Goal: Information Seeking & Learning: Learn about a topic

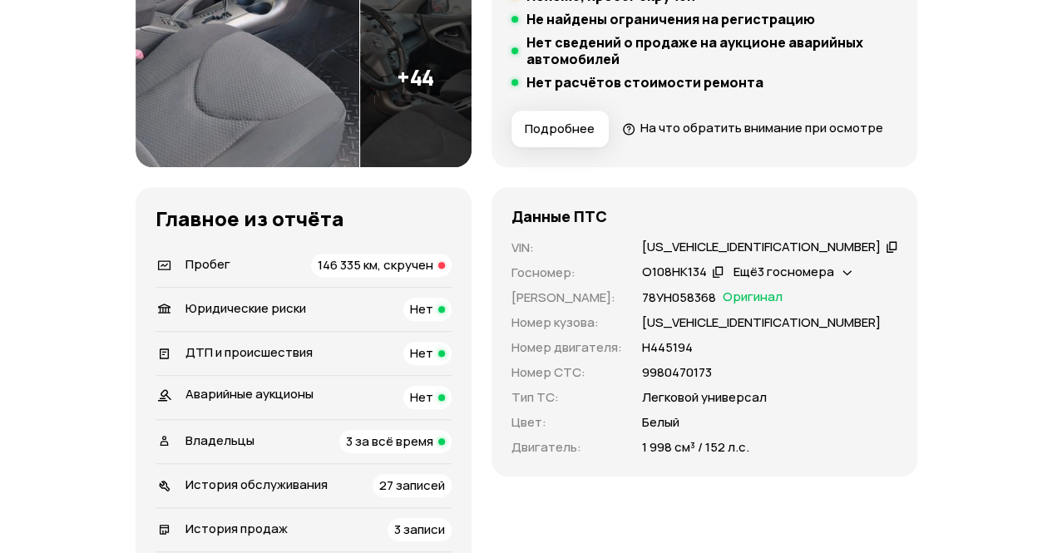
click at [422, 282] on li "Пробег 146 335 км, скручен" at bounding box center [303, 265] width 296 height 43
click at [421, 274] on span "146 335 км, скручен" at bounding box center [376, 264] width 116 height 17
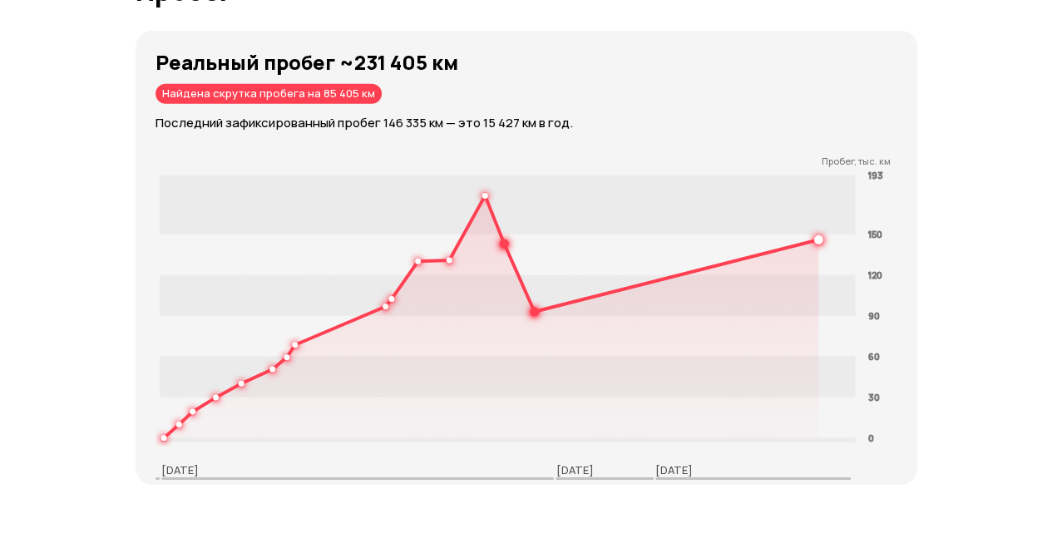
scroll to position [2580, 0]
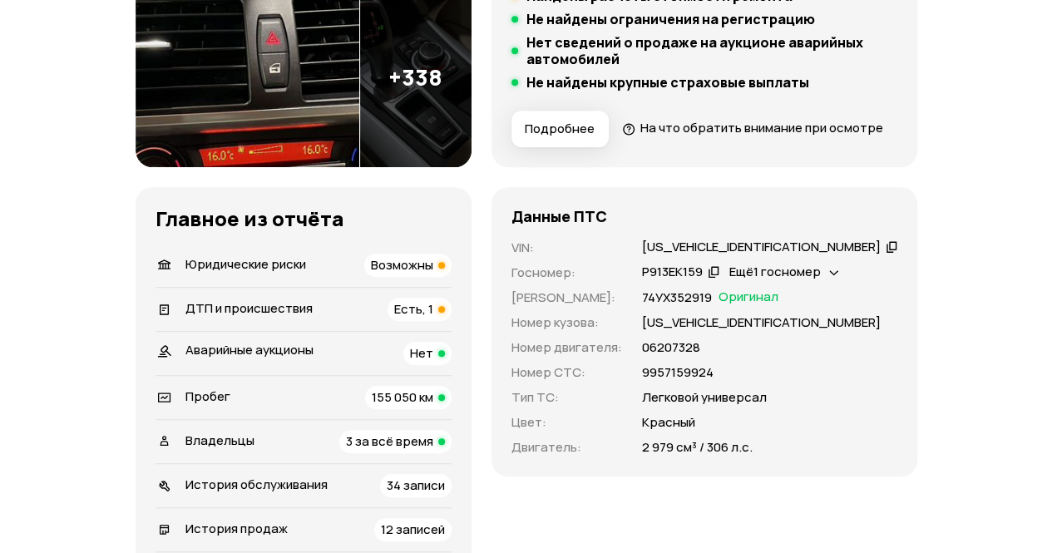
click at [433, 274] on span "Возможны" at bounding box center [402, 264] width 62 height 17
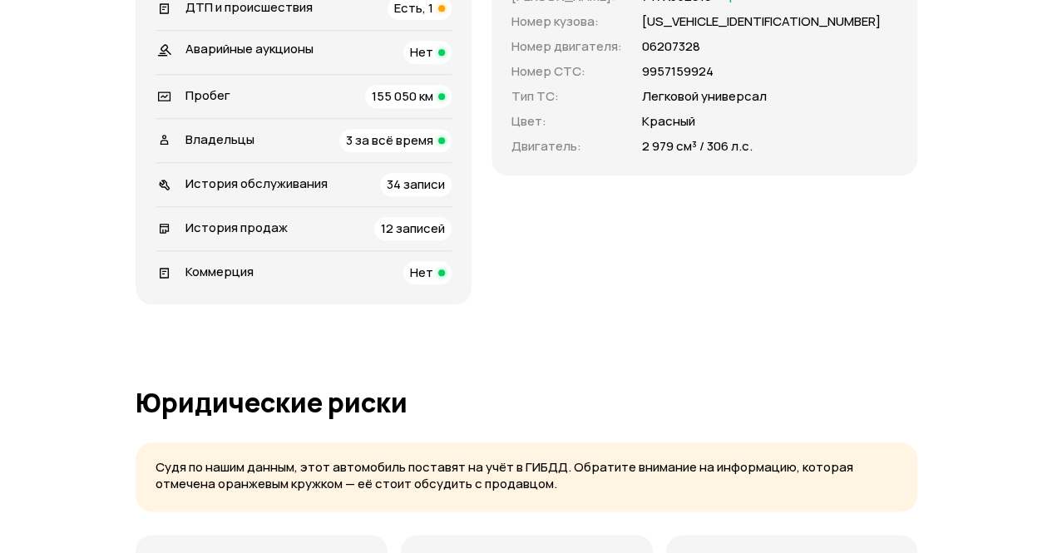
click at [433, 17] on span "Есть, 1" at bounding box center [413, 7] width 39 height 17
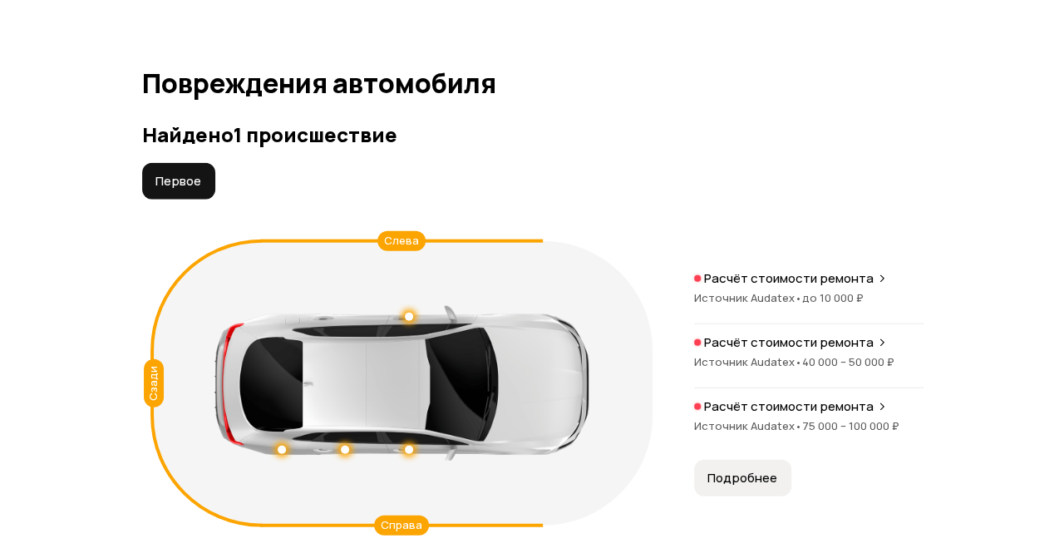
scroll to position [1949, 0]
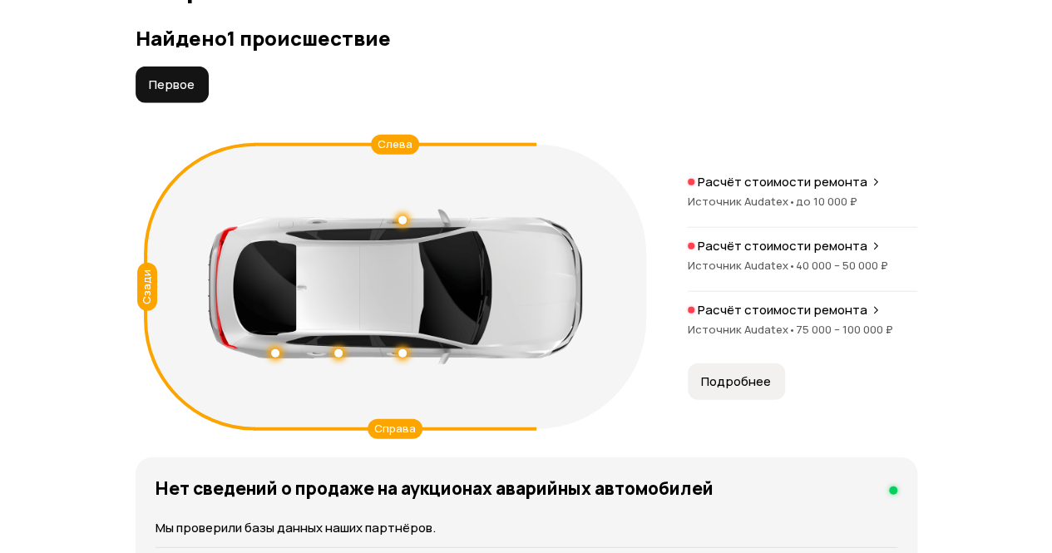
click at [712, 390] on span "Подробнее" at bounding box center [736, 381] width 70 height 17
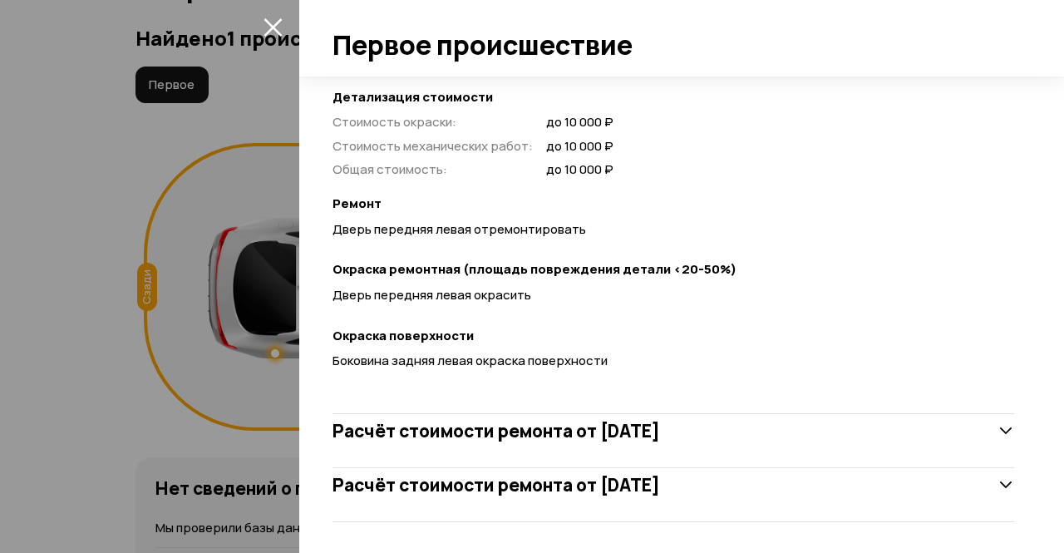
scroll to position [459, 0]
click at [660, 431] on h3 "Расчёт стоимости ремонта от 14 сентября 2011 года" at bounding box center [497, 430] width 328 height 22
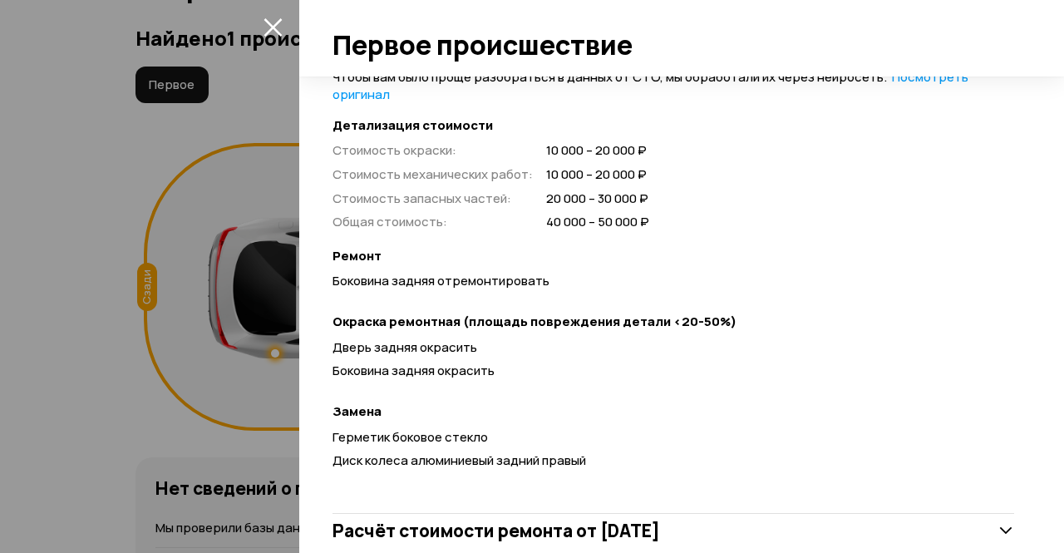
scroll to position [921, 0]
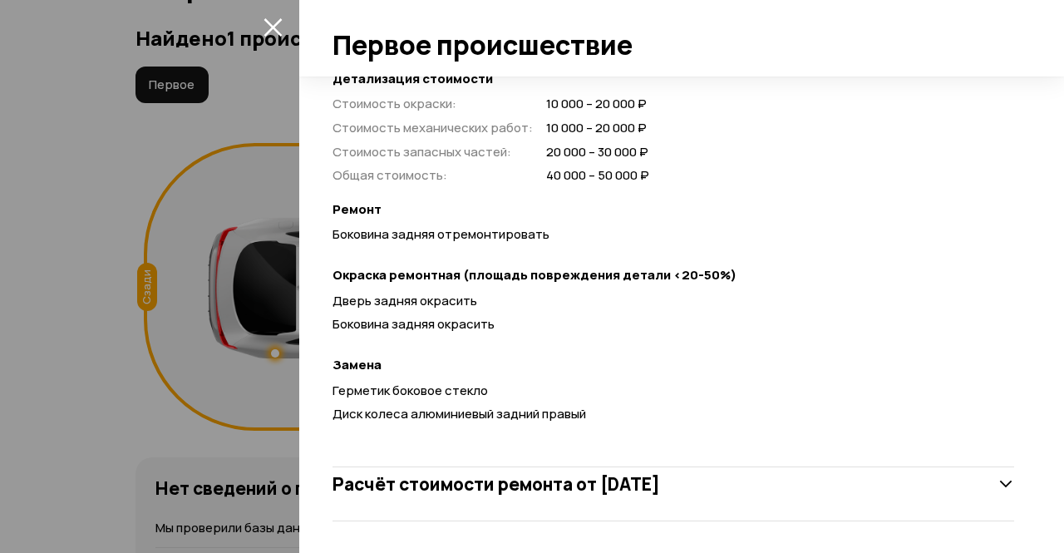
click at [660, 489] on h3 "Расчёт стоимости ремонта от 15 ноября 2011 года" at bounding box center [497, 484] width 328 height 22
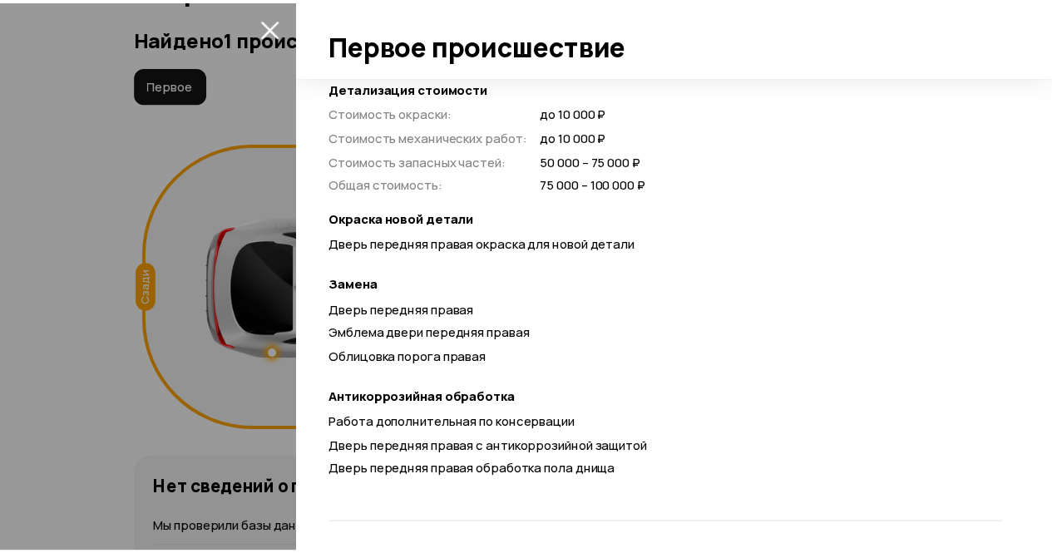
scroll to position [1431, 0]
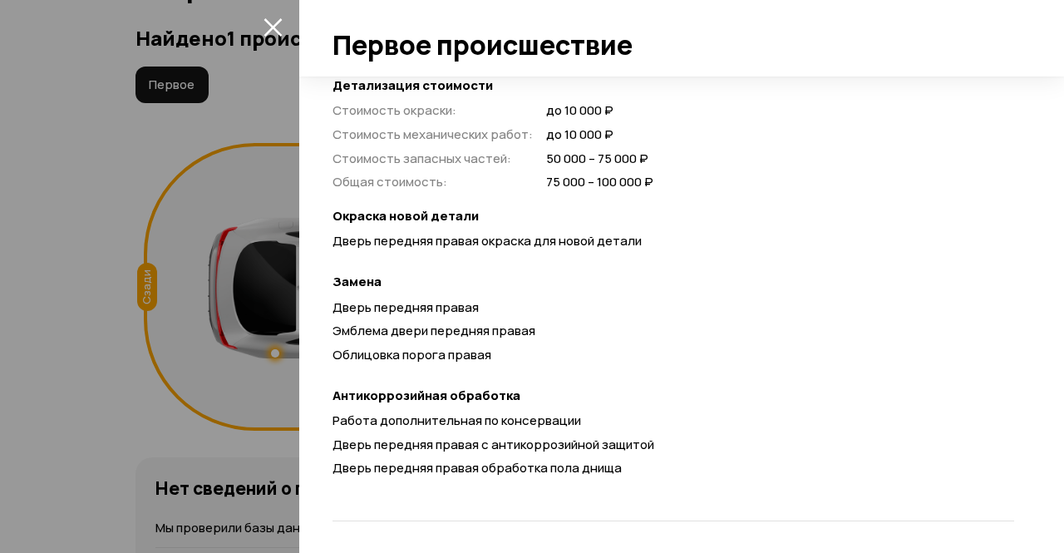
click at [269, 27] on icon "закрыть" at bounding box center [273, 26] width 19 height 19
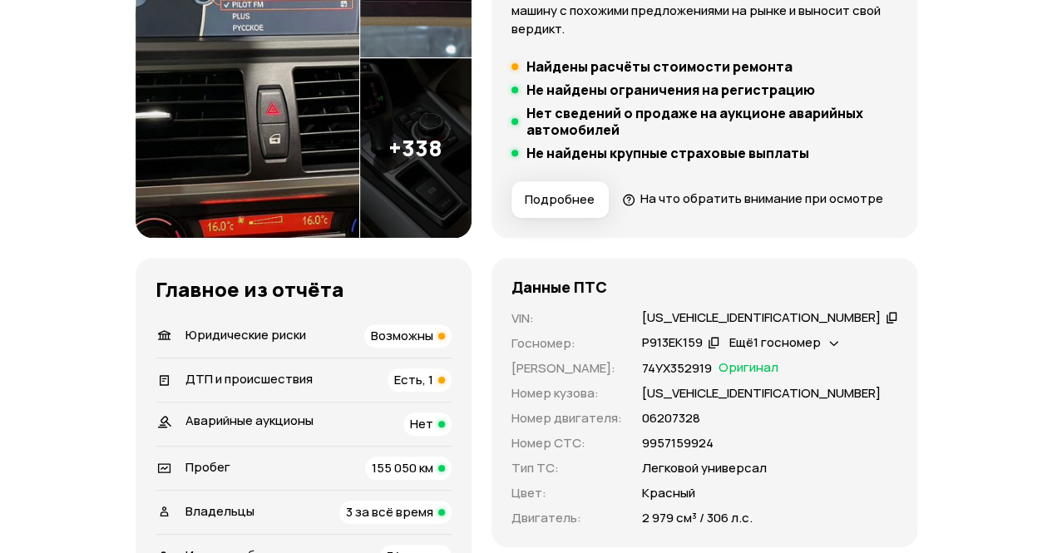
scroll to position [416, 0]
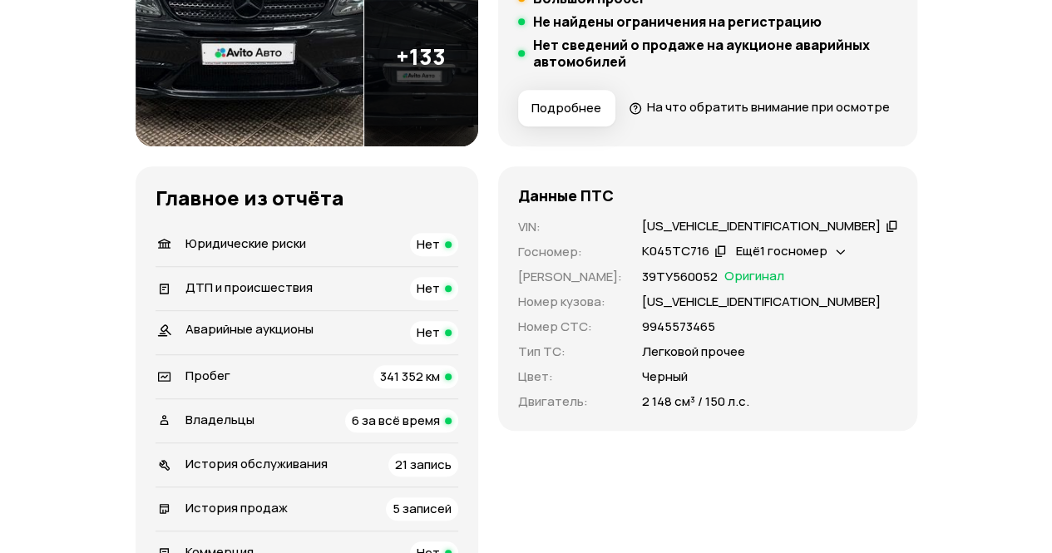
scroll to position [499, 0]
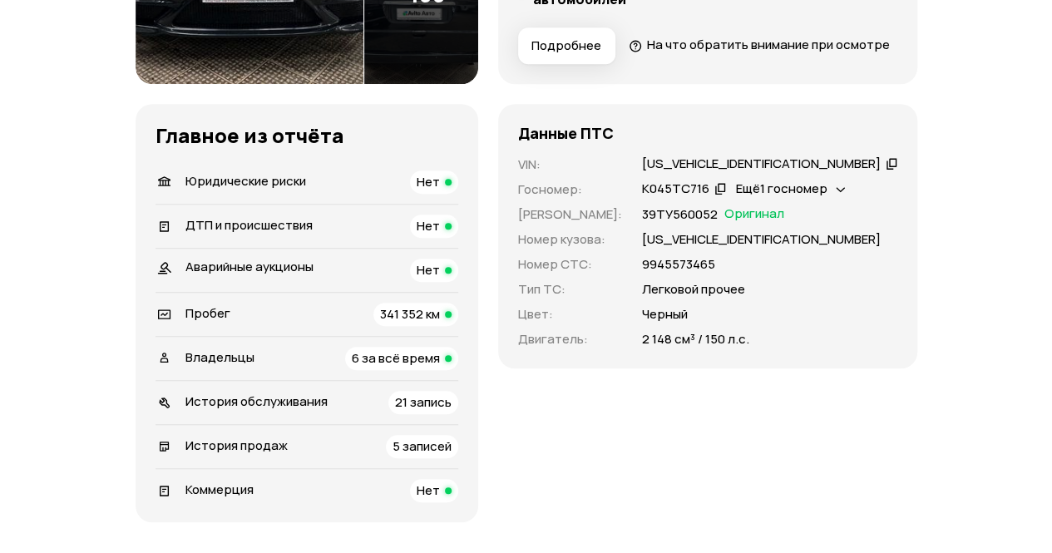
click at [827, 197] on span "Ещё 1 госномер" at bounding box center [781, 188] width 91 height 17
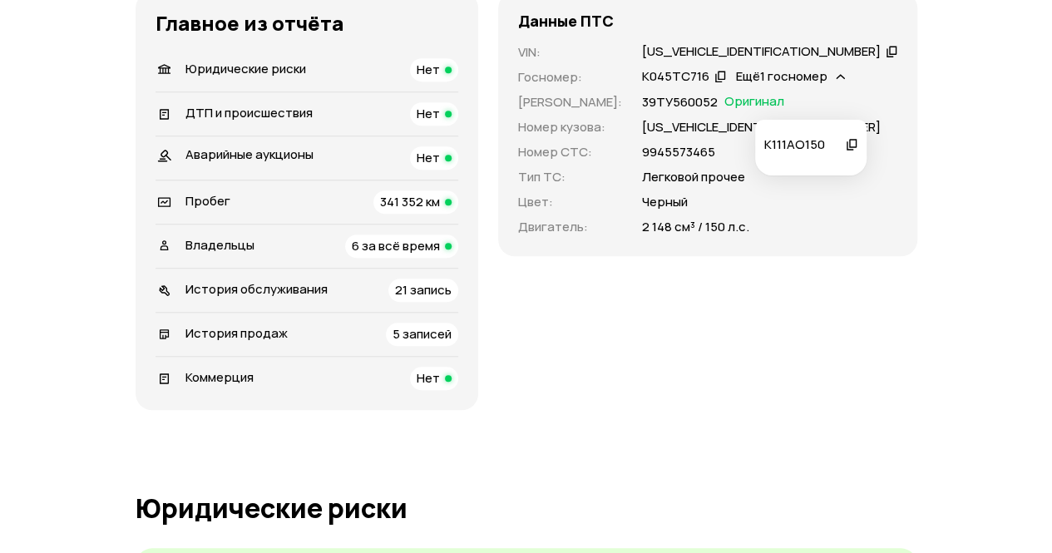
scroll to position [582, 0]
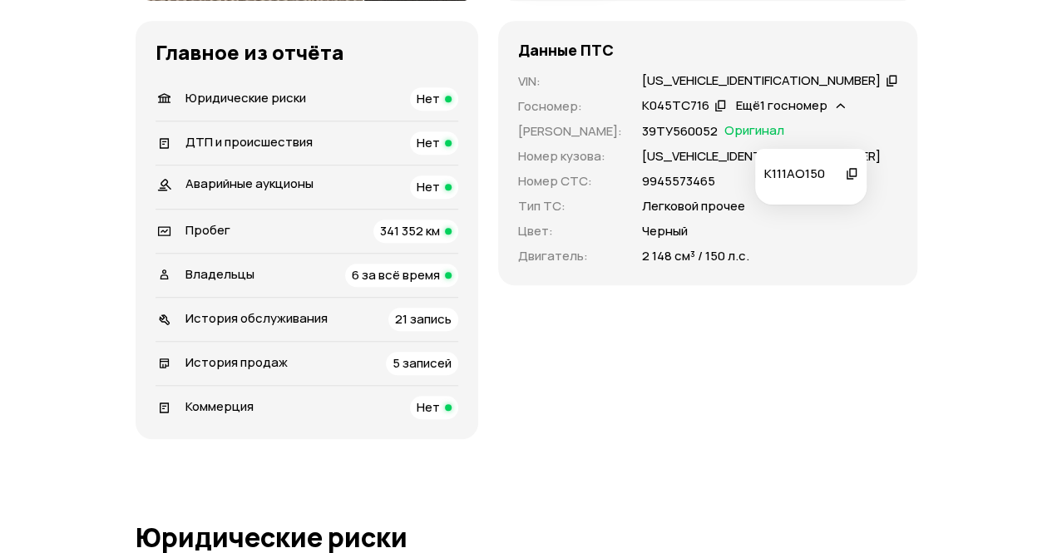
click at [440, 239] on span "341 352 км" at bounding box center [410, 230] width 60 height 17
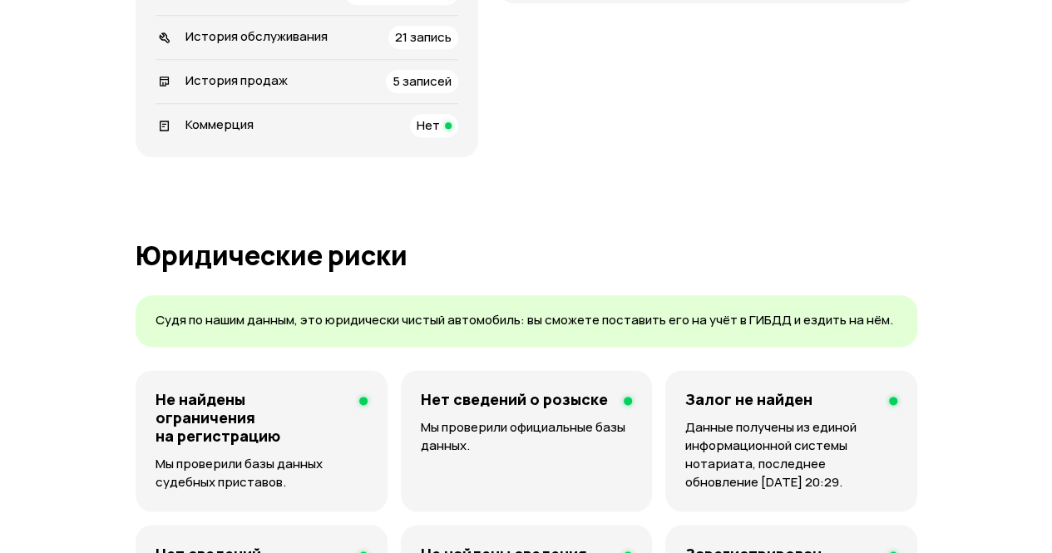
scroll to position [751, 0]
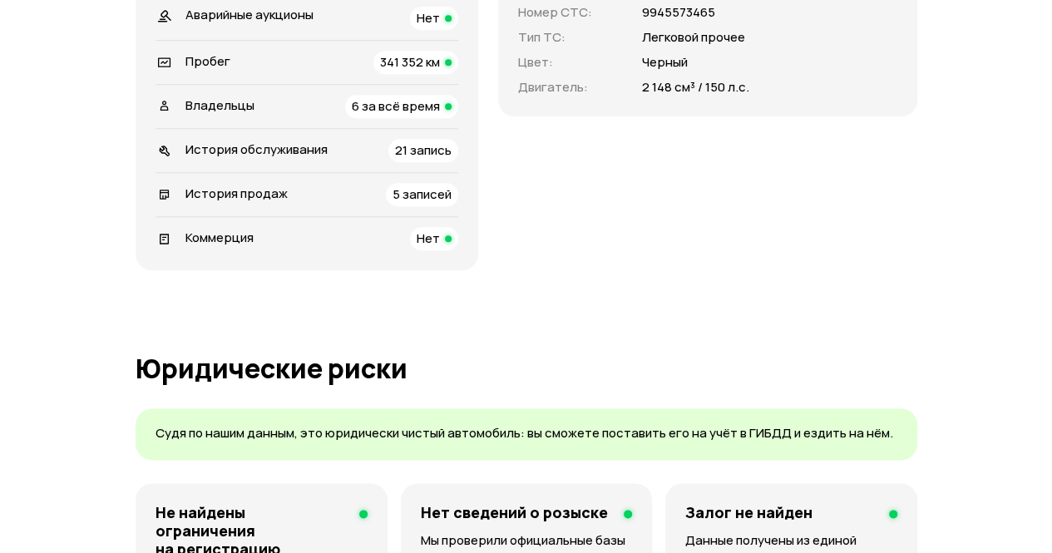
click at [414, 115] on span "6 за всё время" at bounding box center [396, 105] width 88 height 17
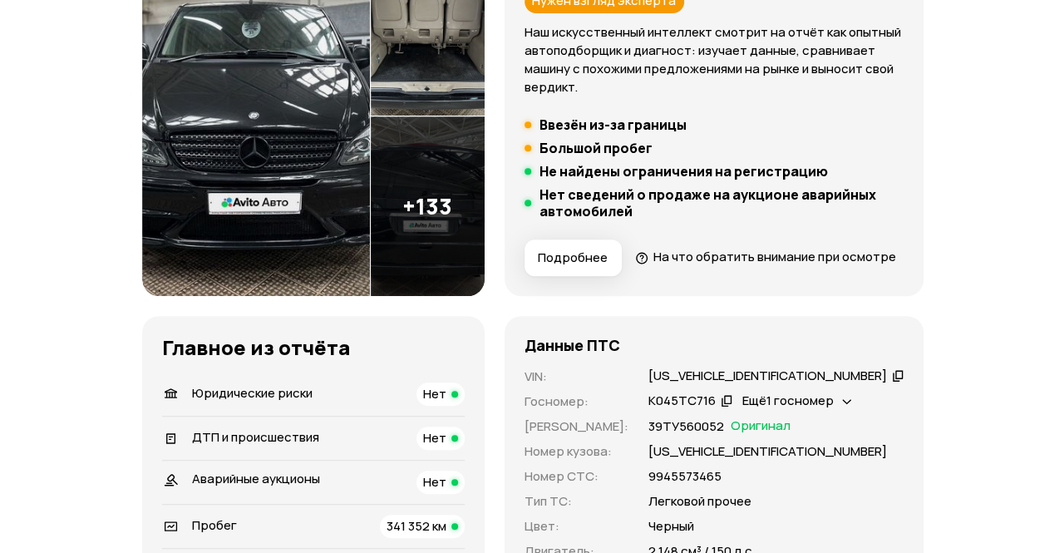
scroll to position [0, 0]
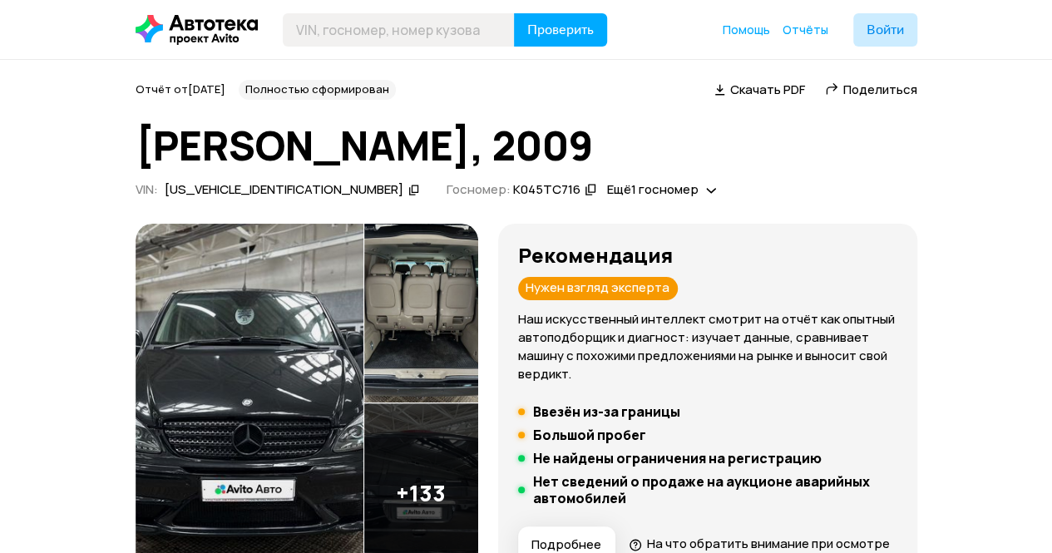
click at [401, 283] on img at bounding box center [421, 314] width 114 height 180
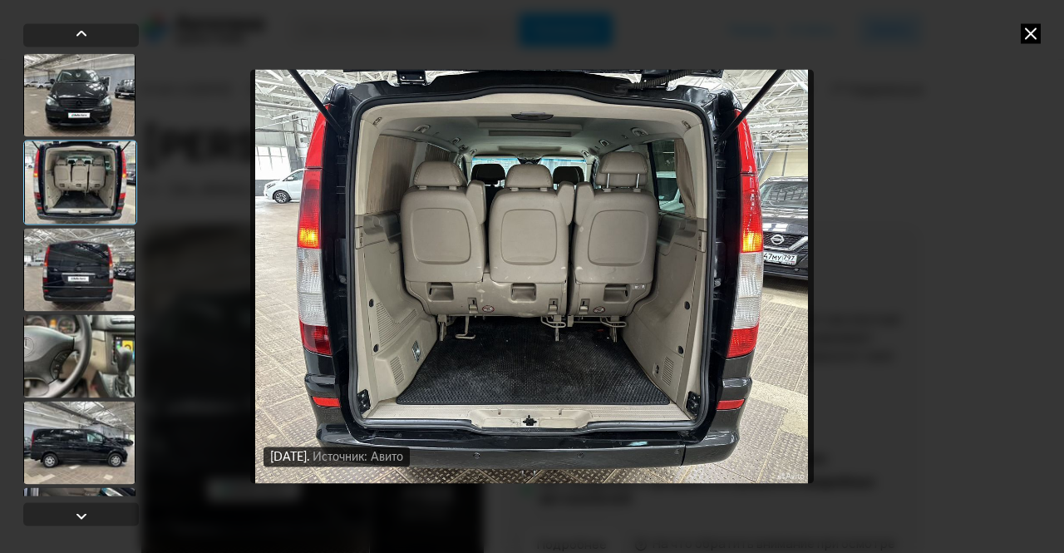
click at [93, 260] on div at bounding box center [79, 269] width 112 height 83
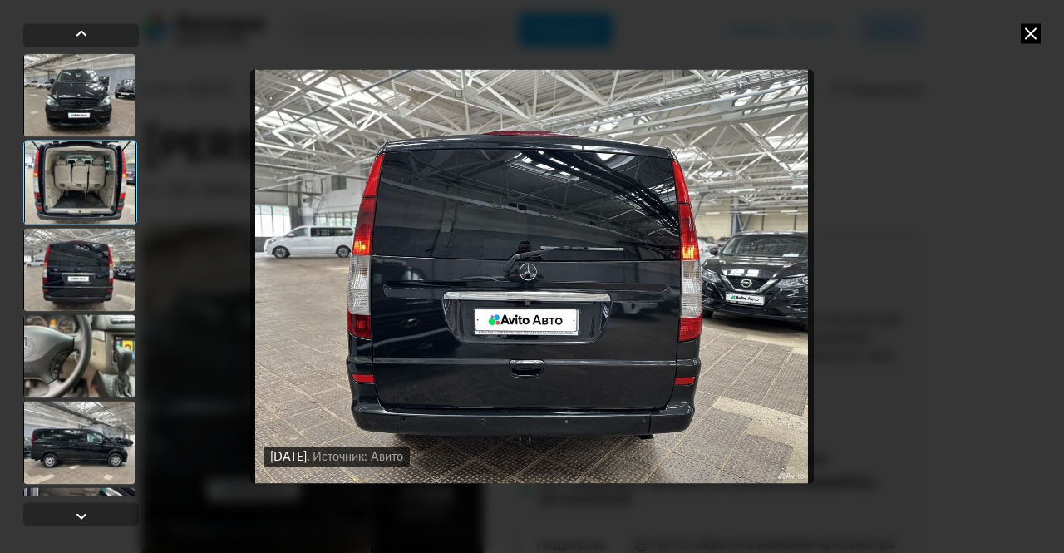
click at [70, 375] on div at bounding box center [79, 355] width 112 height 83
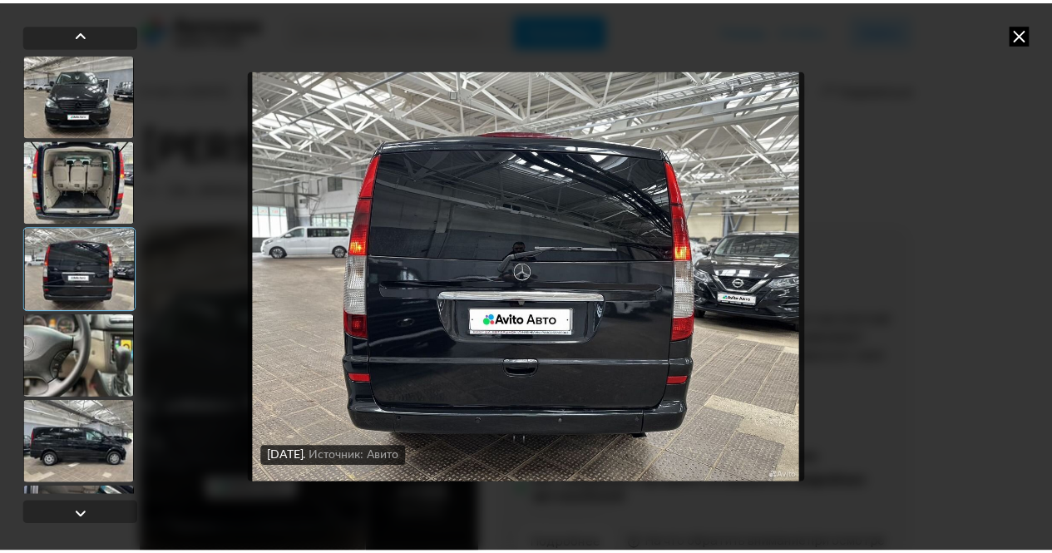
scroll to position [249, 0]
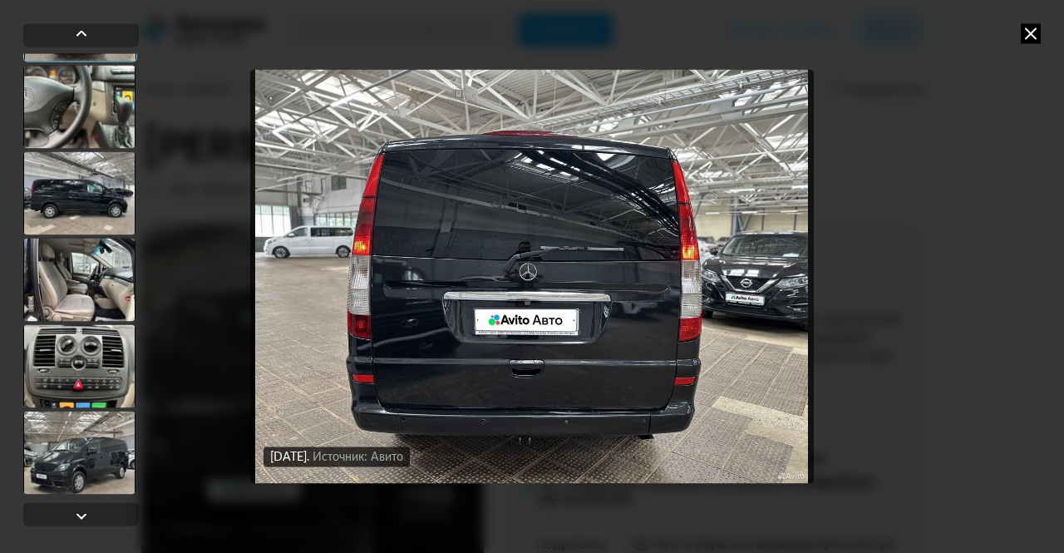
click at [69, 81] on div at bounding box center [79, 106] width 112 height 83
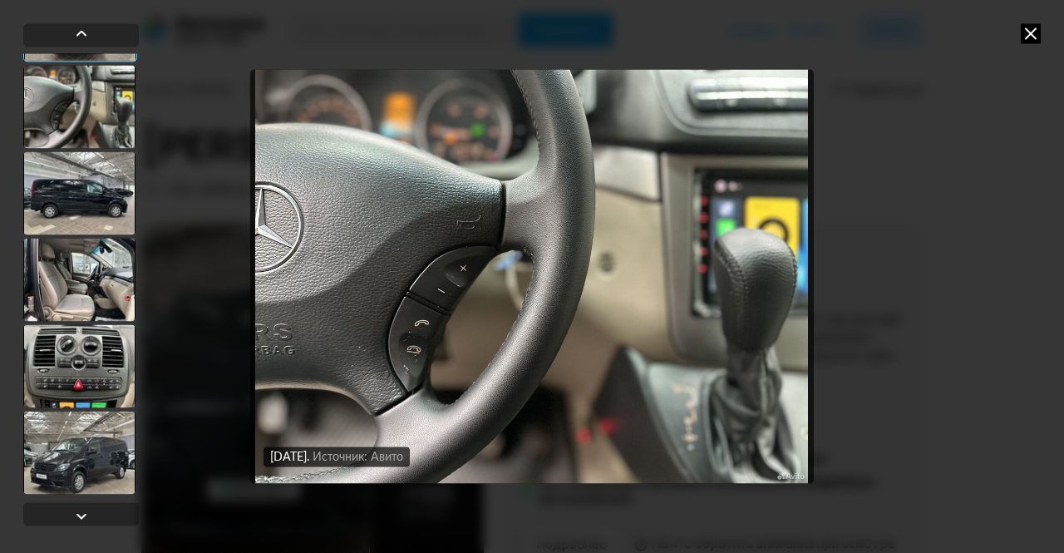
click at [65, 217] on div at bounding box center [79, 192] width 112 height 83
click at [71, 278] on div at bounding box center [79, 279] width 112 height 83
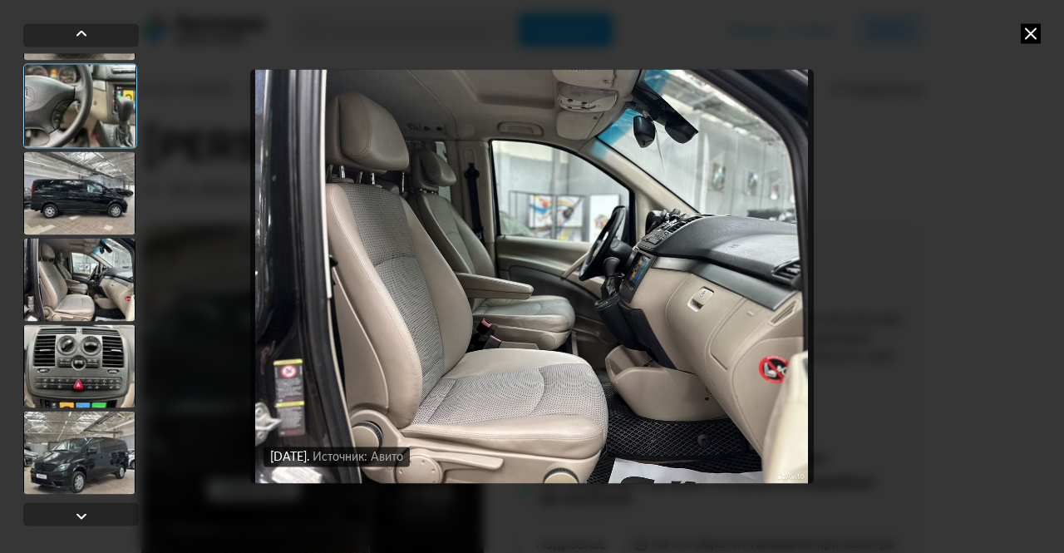
click at [82, 382] on div at bounding box center [79, 365] width 112 height 83
click at [1028, 37] on icon at bounding box center [1031, 33] width 20 height 20
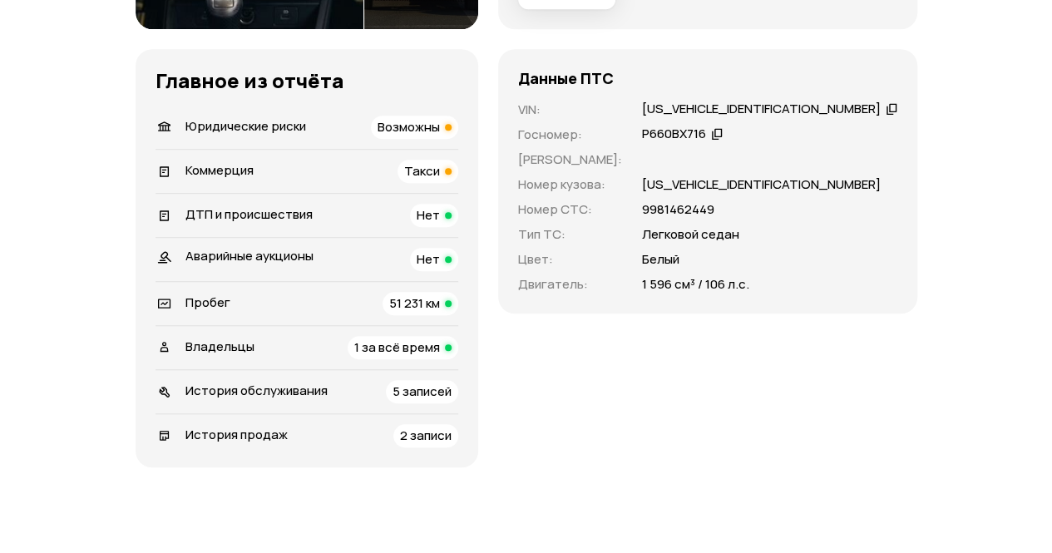
click at [440, 180] on span "Такси" at bounding box center [422, 170] width 36 height 17
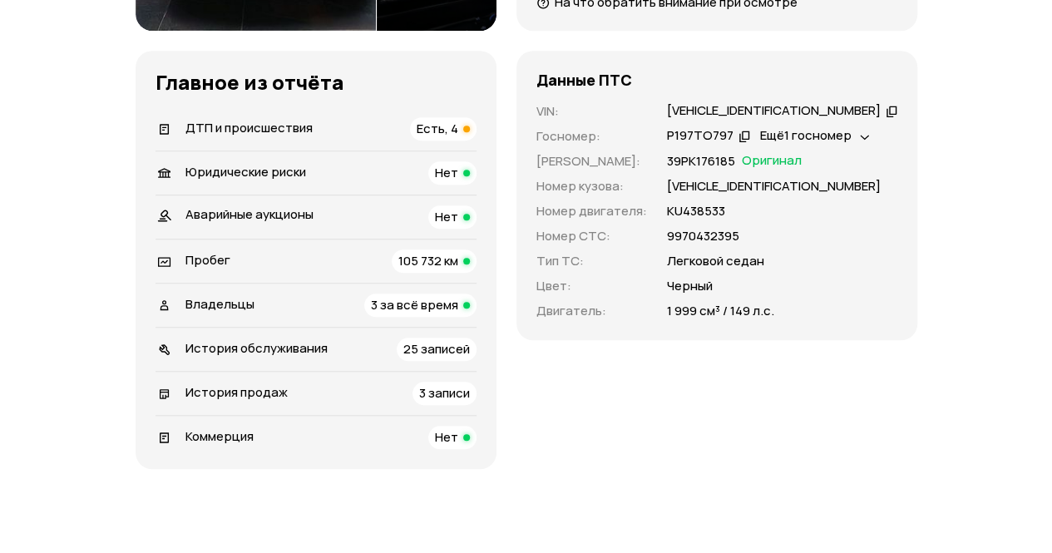
click at [458, 131] on span "Есть, 4" at bounding box center [437, 128] width 42 height 17
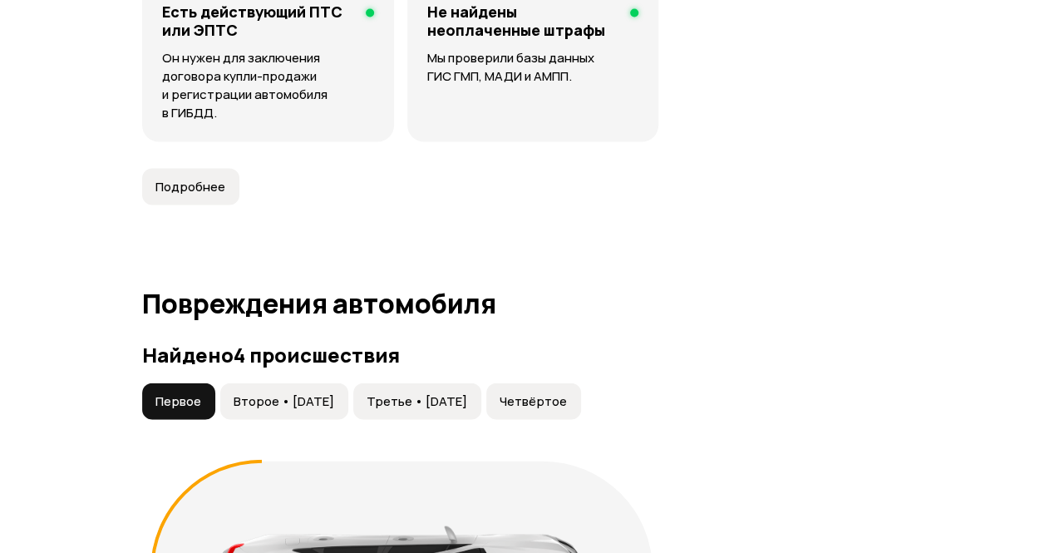
scroll to position [1877, 0]
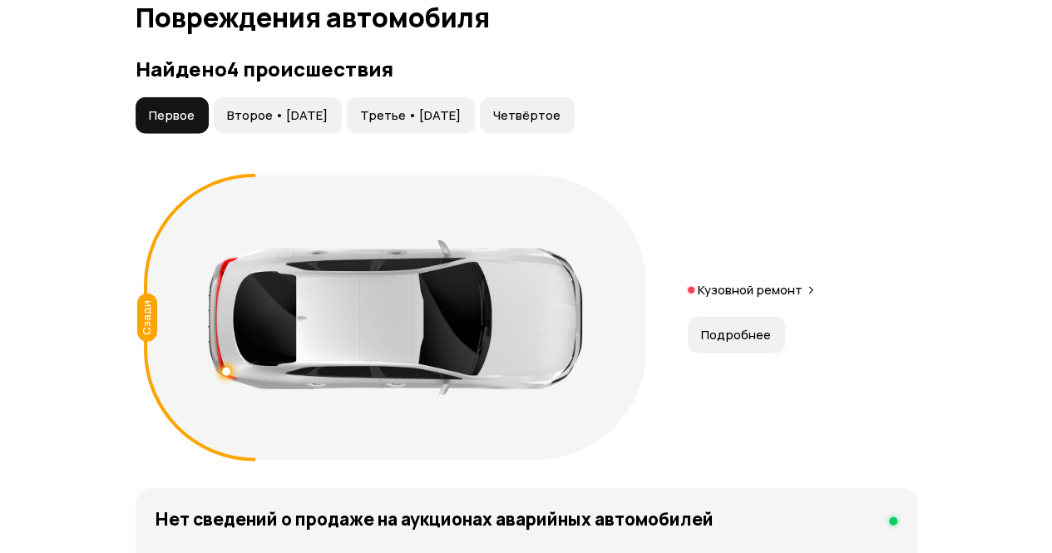
click at [281, 116] on span "Второе • 19 июл 2022" at bounding box center [277, 115] width 101 height 17
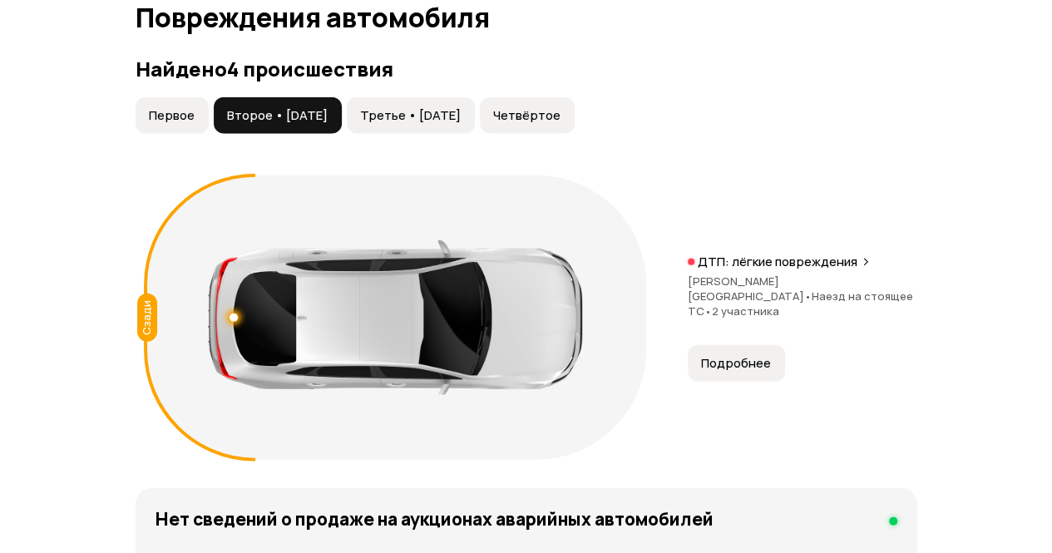
click at [436, 124] on button "Третье • 02 окт 2022" at bounding box center [411, 115] width 128 height 37
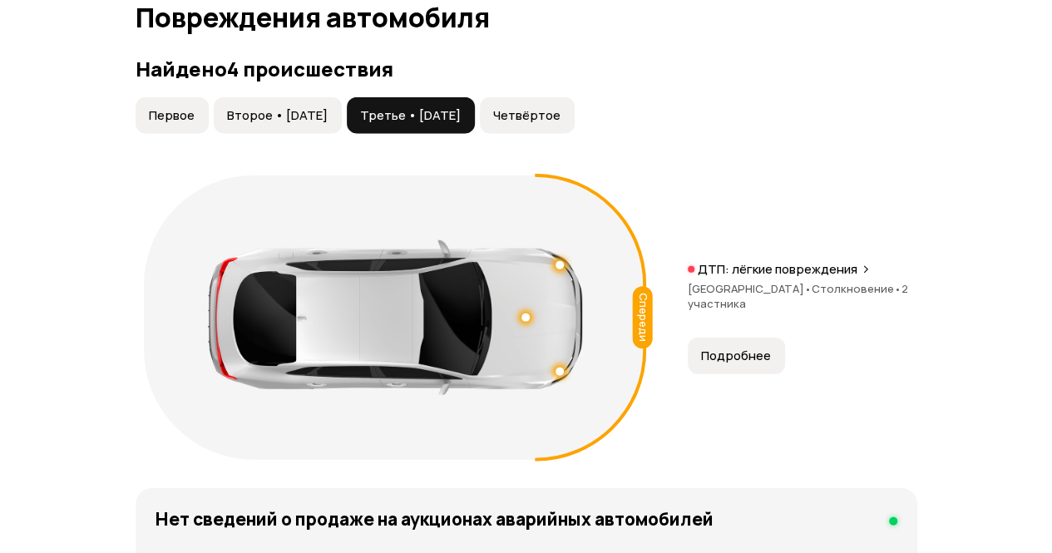
click at [560, 114] on span "Четвёртое" at bounding box center [526, 115] width 67 height 17
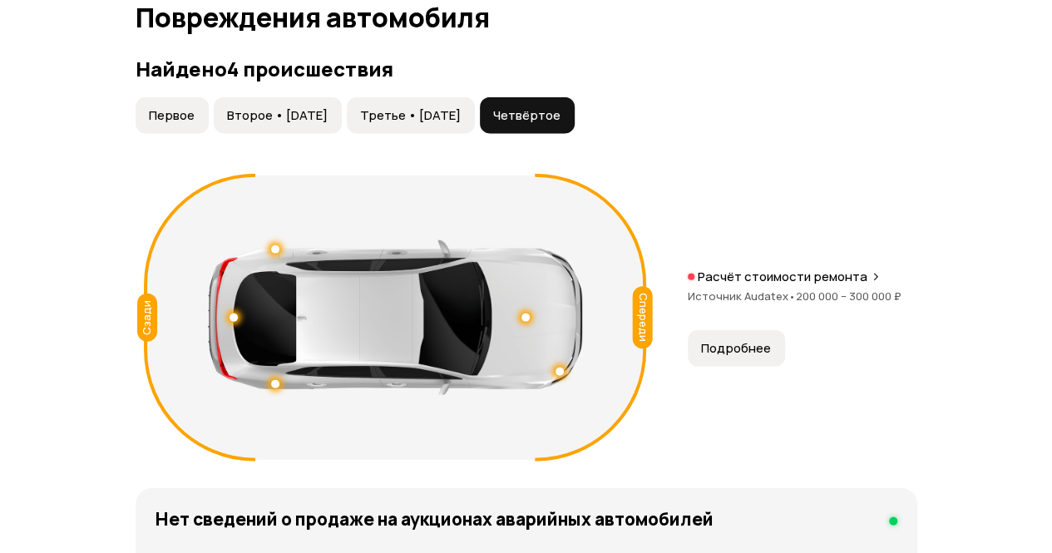
click at [759, 340] on span "Подробнее" at bounding box center [736, 348] width 70 height 17
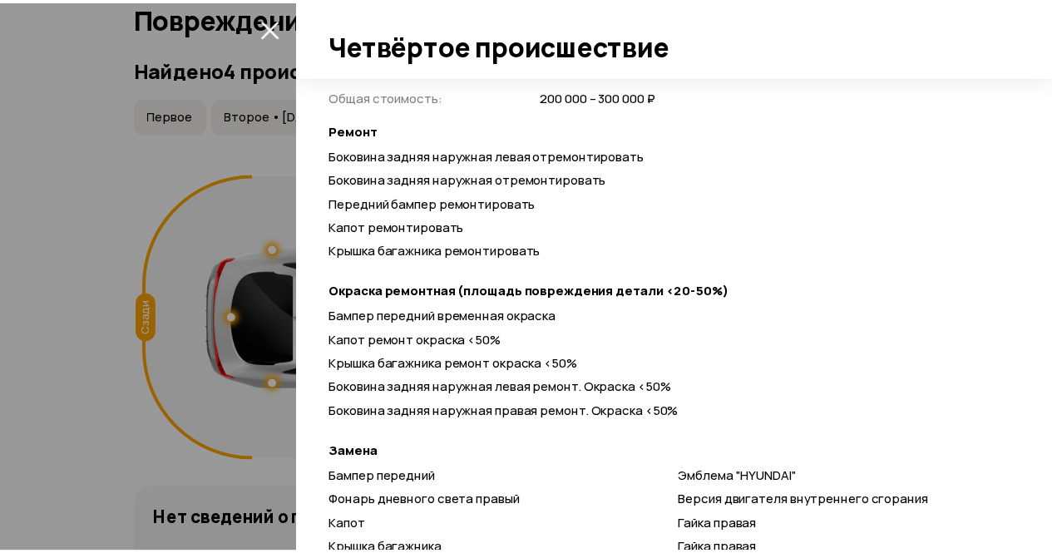
scroll to position [582, 0]
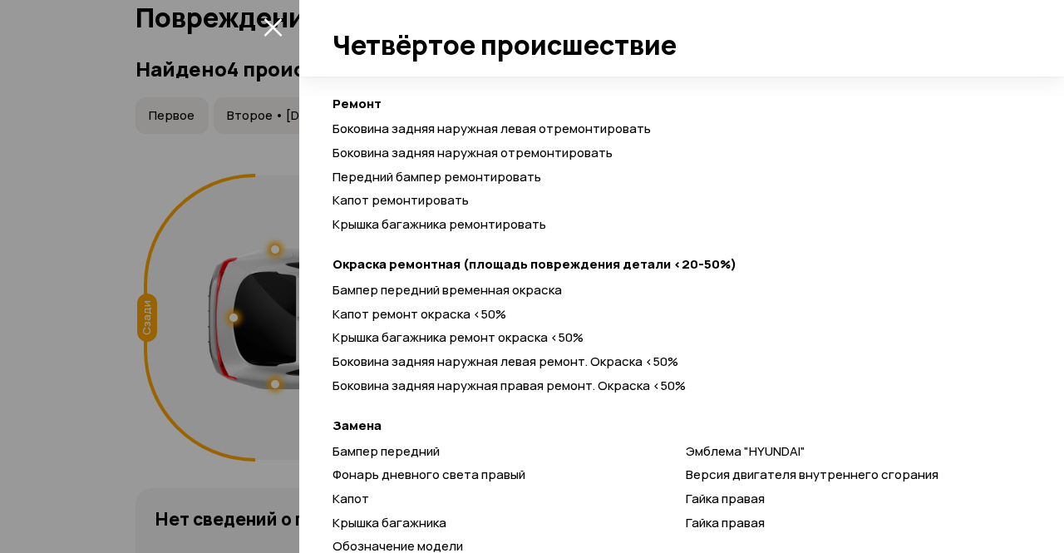
click at [270, 32] on icon "закрыть" at bounding box center [273, 26] width 19 height 19
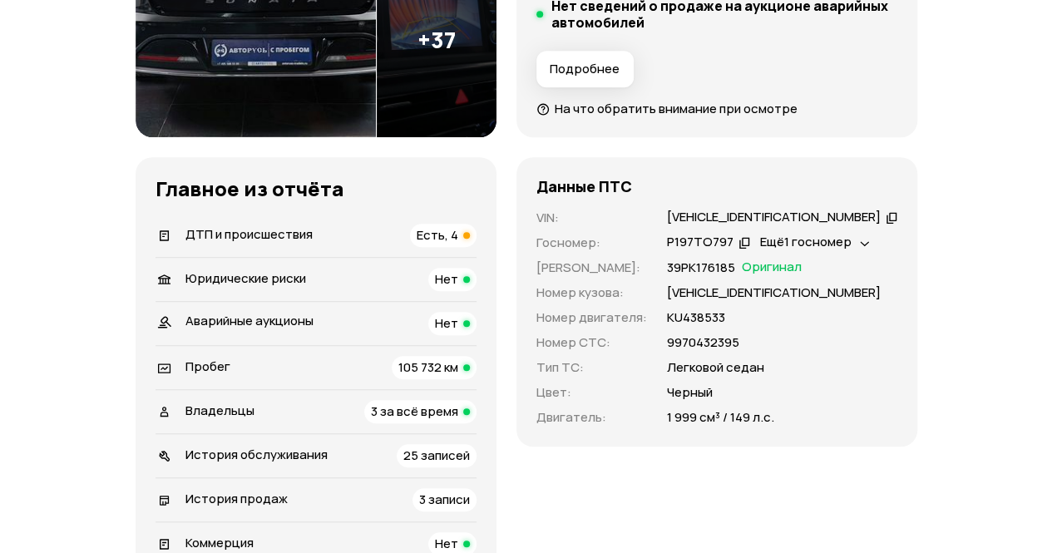
scroll to position [665, 0]
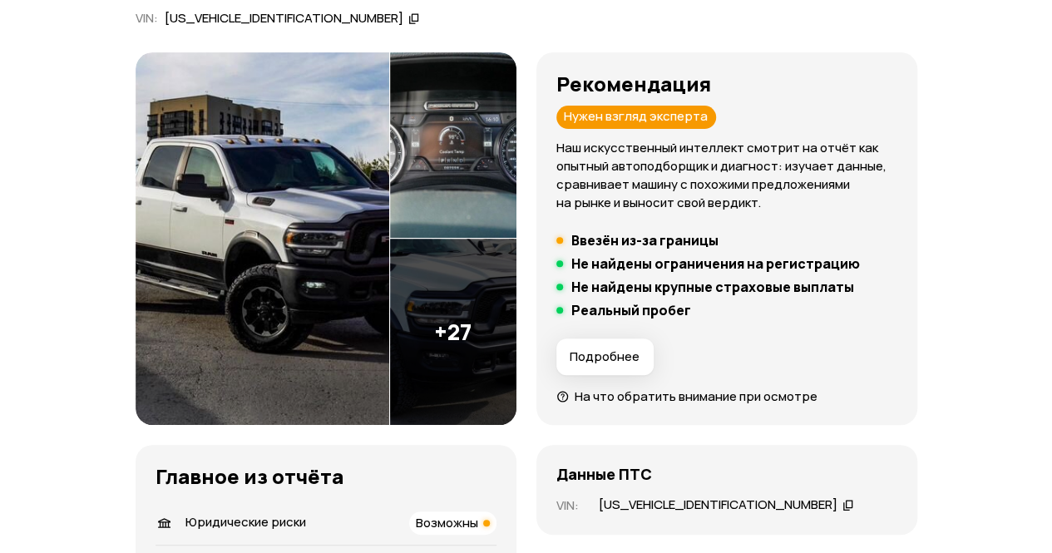
scroll to position [166, 0]
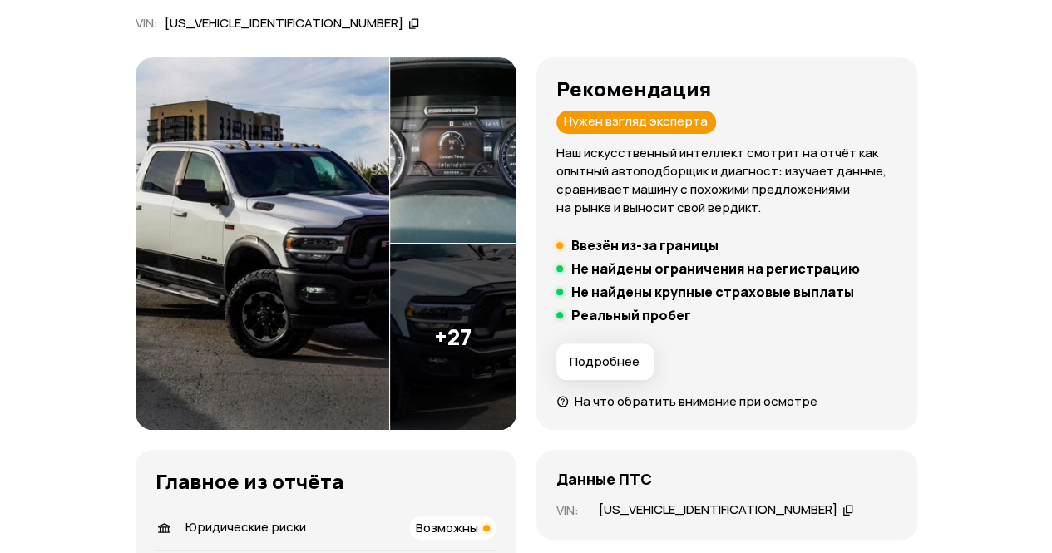
click at [842, 506] on icon at bounding box center [848, 509] width 12 height 17
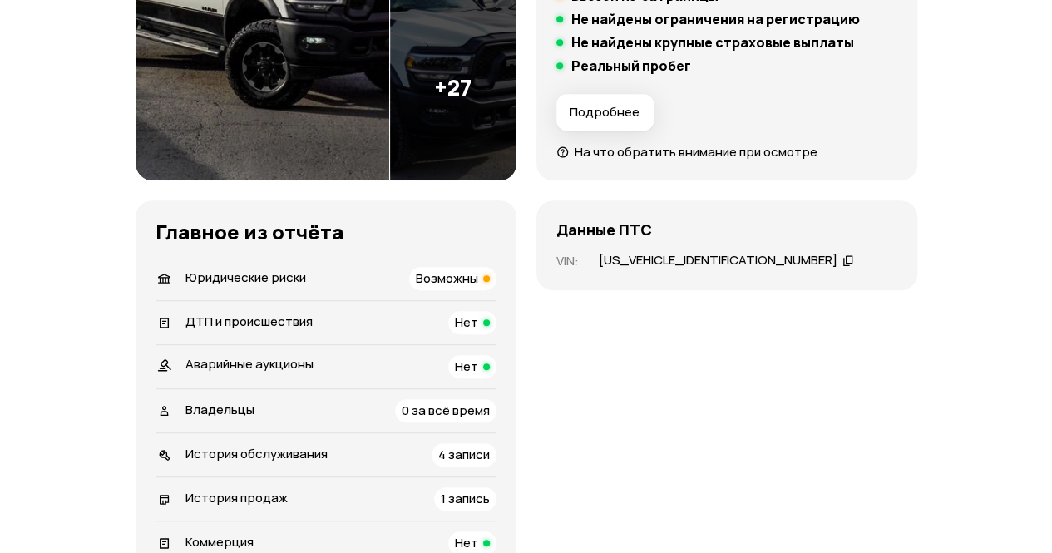
click at [443, 283] on span "Возможны" at bounding box center [447, 277] width 62 height 17
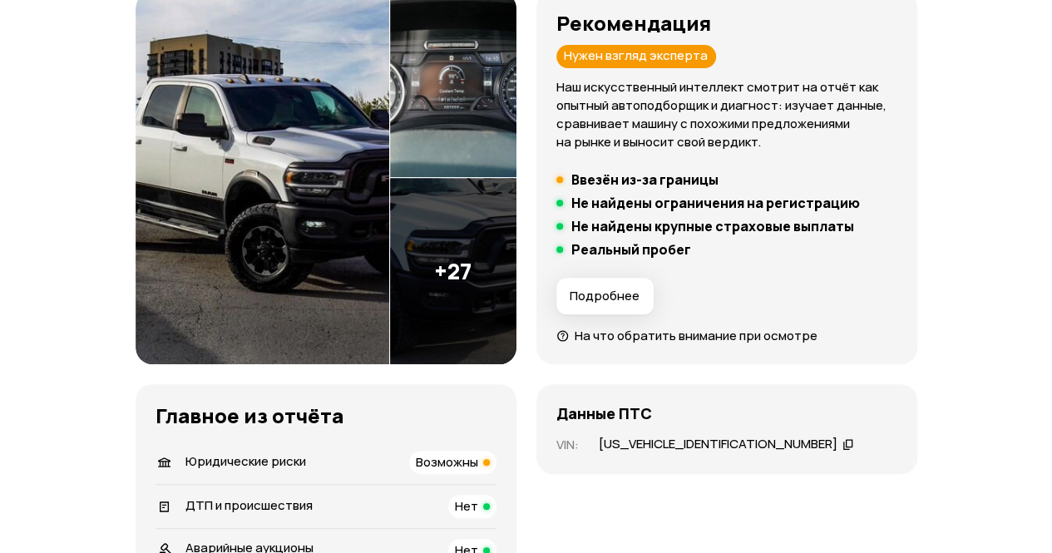
scroll to position [157, 0]
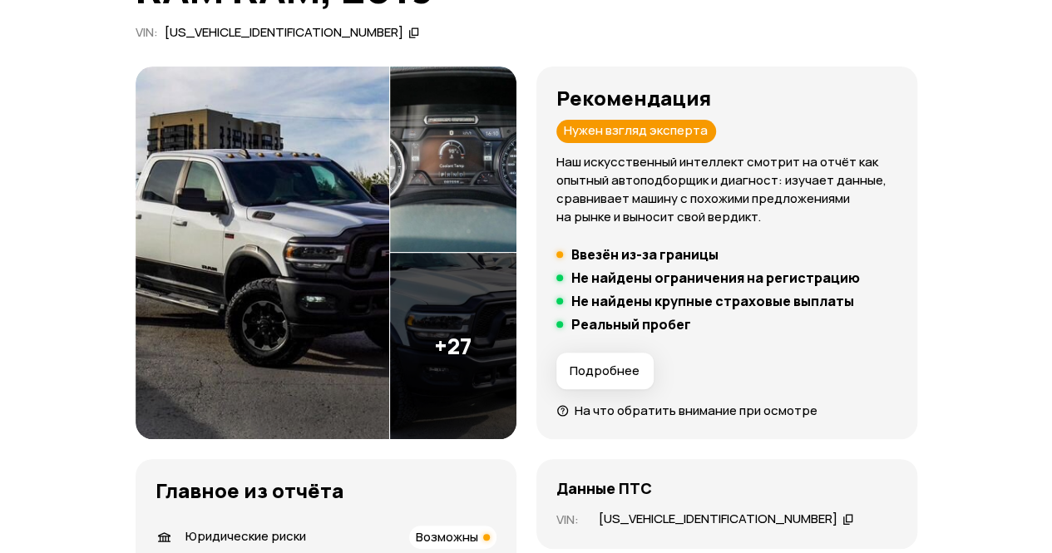
click at [289, 242] on img at bounding box center [263, 253] width 254 height 373
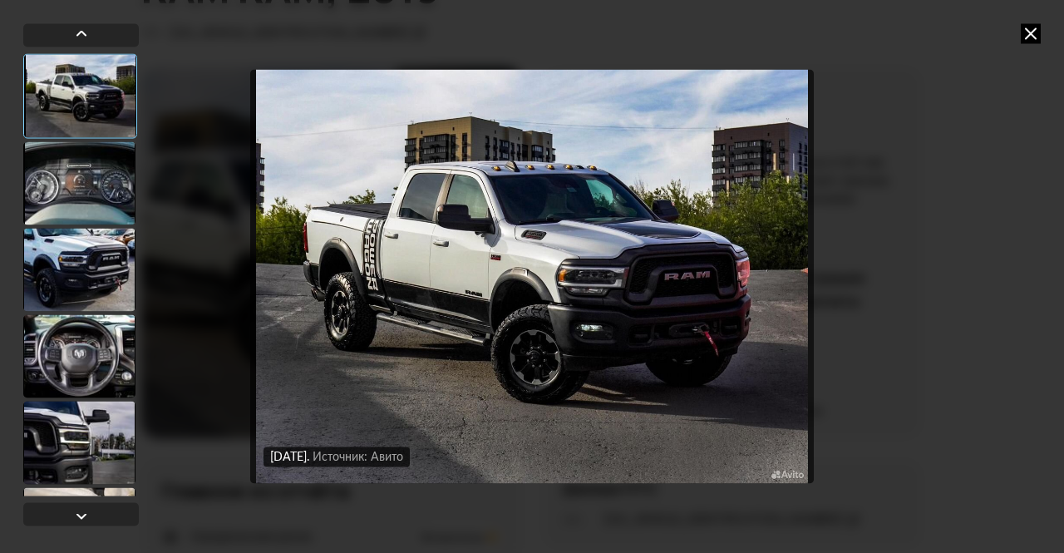
click at [95, 180] on div at bounding box center [79, 182] width 112 height 83
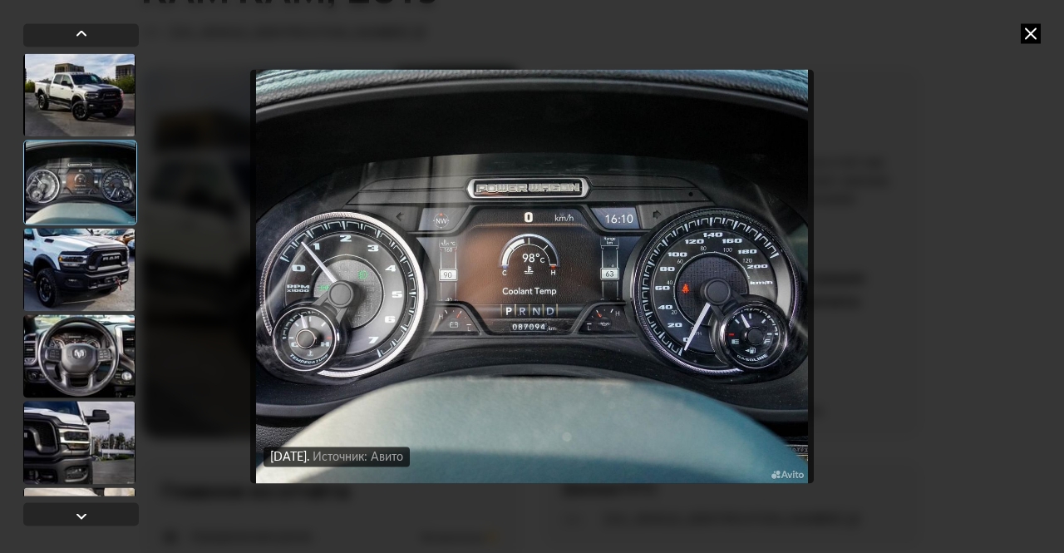
click at [92, 280] on div at bounding box center [79, 269] width 112 height 83
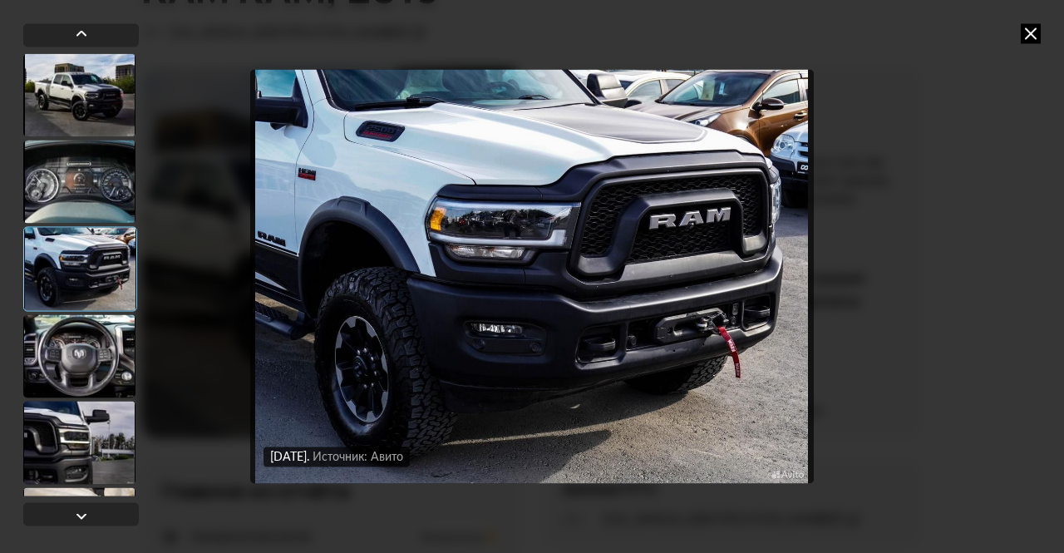
click at [1032, 31] on icon at bounding box center [1031, 33] width 20 height 20
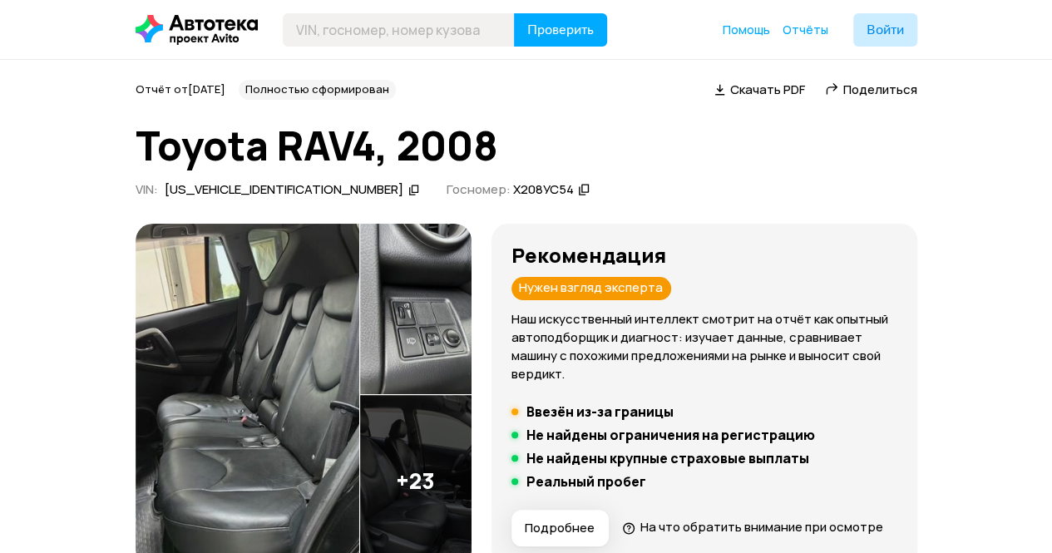
drag, startPoint x: 392, startPoint y: 149, endPoint x: 363, endPoint y: 156, distance: 30.0
drag, startPoint x: 363, startPoint y: 156, endPoint x: 987, endPoint y: 165, distance: 623.6
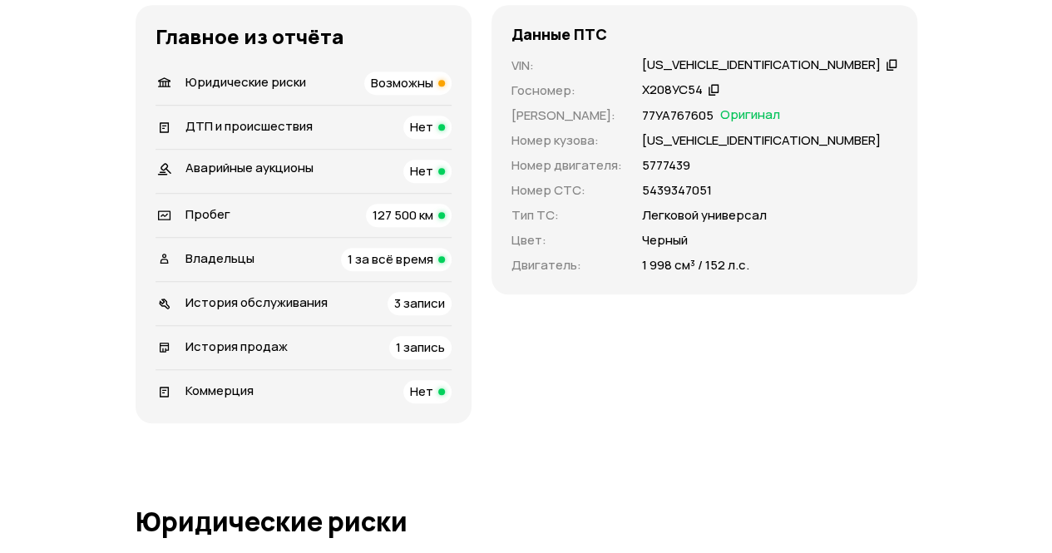
scroll to position [582, 0]
click at [411, 267] on span "1 за всё время" at bounding box center [390, 257] width 86 height 17
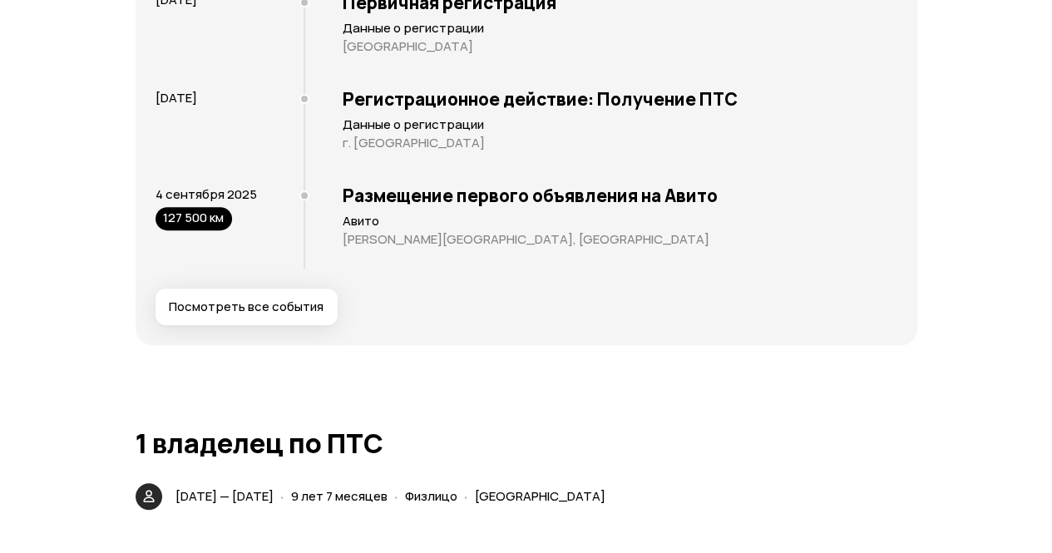
scroll to position [3822, 0]
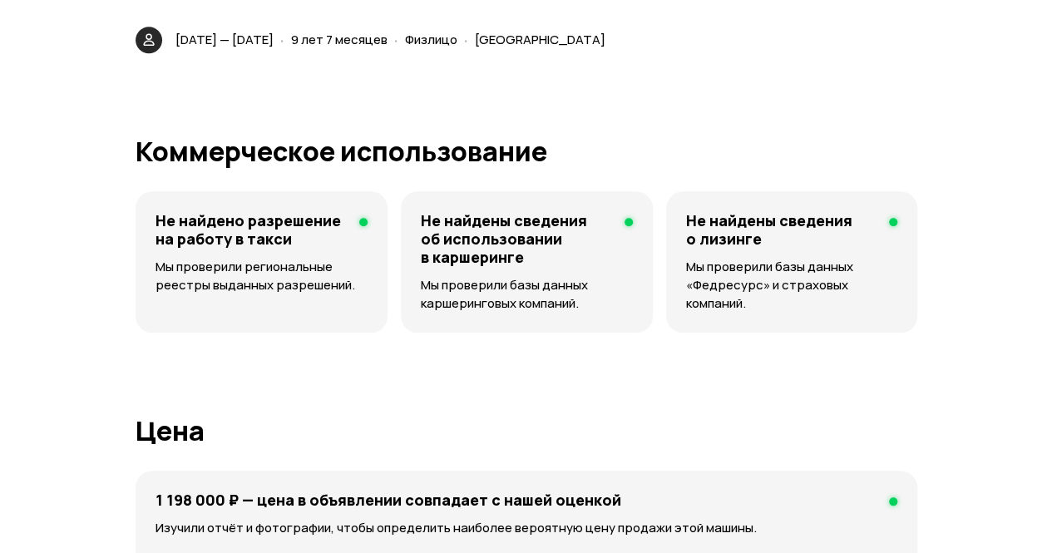
drag, startPoint x: 244, startPoint y: 66, endPoint x: 391, endPoint y: 71, distance: 146.4
click at [277, 49] on div "13 февраля 2016 — 14 сентября 2025" at bounding box center [224, 40] width 105 height 17
drag, startPoint x: 244, startPoint y: 67, endPoint x: 277, endPoint y: 72, distance: 32.9
click at [274, 48] on span "13 февраля 2016 — 14 сентября 2025" at bounding box center [224, 39] width 98 height 17
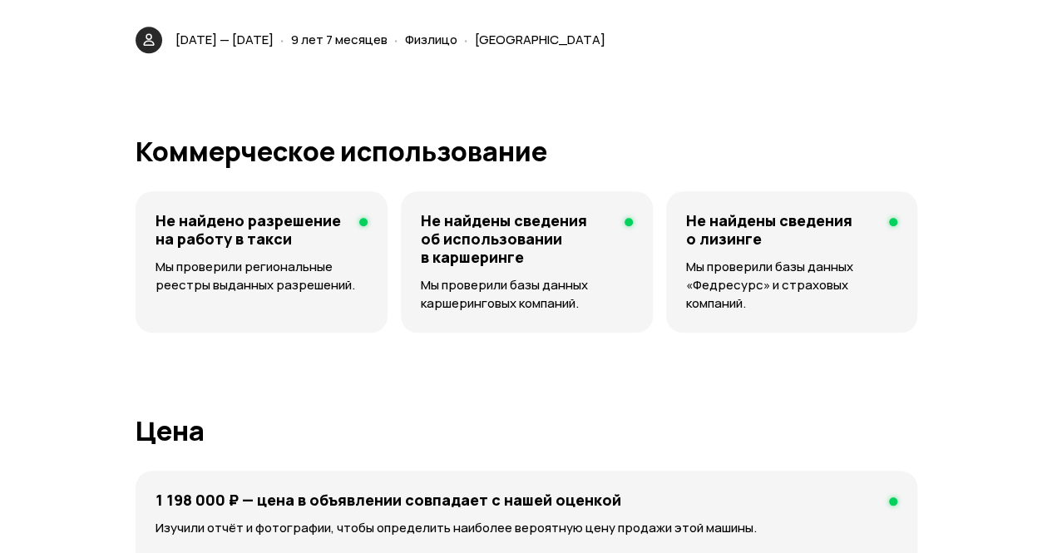
drag, startPoint x: 244, startPoint y: 69, endPoint x: 274, endPoint y: 71, distance: 30.0
click at [274, 48] on span "13 февраля 2016 — 14 сентября 2025" at bounding box center [224, 39] width 98 height 17
drag, startPoint x: 183, startPoint y: 67, endPoint x: 392, endPoint y: 76, distance: 209.7
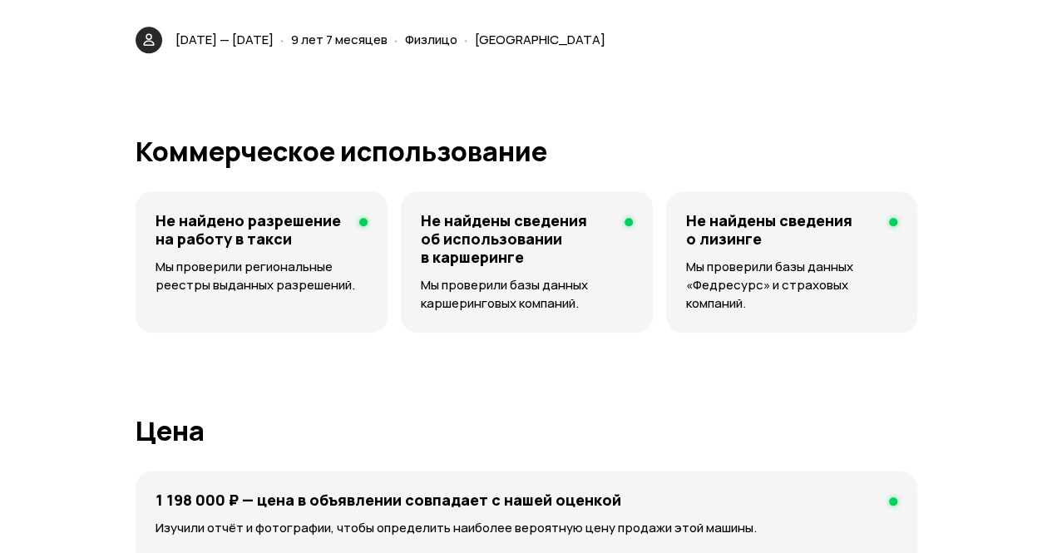
click at [277, 49] on div "13 февраля 2016 — 14 сентября 2025" at bounding box center [224, 40] width 105 height 17
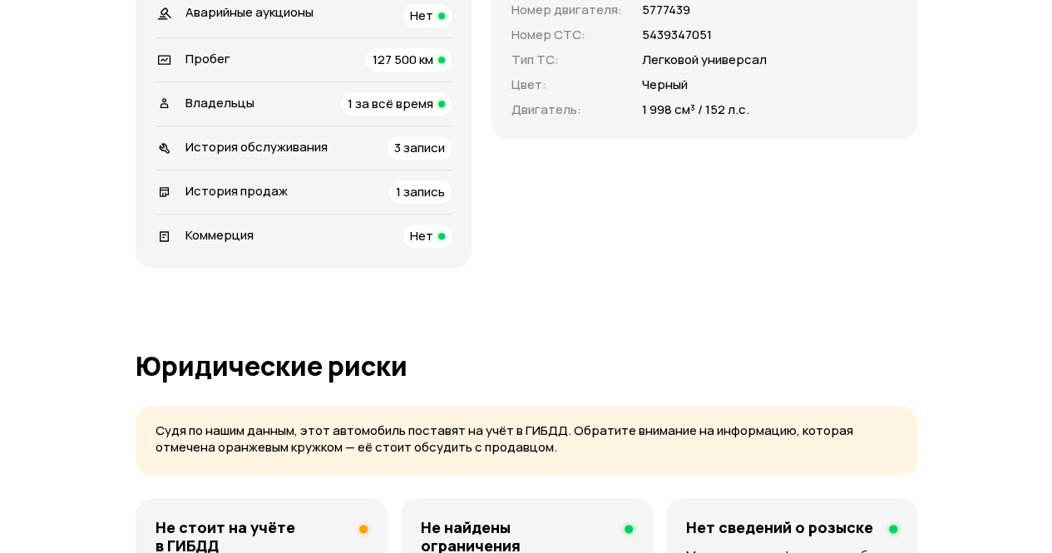
scroll to position [748, 0]
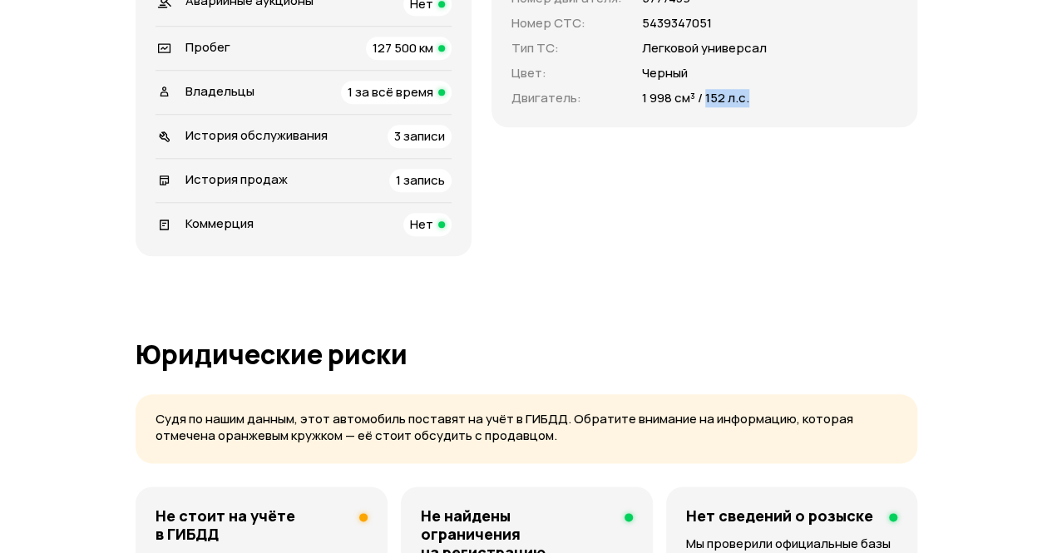
drag, startPoint x: 748, startPoint y: 127, endPoint x: 788, endPoint y: 131, distance: 40.0
click at [749, 107] on p "1 998 см³ / 152 л.с." at bounding box center [695, 98] width 107 height 18
click at [445, 145] on span "3 записи" at bounding box center [419, 135] width 51 height 17
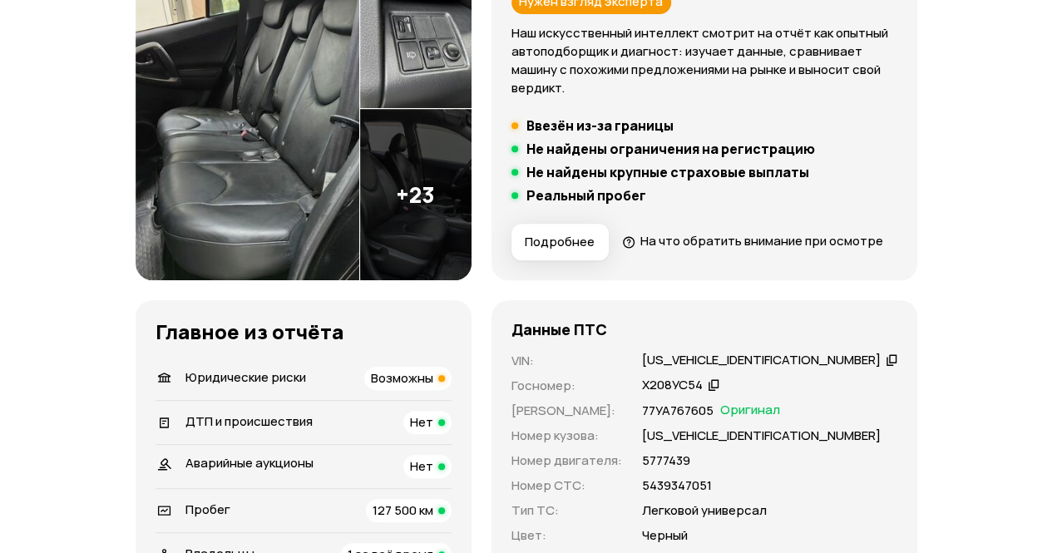
scroll to position [292, 0]
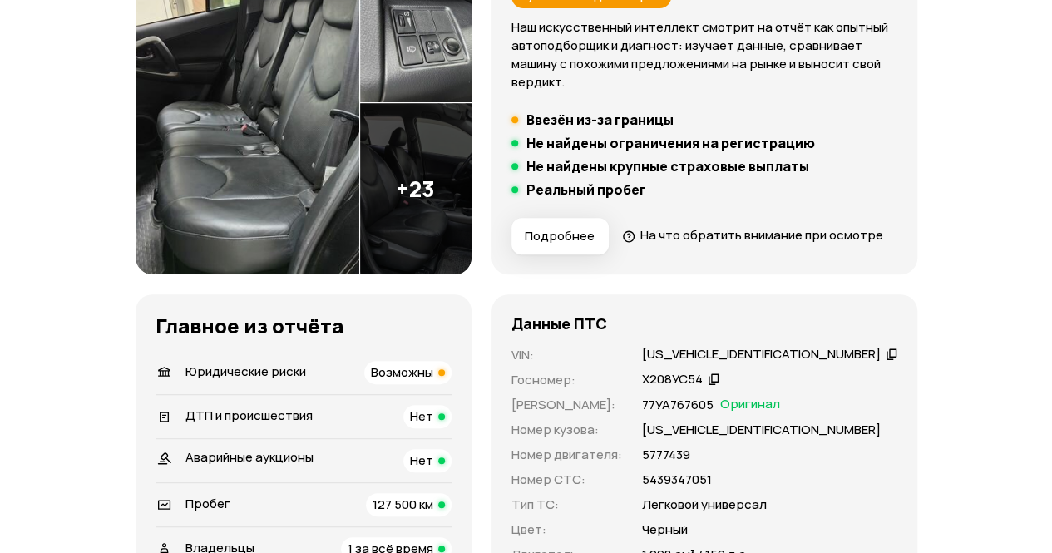
click at [319, 109] on img at bounding box center [248, 103] width 224 height 343
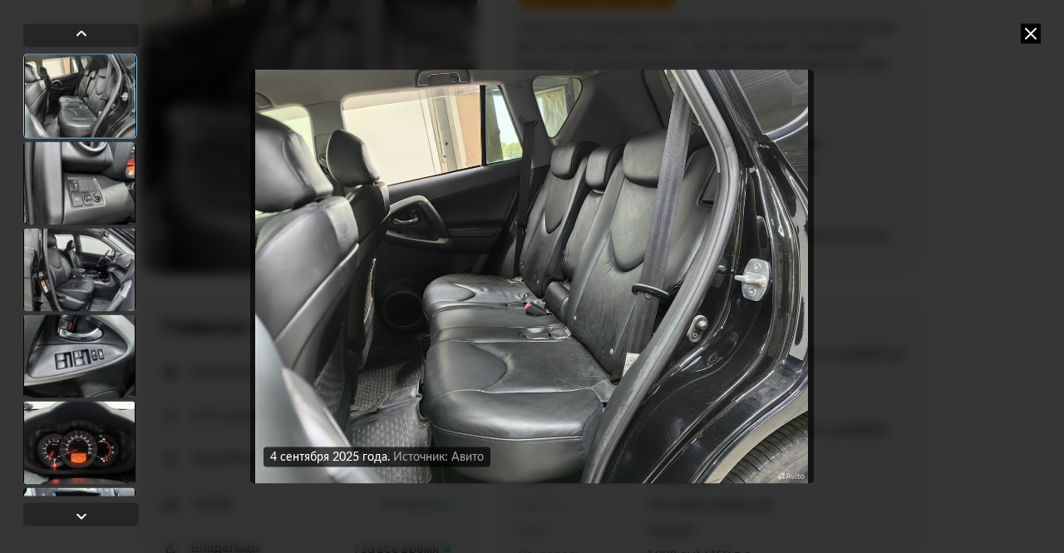
click at [45, 175] on div at bounding box center [79, 182] width 112 height 83
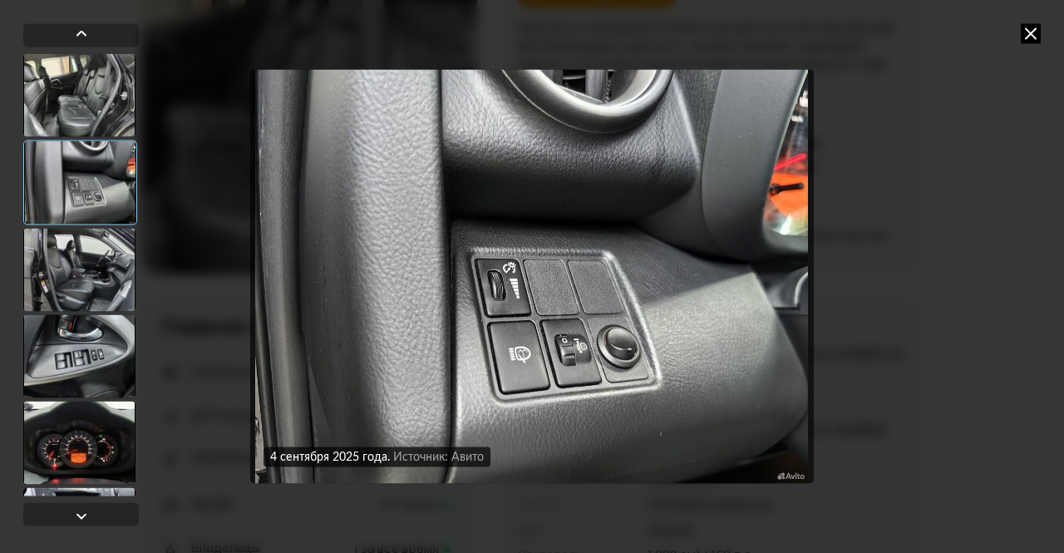
click at [1036, 31] on icon at bounding box center [1031, 33] width 20 height 20
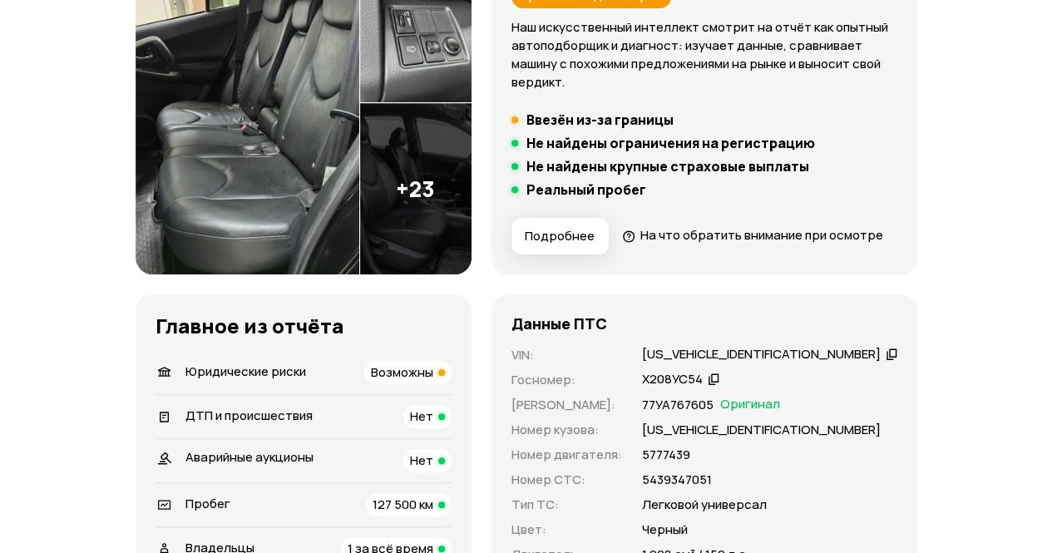
scroll to position [0, 0]
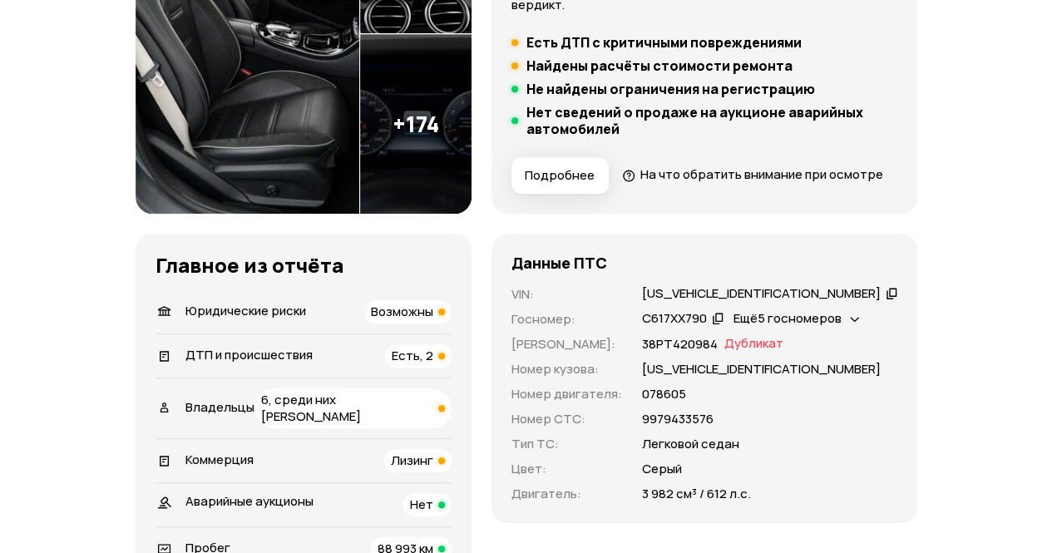
scroll to position [416, 0]
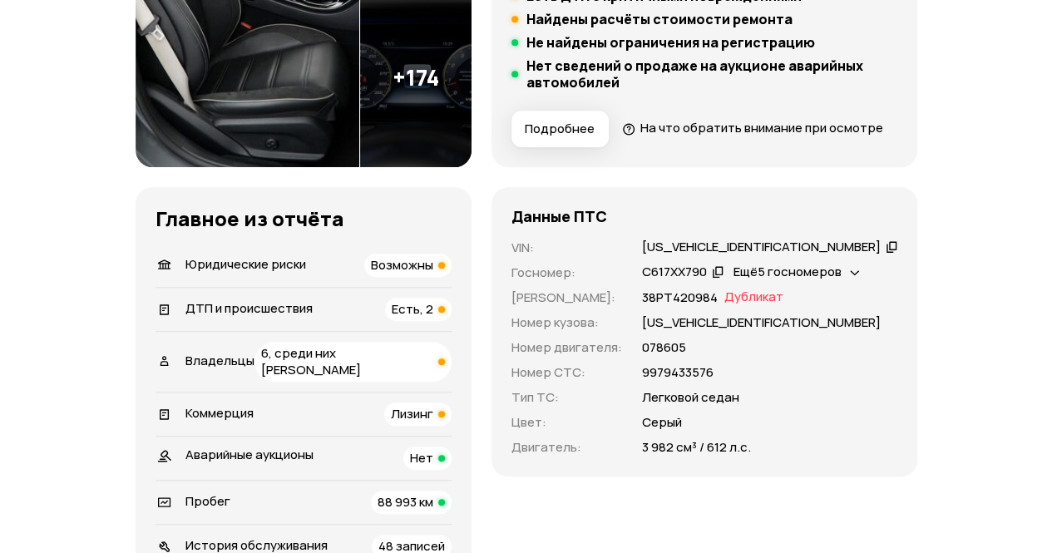
click at [433, 318] on span "Есть, 2" at bounding box center [413, 308] width 42 height 17
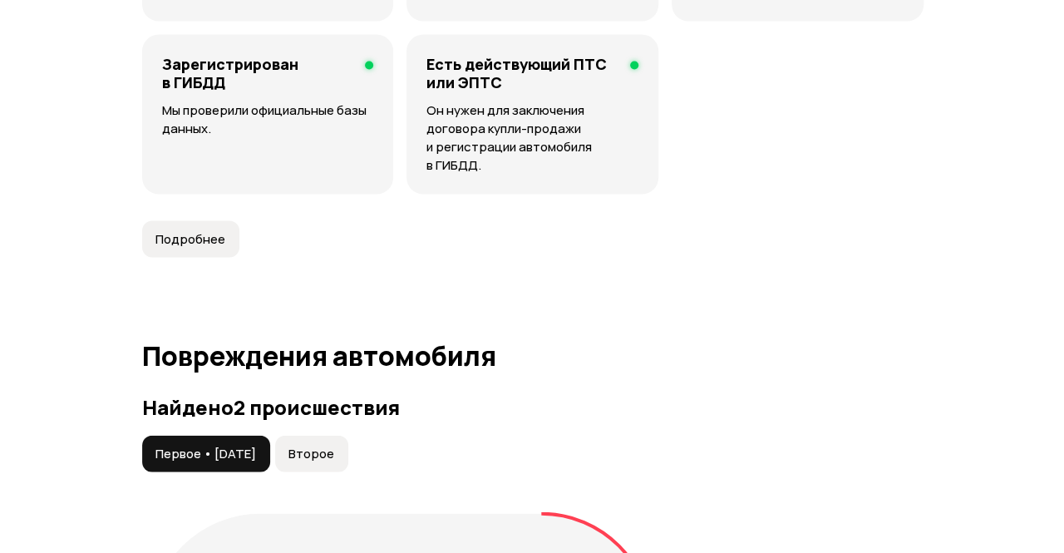
scroll to position [1931, 0]
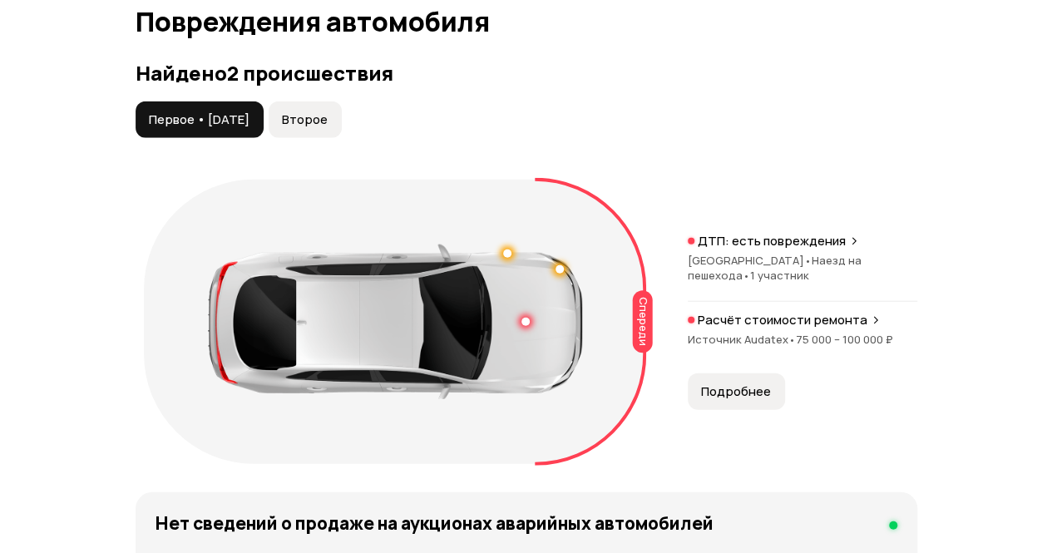
click at [296, 114] on button "Второе" at bounding box center [305, 119] width 73 height 37
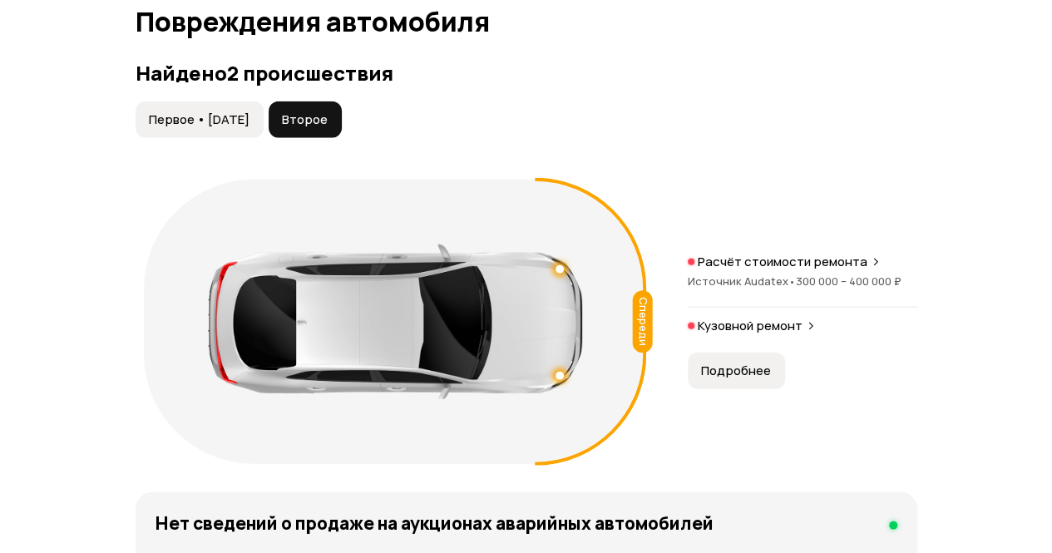
click at [801, 257] on p "Расчёт стоимости ремонта" at bounding box center [782, 262] width 170 height 17
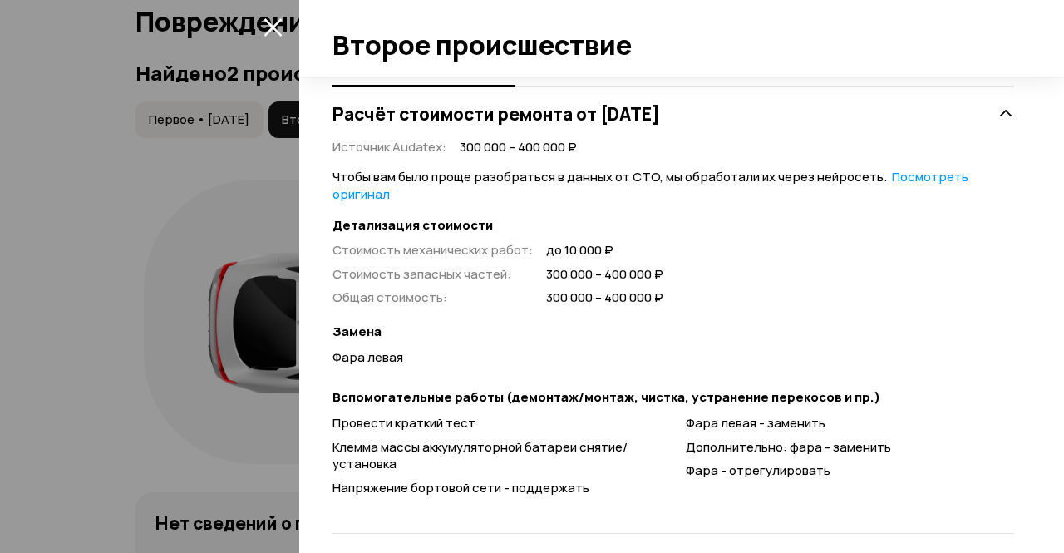
scroll to position [343, 0]
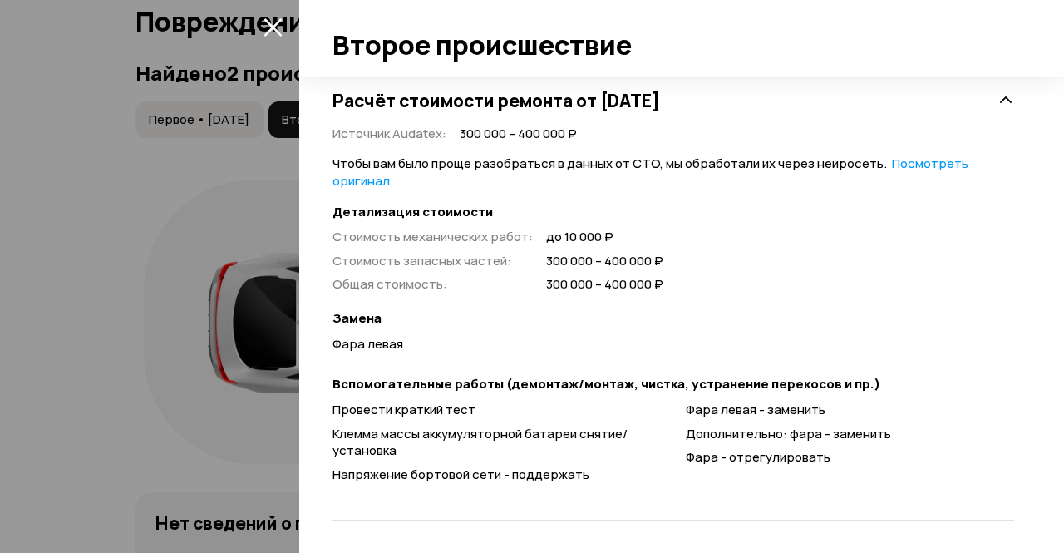
click at [270, 22] on icon "закрыть" at bounding box center [273, 26] width 19 height 19
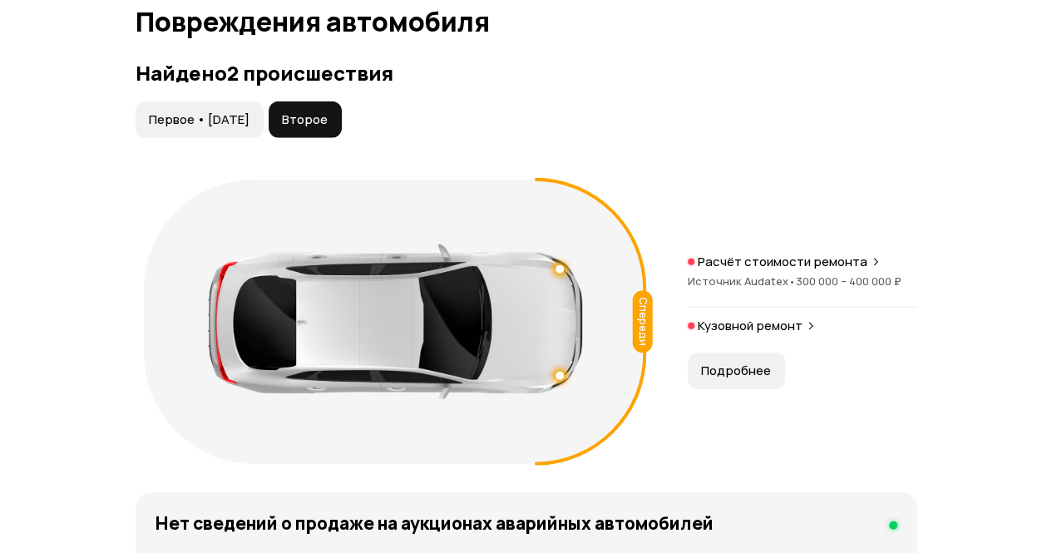
click at [264, 101] on button "Первое • 22 окт 2021" at bounding box center [200, 119] width 128 height 37
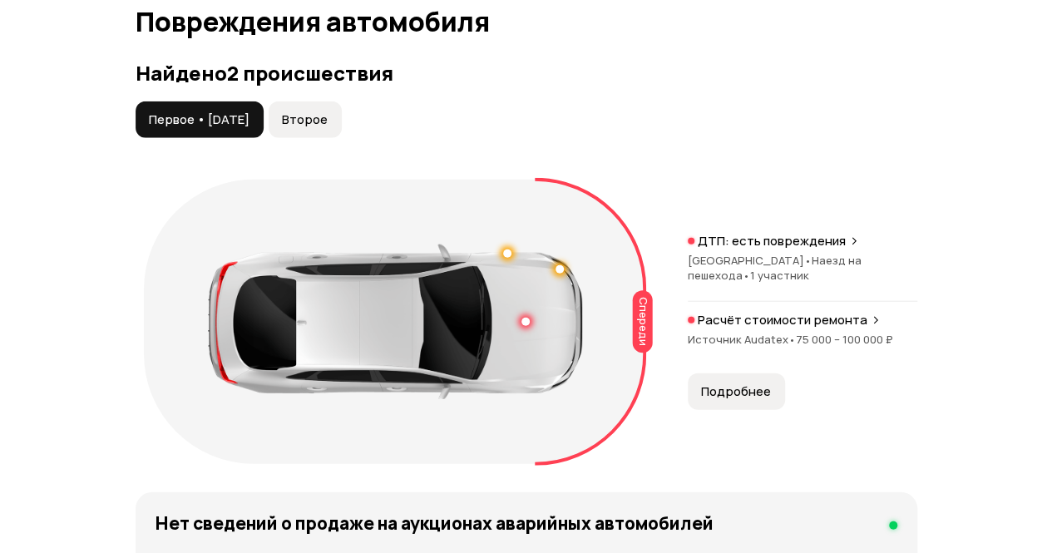
click at [690, 377] on button "Подробнее" at bounding box center [736, 391] width 97 height 37
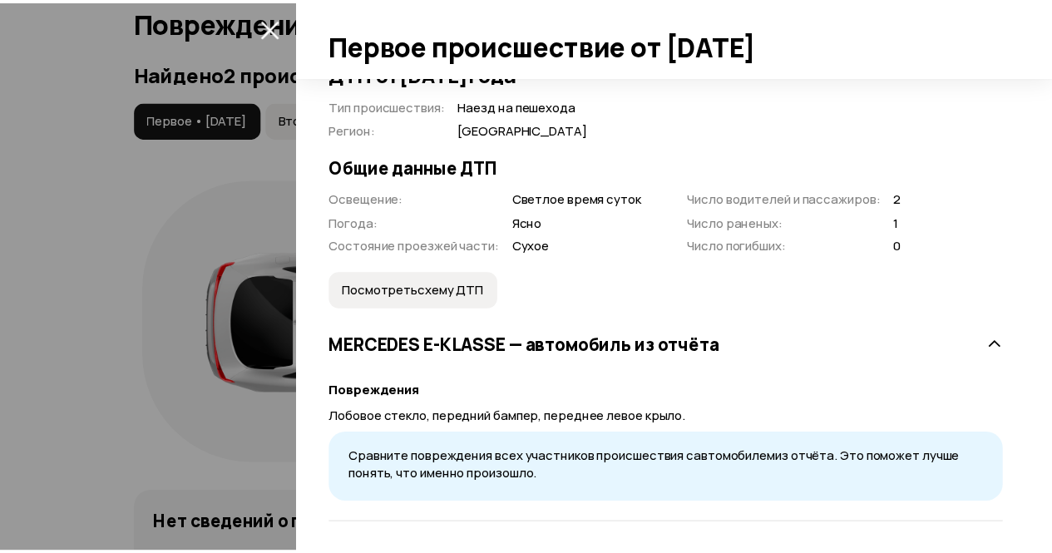
scroll to position [368, 0]
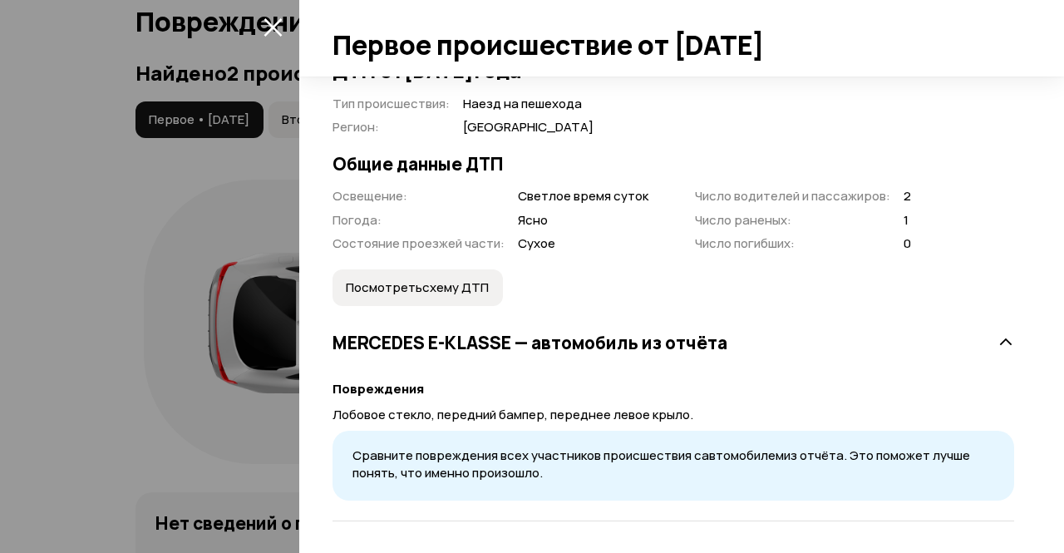
click at [277, 27] on icon "закрыть" at bounding box center [273, 26] width 19 height 19
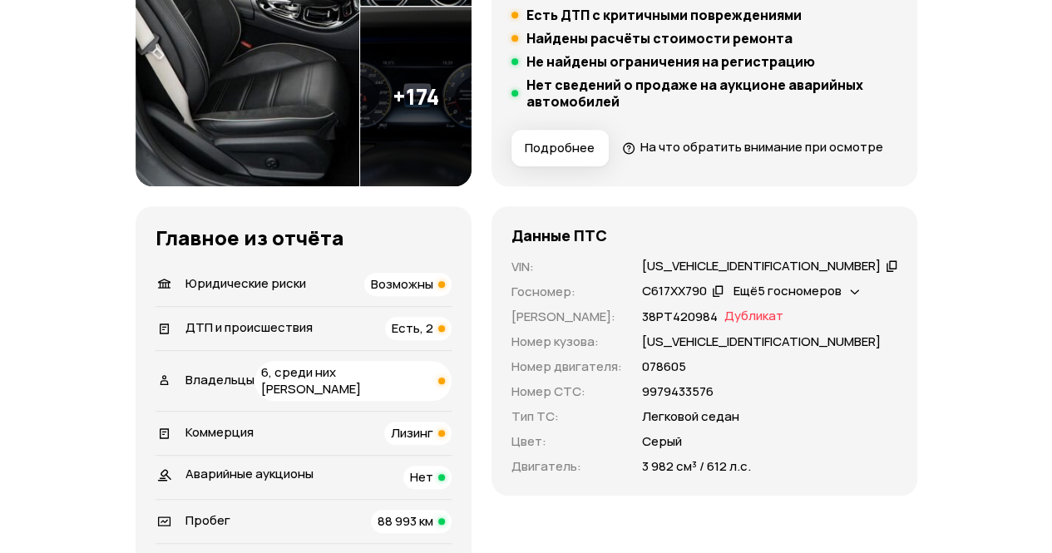
scroll to position [0, 0]
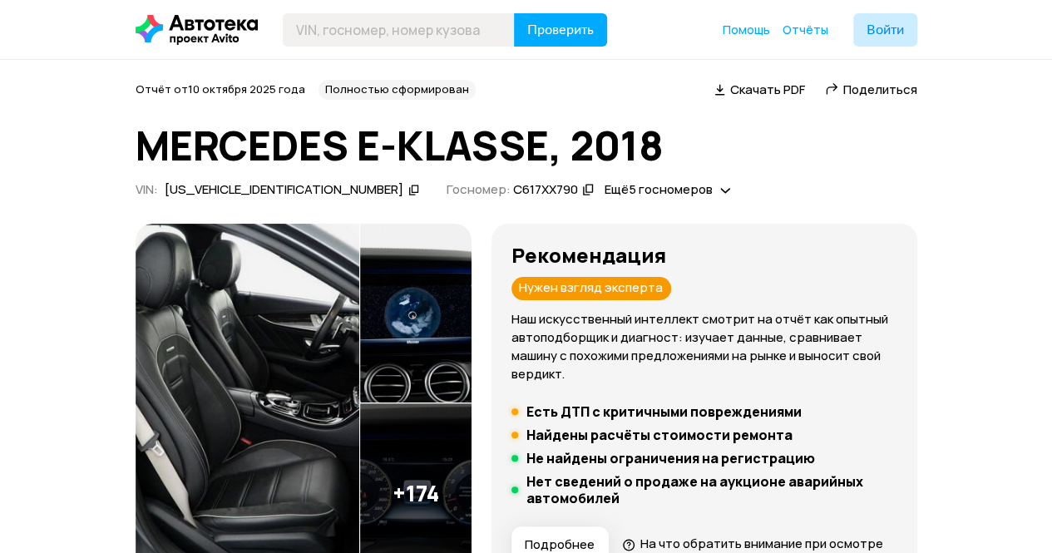
click at [604, 185] on span "Ещё 5 госномеров" at bounding box center [658, 188] width 108 height 17
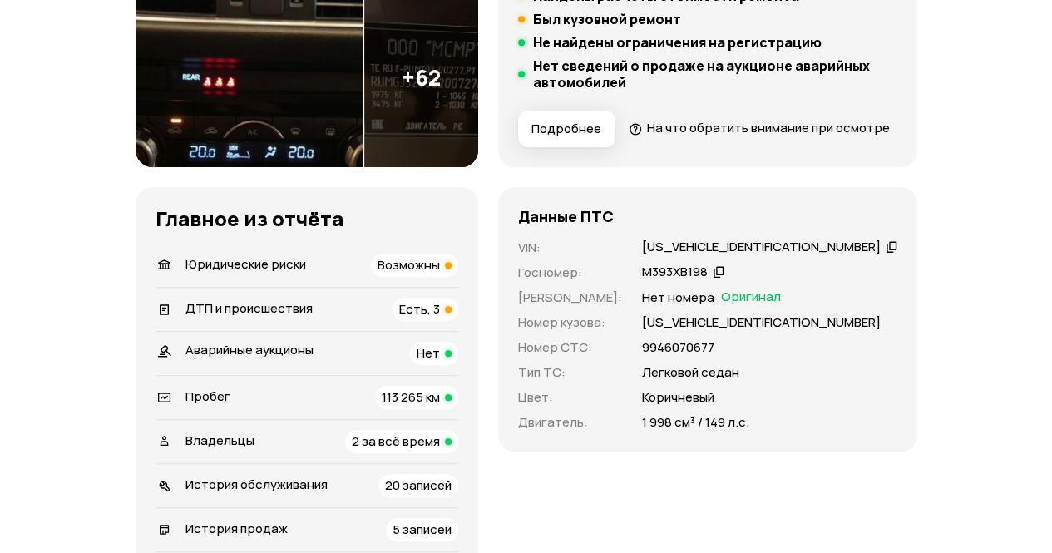
click at [458, 277] on div "Возможны" at bounding box center [414, 265] width 87 height 23
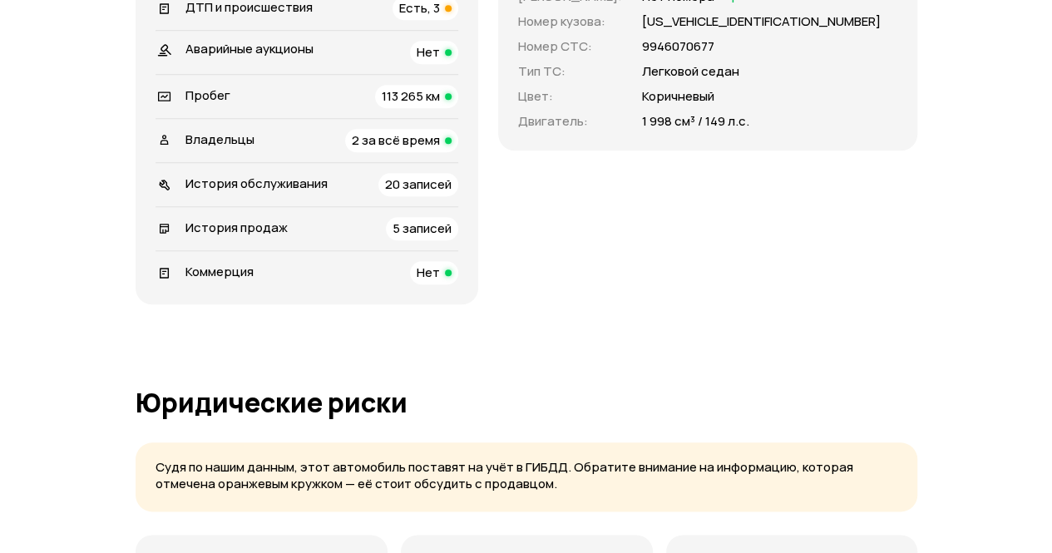
click at [440, 17] on span "Есть, 3" at bounding box center [419, 7] width 41 height 17
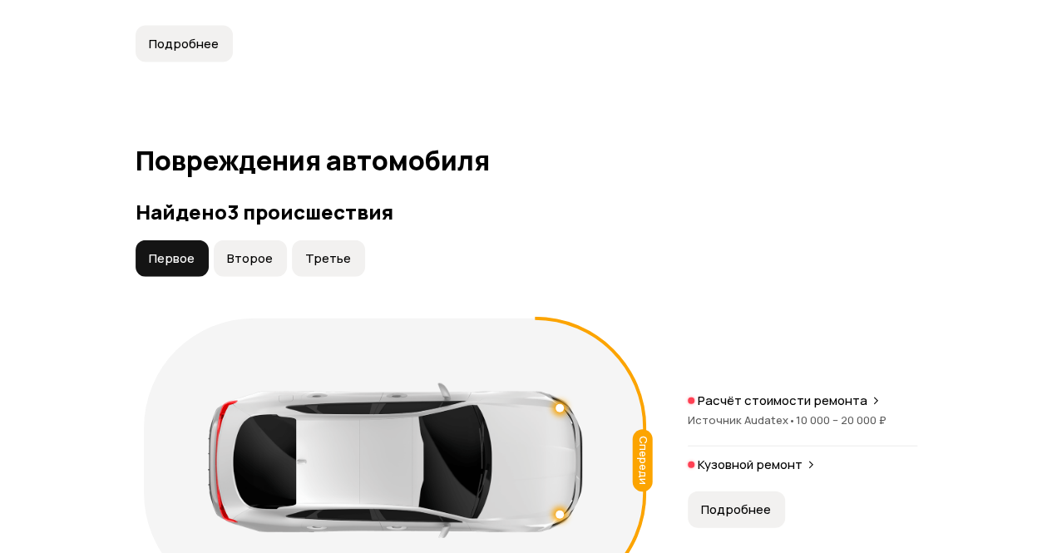
scroll to position [1949, 0]
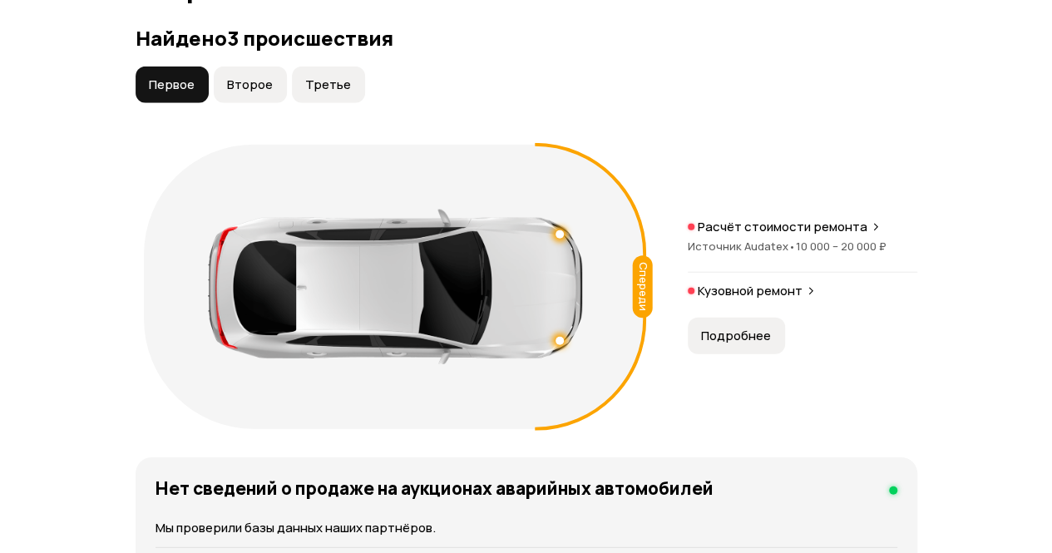
click at [259, 93] on span "Второе" at bounding box center [250, 84] width 46 height 17
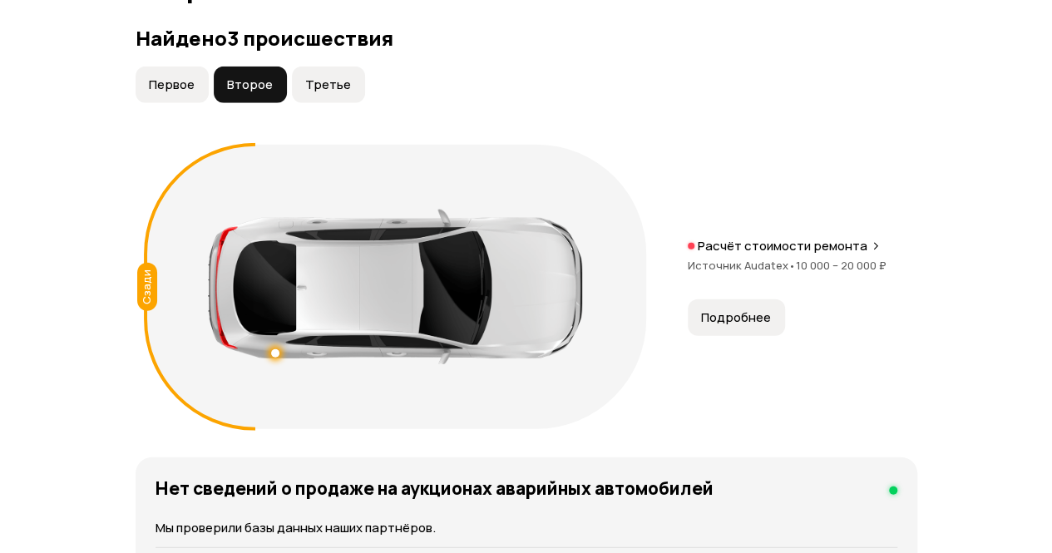
drag, startPoint x: 352, startPoint y: 119, endPoint x: 358, endPoint y: 109, distance: 11.5
click at [352, 103] on button "Третье" at bounding box center [328, 85] width 73 height 37
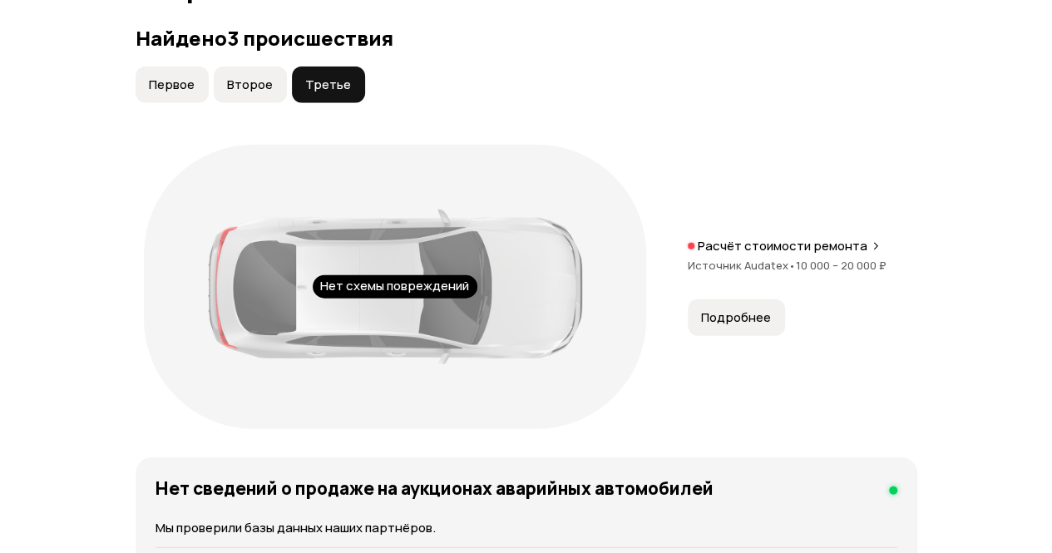
click at [256, 93] on span "Второе" at bounding box center [250, 84] width 46 height 17
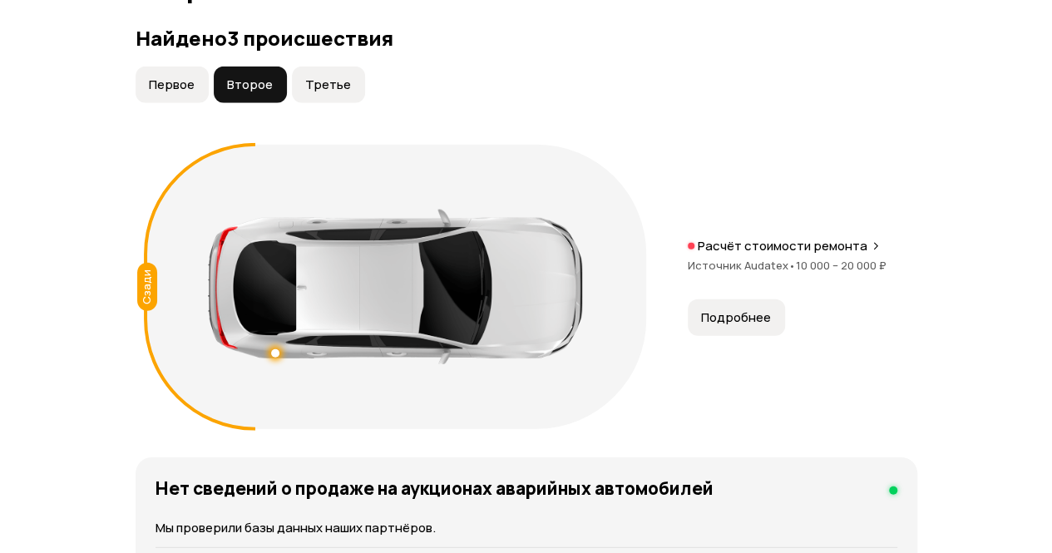
click at [202, 103] on button "Первое" at bounding box center [172, 85] width 73 height 37
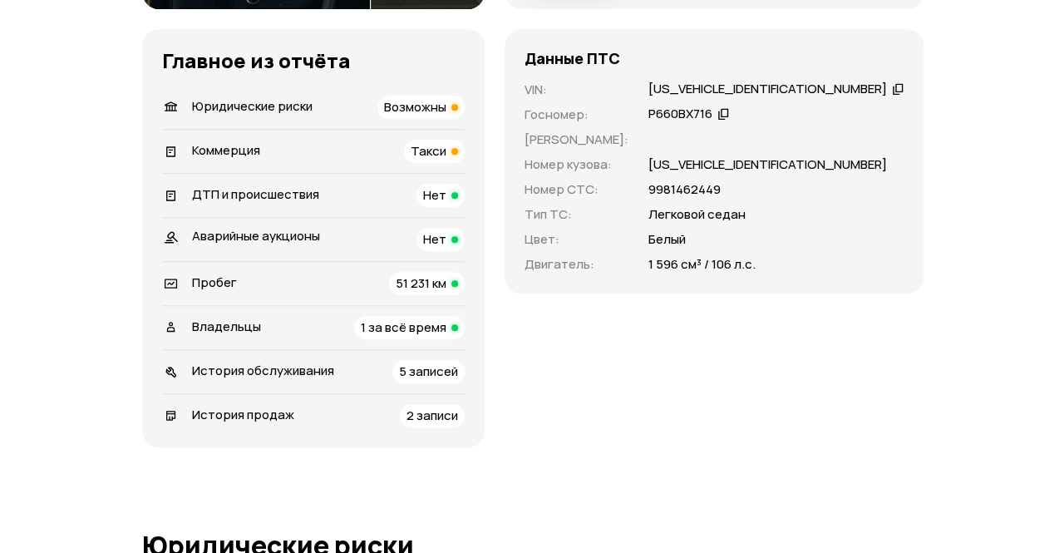
scroll to position [333, 0]
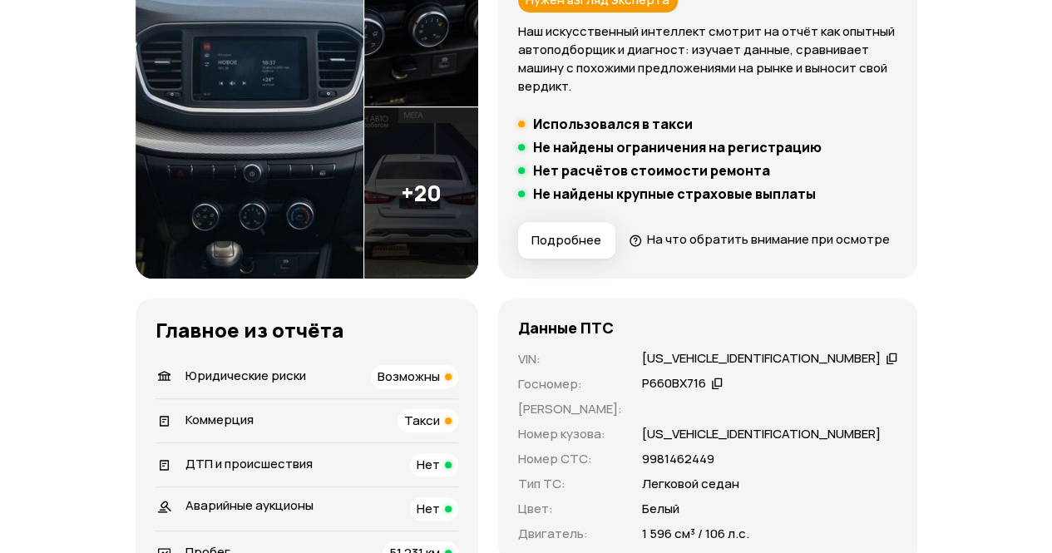
click at [321, 125] on img at bounding box center [250, 107] width 228 height 343
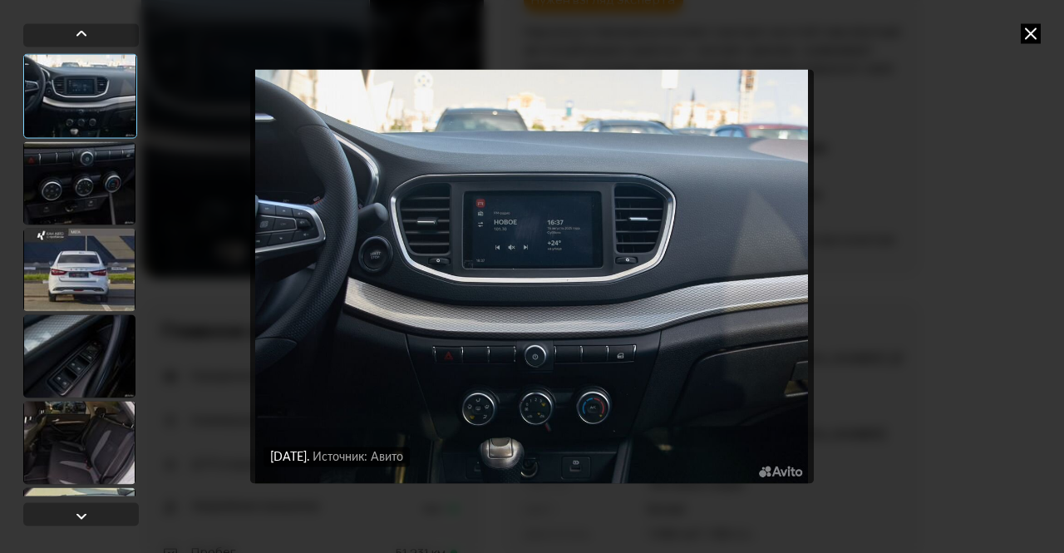
click at [106, 165] on div at bounding box center [79, 182] width 112 height 83
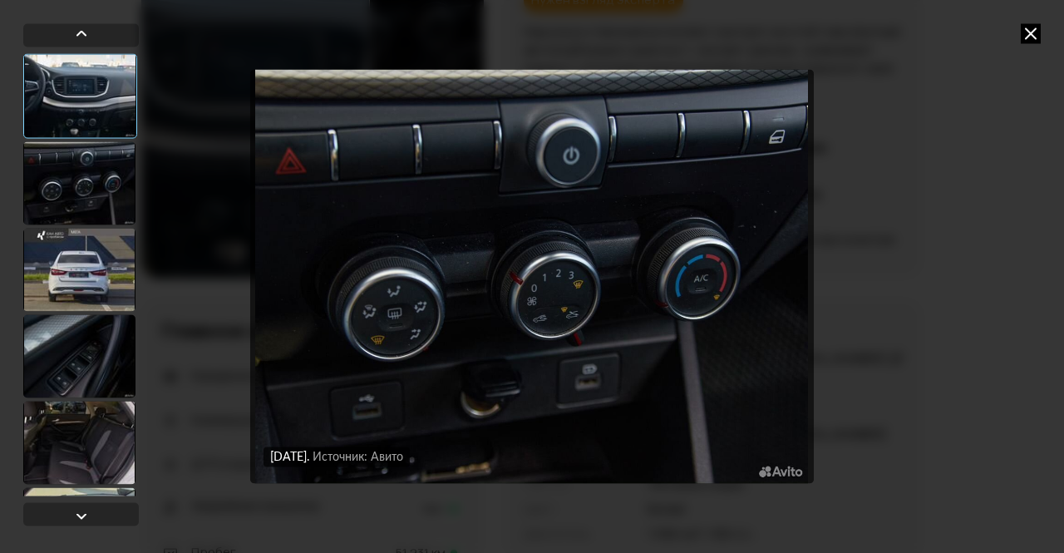
click at [80, 276] on div at bounding box center [79, 269] width 112 height 83
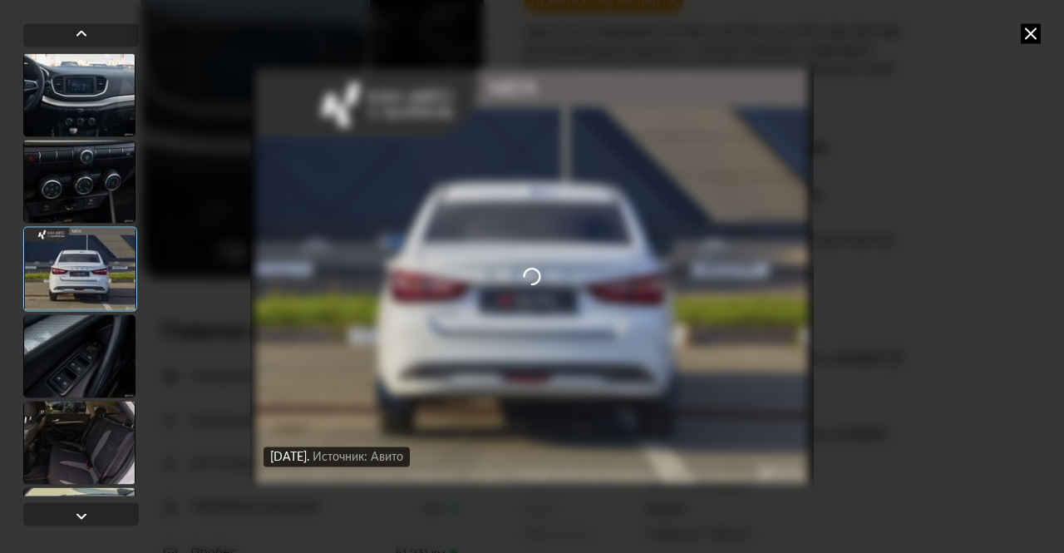
click at [76, 364] on div at bounding box center [79, 355] width 112 height 83
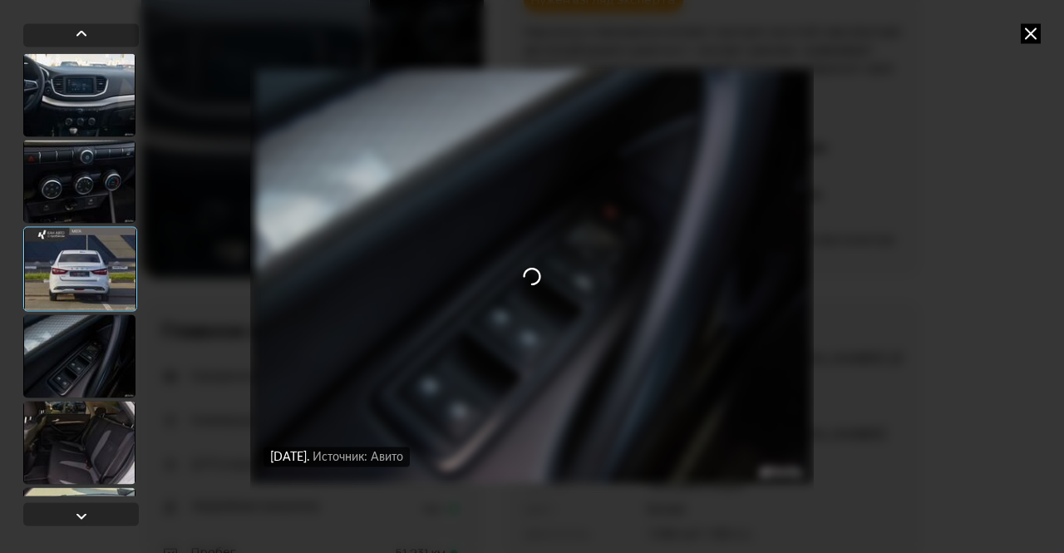
click at [78, 415] on div at bounding box center [79, 442] width 112 height 83
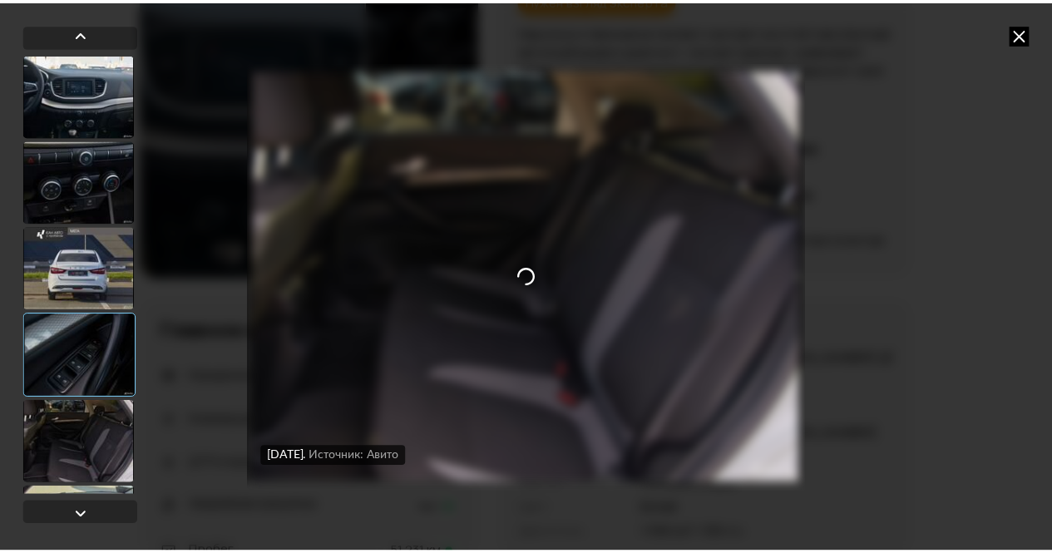
scroll to position [249, 0]
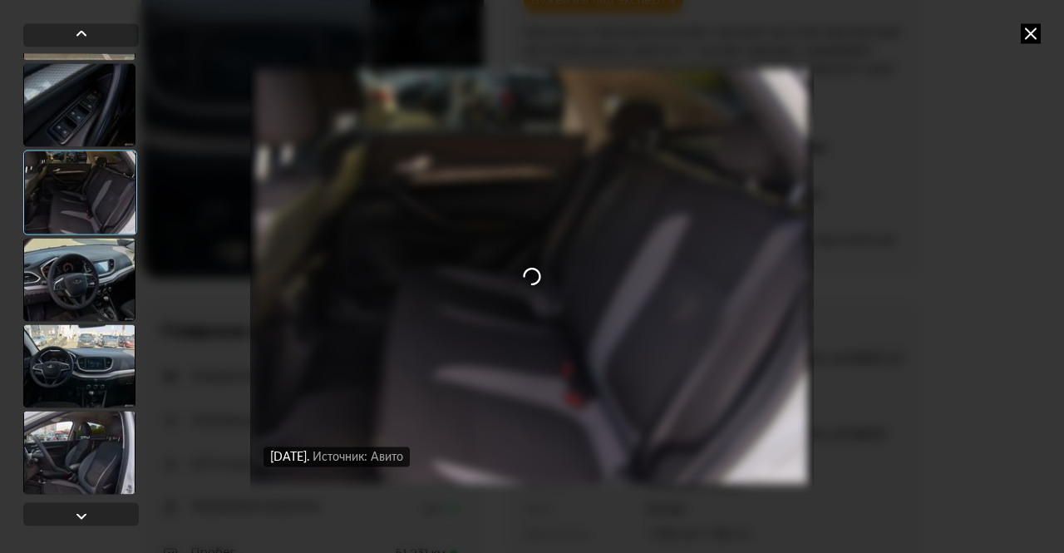
click at [93, 260] on div at bounding box center [79, 279] width 112 height 83
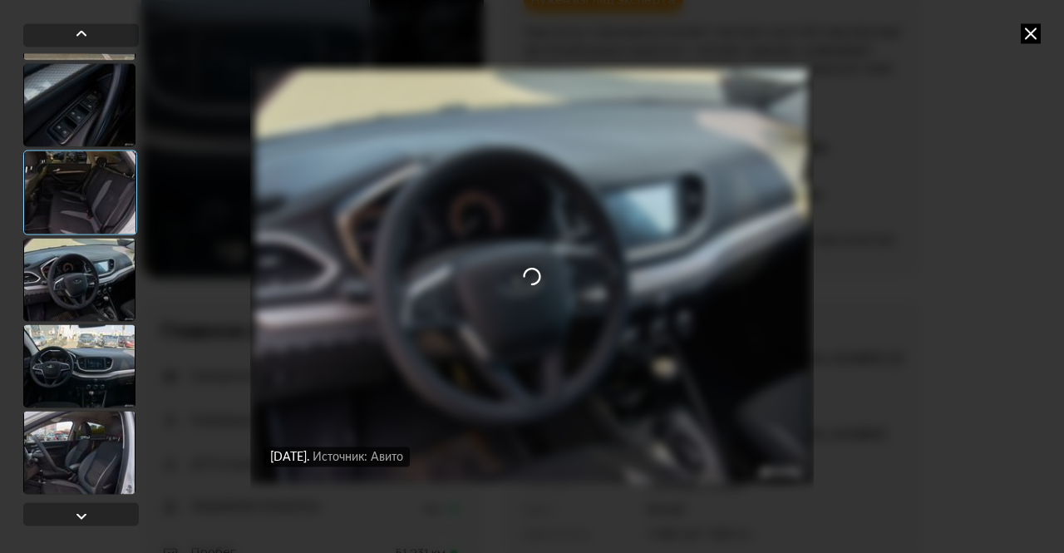
click at [86, 365] on div at bounding box center [79, 365] width 112 height 83
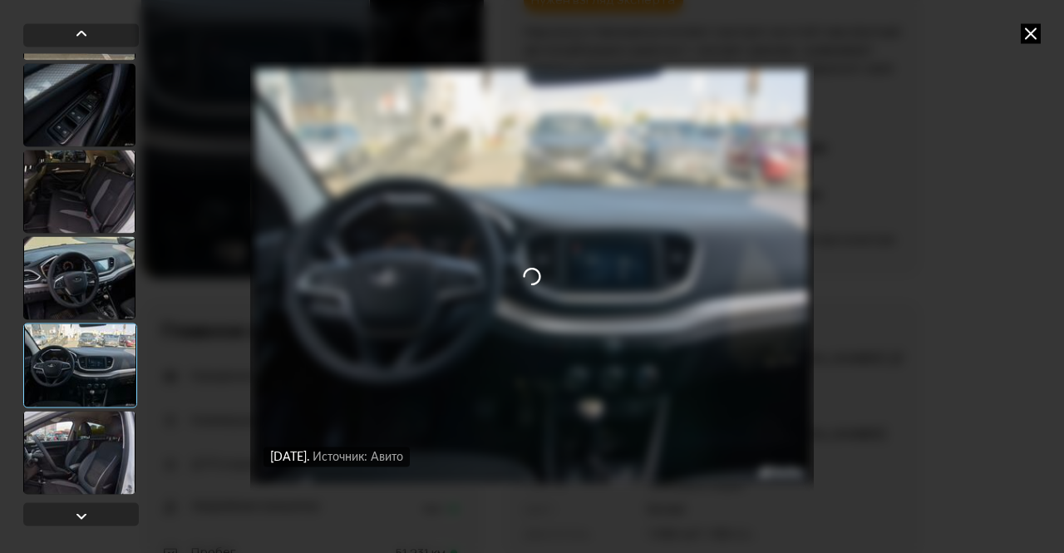
click at [80, 186] on div at bounding box center [79, 191] width 112 height 83
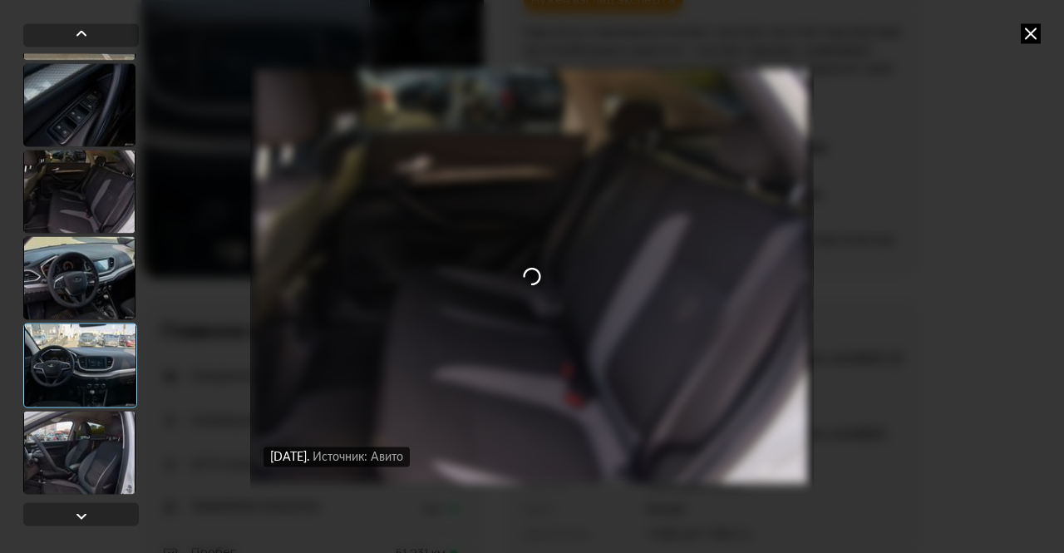
click at [79, 114] on div at bounding box center [79, 104] width 112 height 83
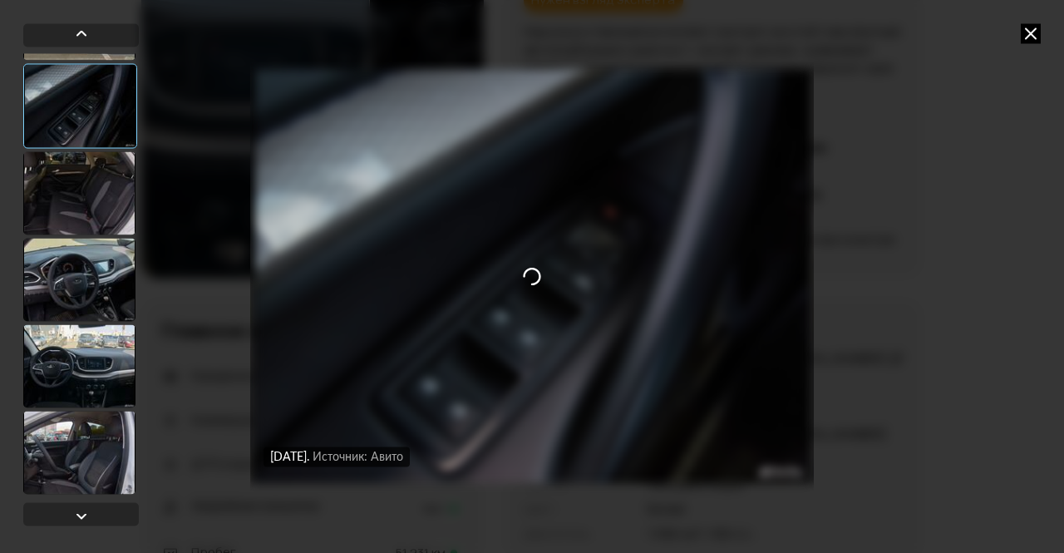
click at [1024, 33] on icon at bounding box center [1031, 33] width 20 height 20
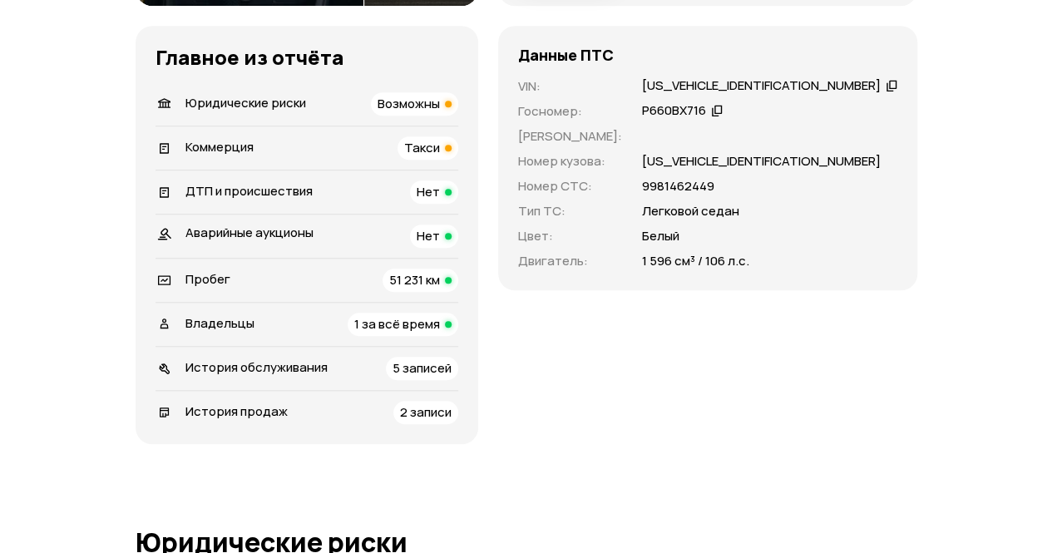
scroll to position [665, 0]
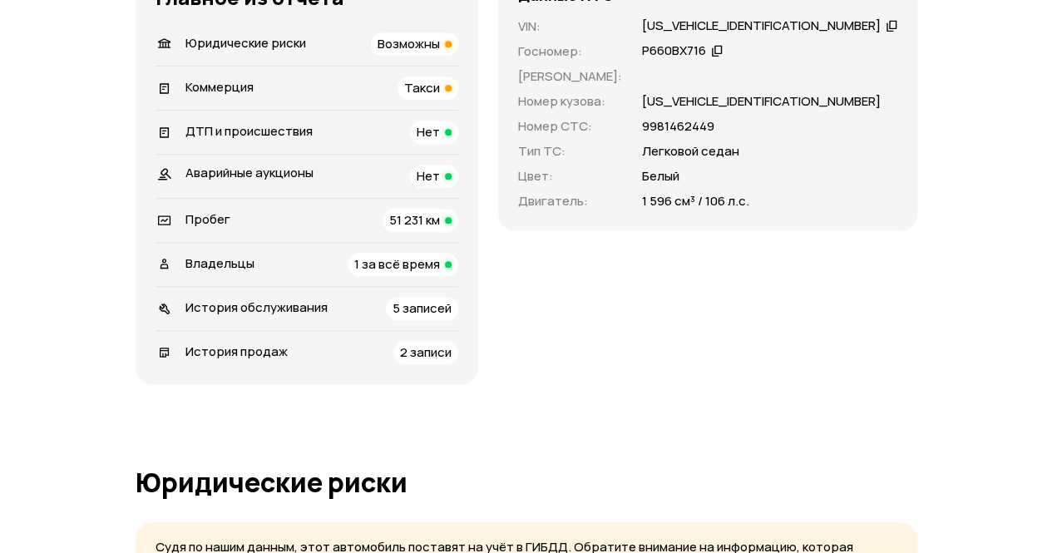
click at [451, 317] on span "5 записей" at bounding box center [421, 307] width 59 height 17
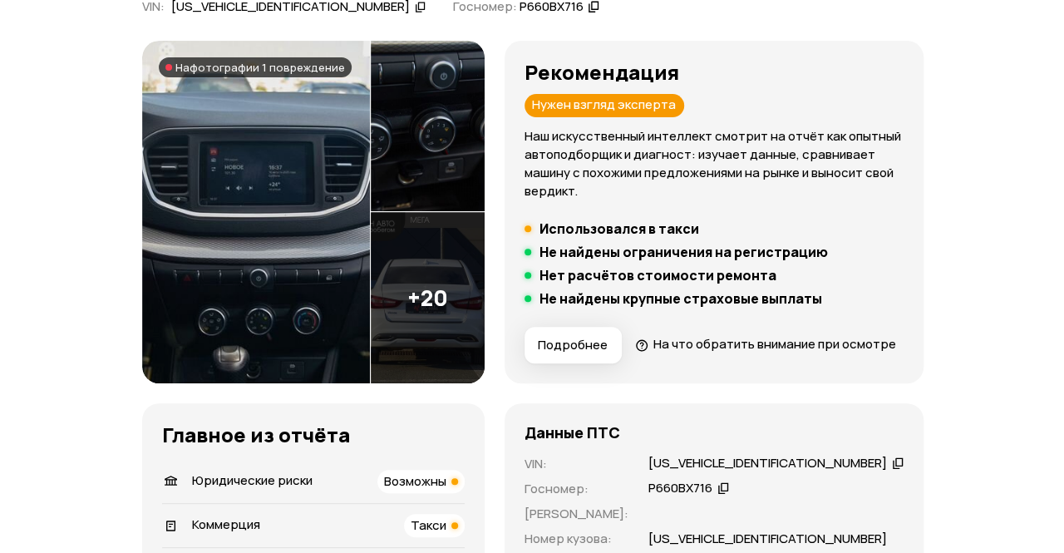
scroll to position [249, 0]
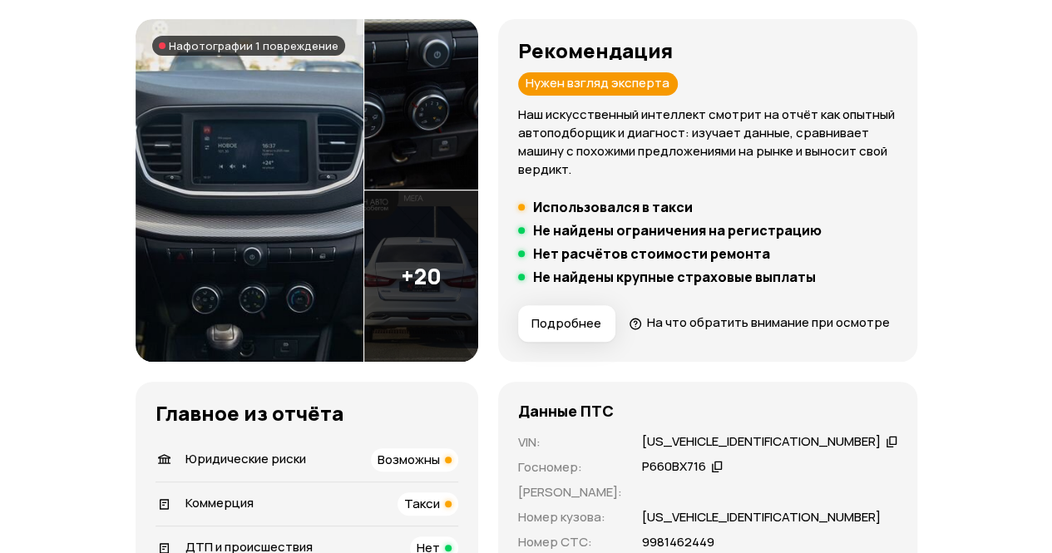
click at [246, 190] on img at bounding box center [250, 190] width 228 height 343
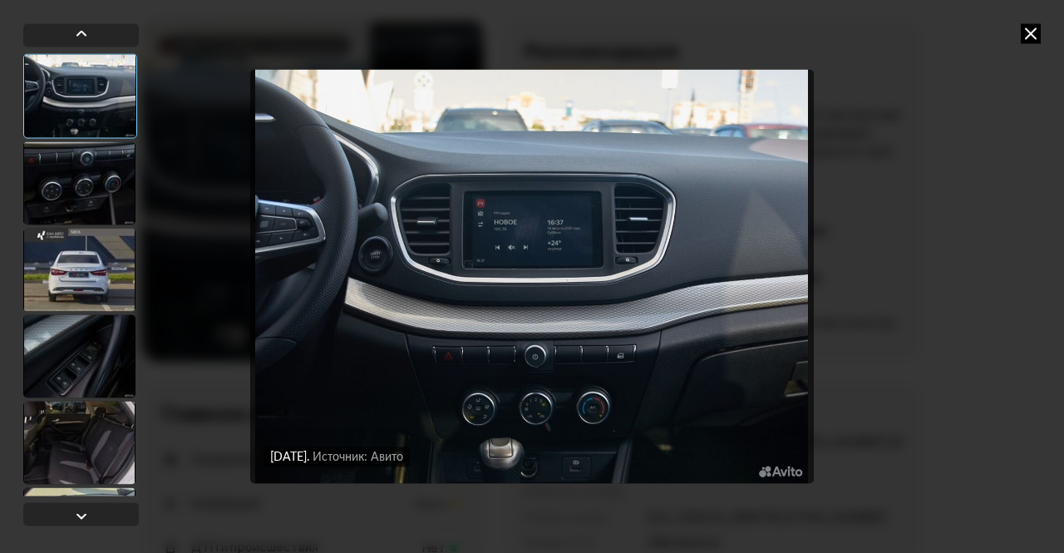
click at [88, 242] on div at bounding box center [79, 269] width 112 height 83
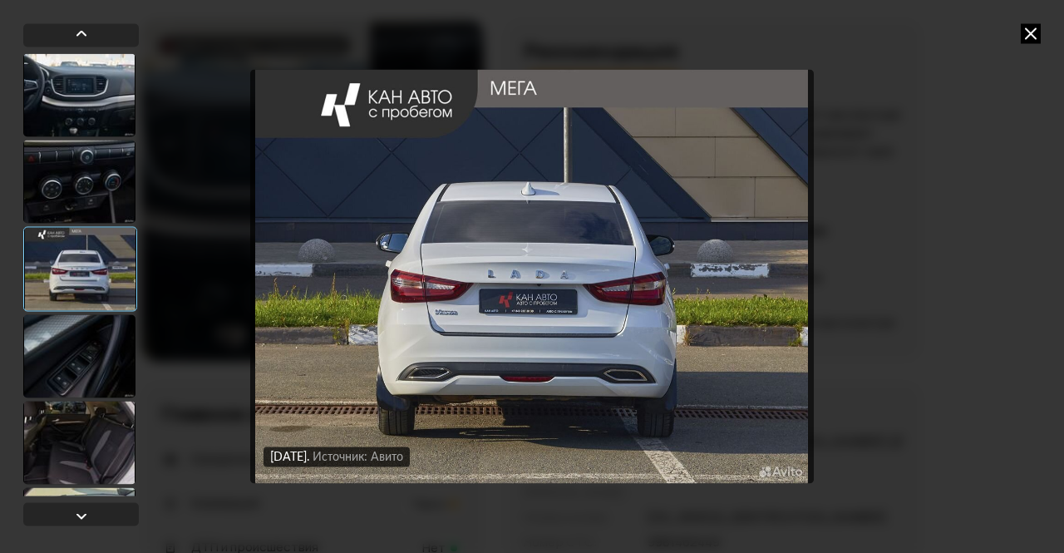
scroll to position [166, 0]
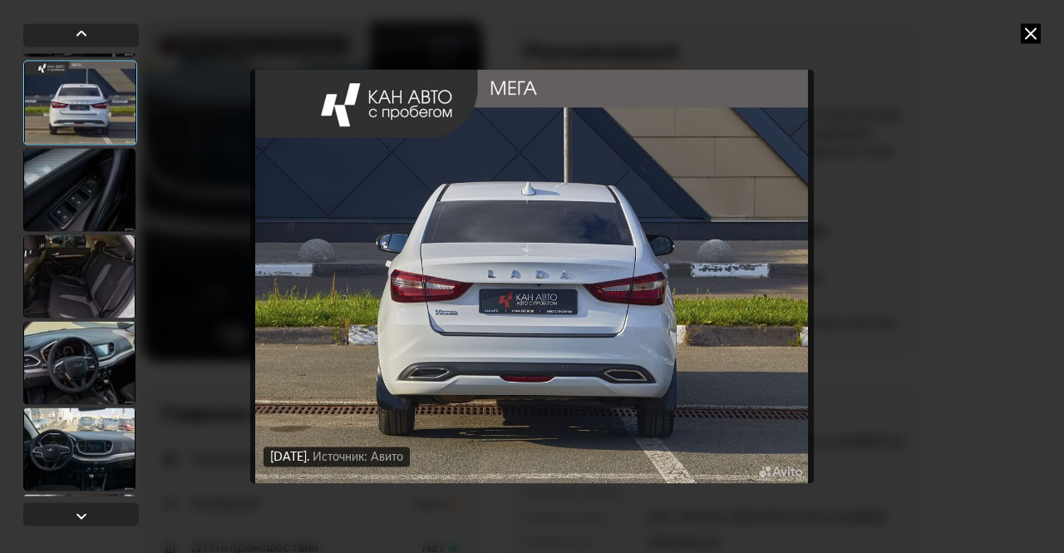
click at [62, 343] on div at bounding box center [79, 362] width 112 height 83
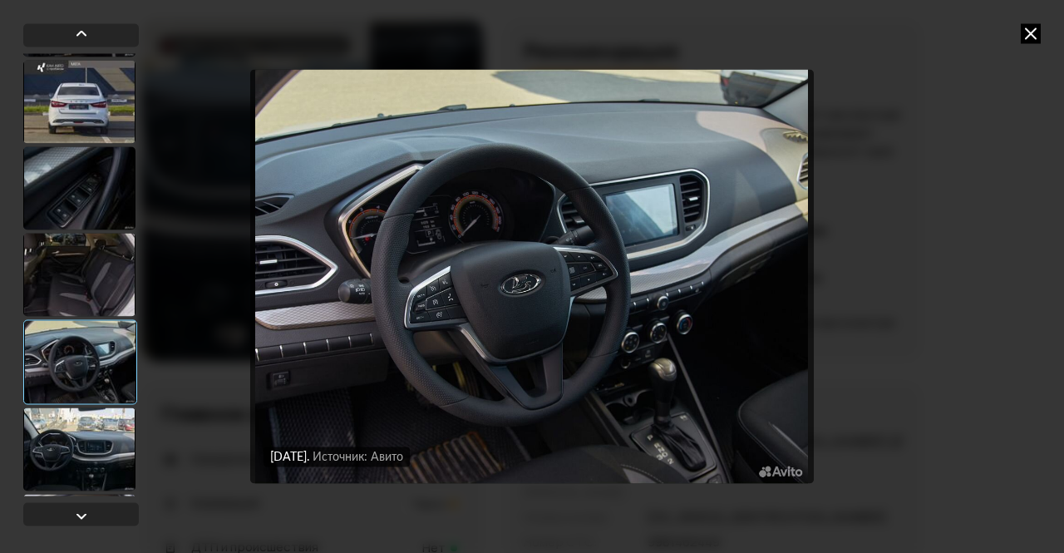
click at [94, 436] on div at bounding box center [79, 448] width 112 height 83
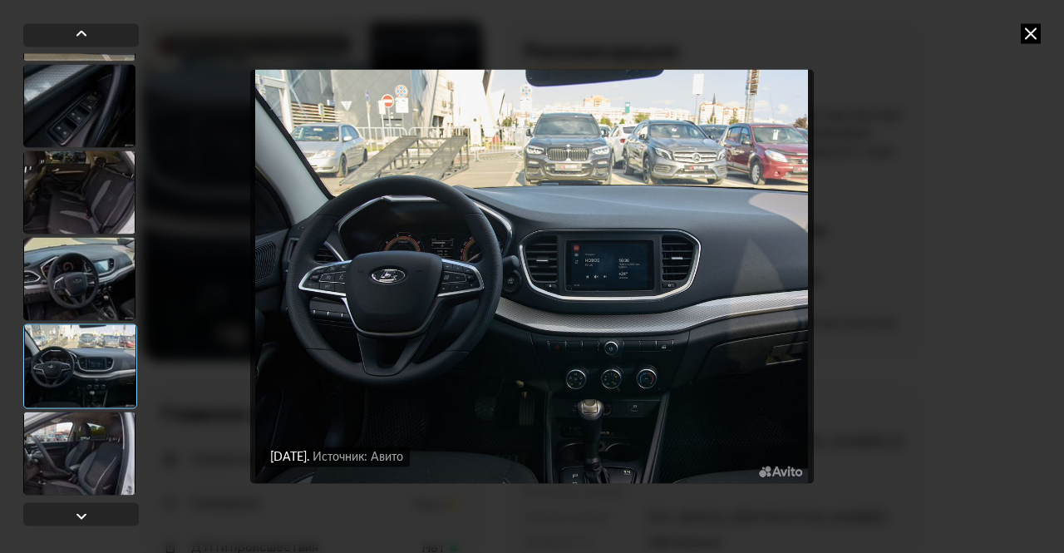
scroll to position [249, 0]
click at [83, 428] on div at bounding box center [79, 452] width 112 height 83
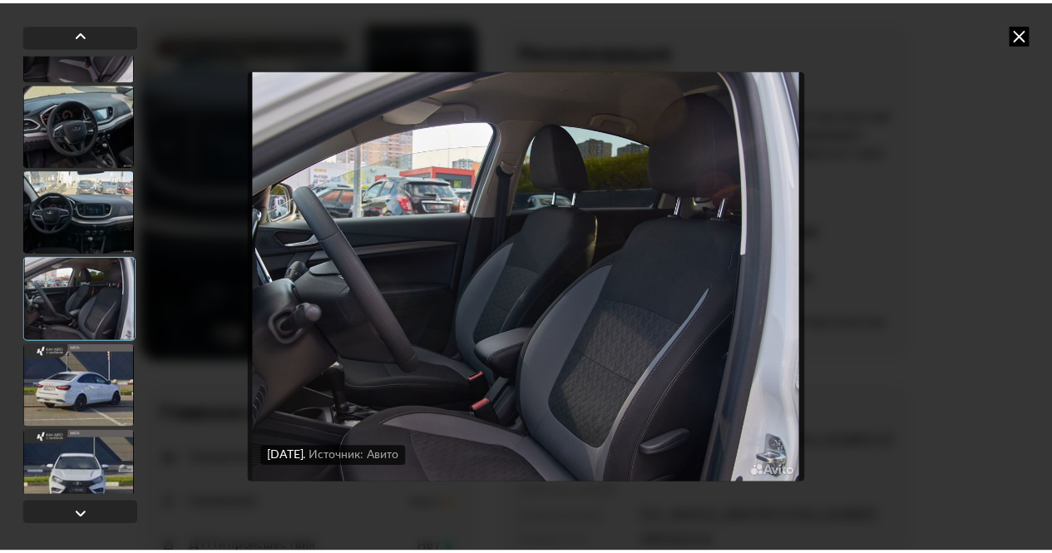
scroll to position [416, 0]
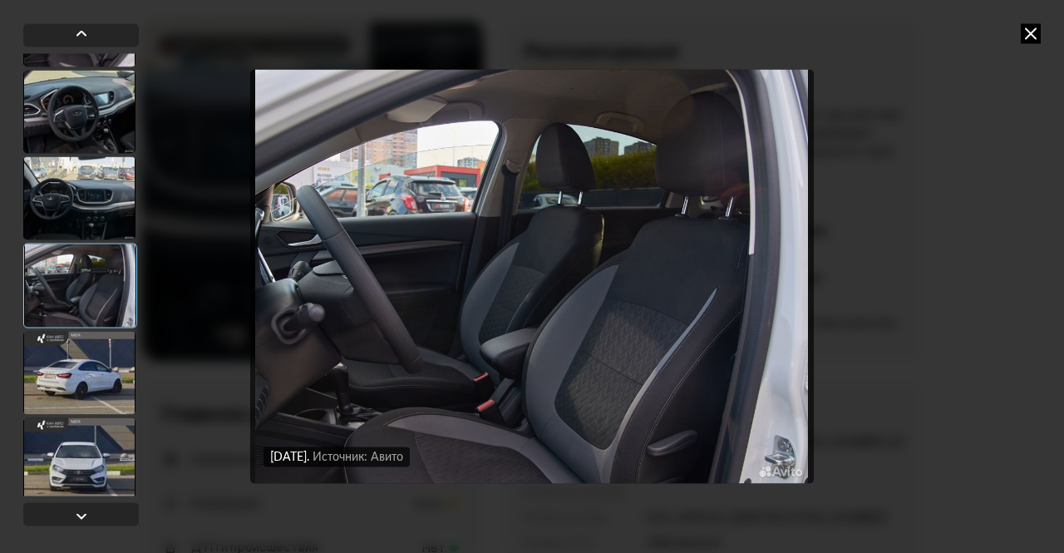
click at [76, 382] on div at bounding box center [79, 372] width 112 height 83
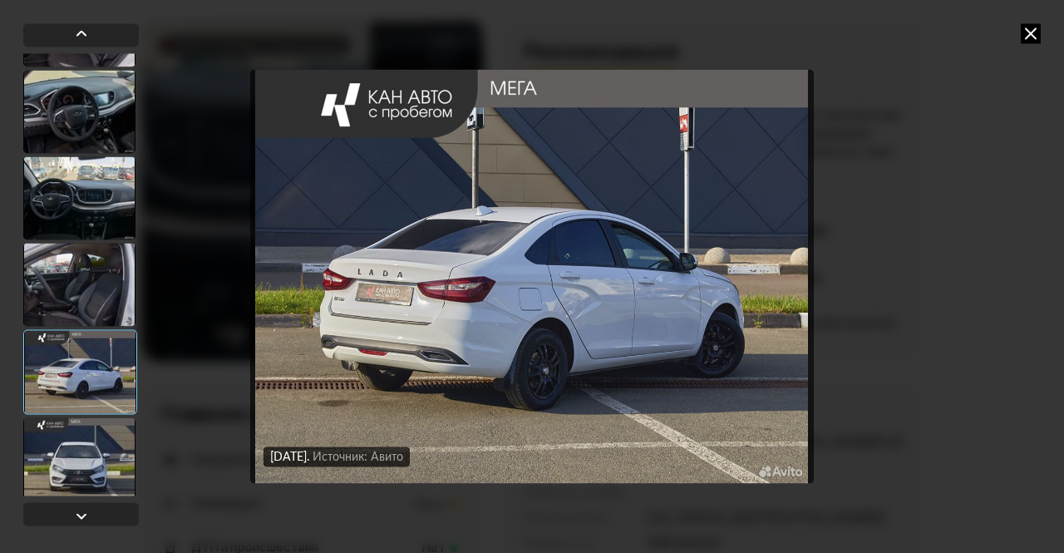
click at [73, 451] on div at bounding box center [79, 458] width 112 height 83
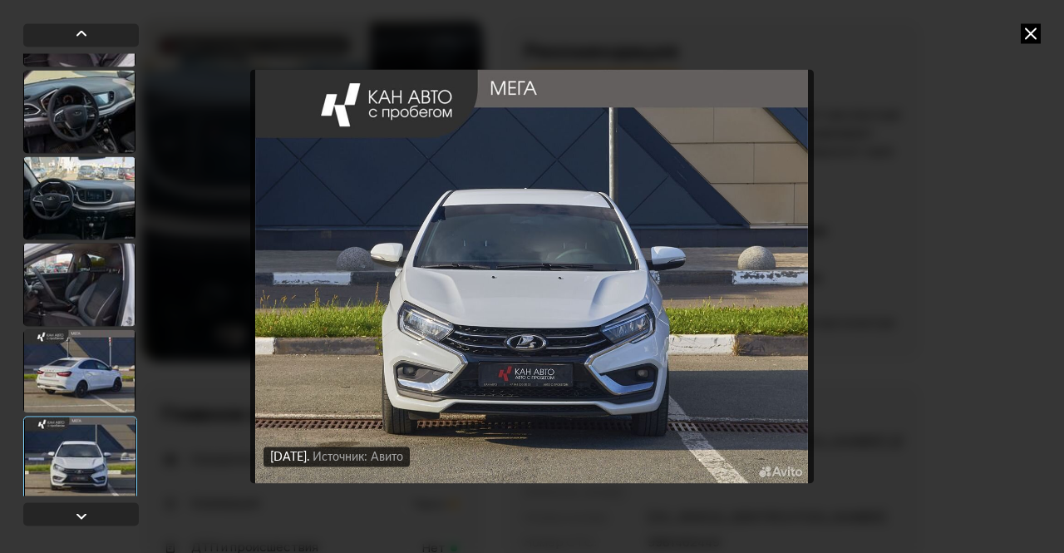
click at [86, 356] on div at bounding box center [79, 370] width 112 height 83
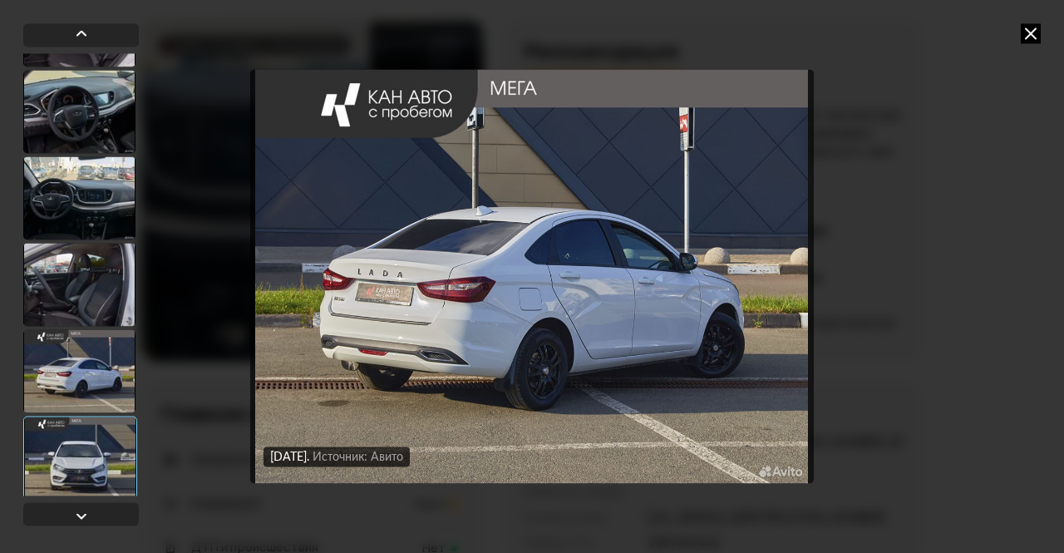
click at [95, 282] on div at bounding box center [79, 284] width 112 height 83
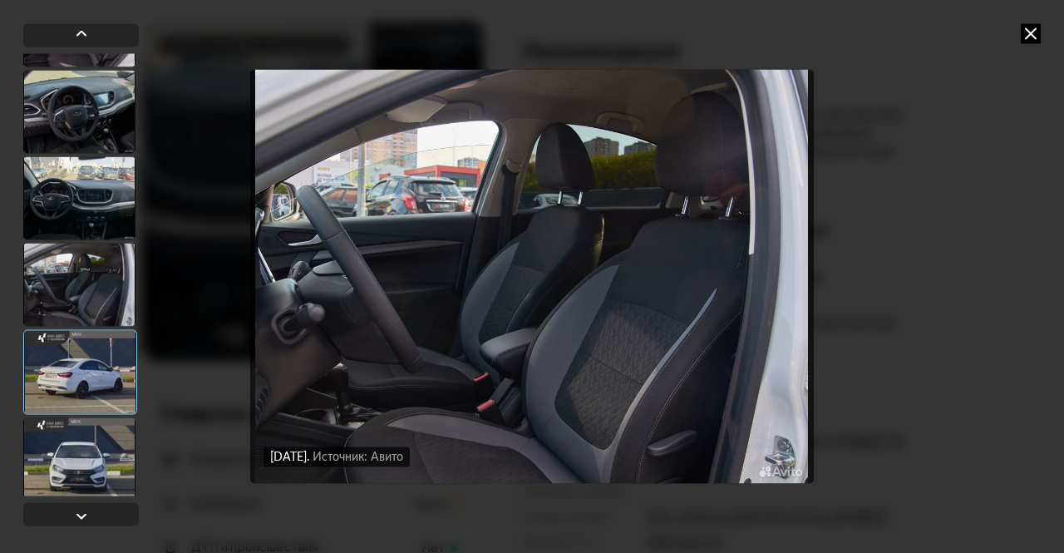
click at [91, 207] on div at bounding box center [79, 197] width 112 height 83
click at [74, 107] on div at bounding box center [79, 111] width 112 height 83
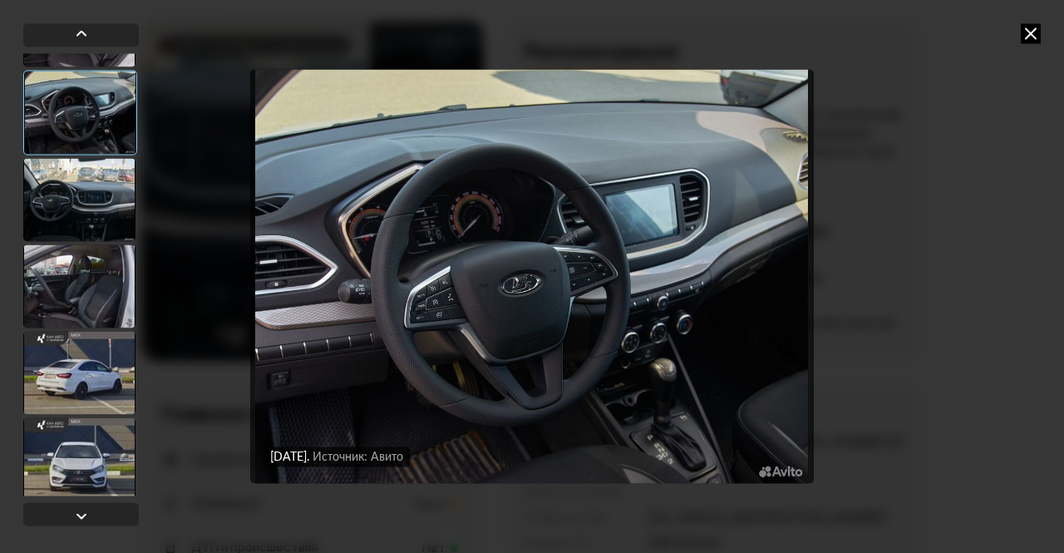
click at [88, 207] on div at bounding box center [79, 199] width 112 height 83
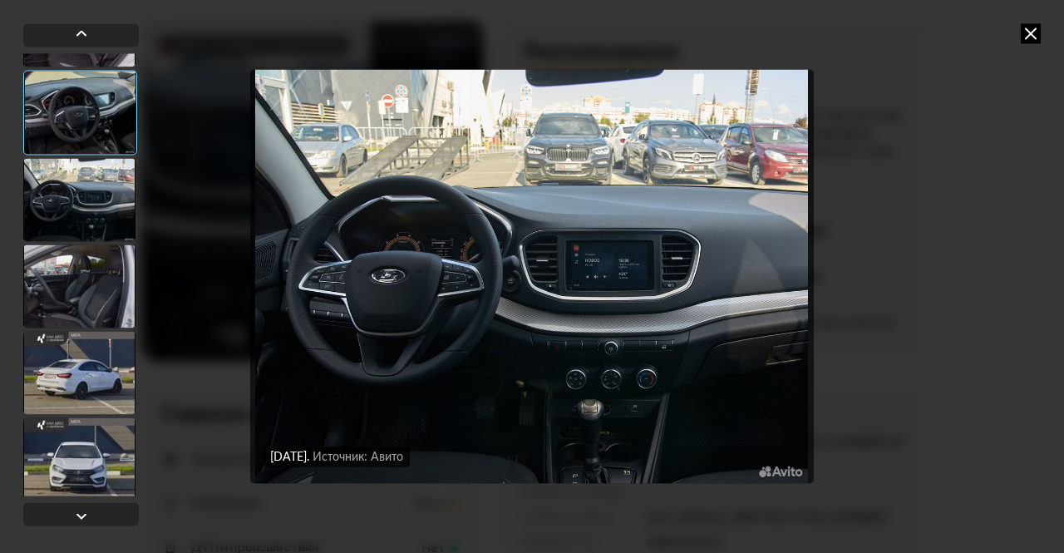
click at [80, 278] on div at bounding box center [79, 285] width 112 height 83
click at [1036, 41] on icon at bounding box center [1031, 33] width 20 height 20
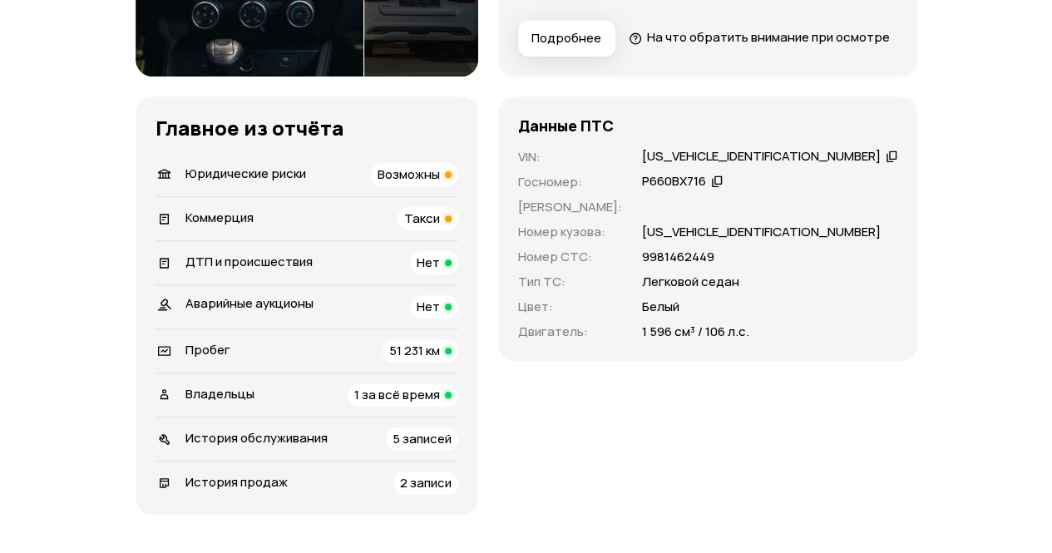
scroll to position [582, 0]
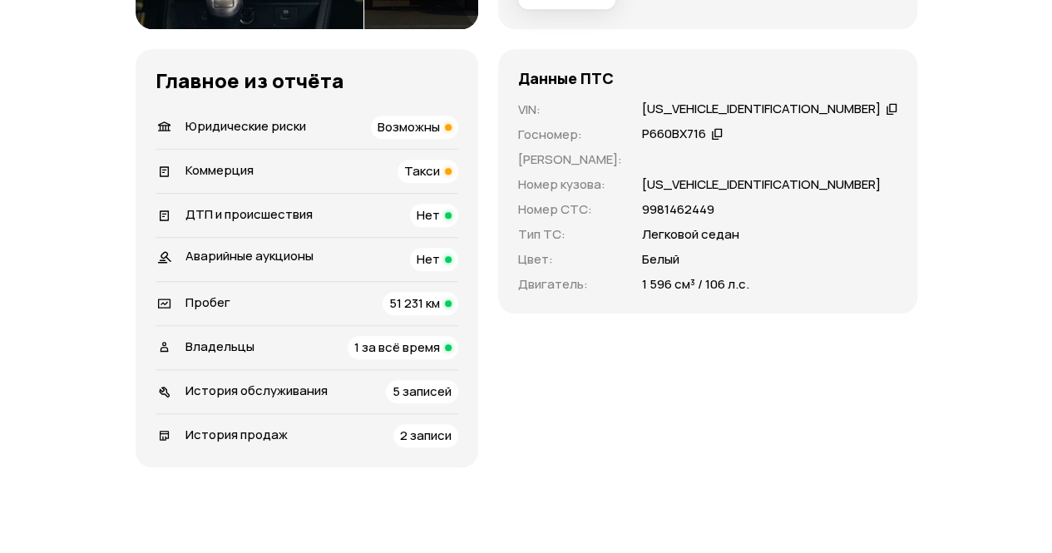
click at [437, 312] on span "51 231 км" at bounding box center [414, 302] width 51 height 17
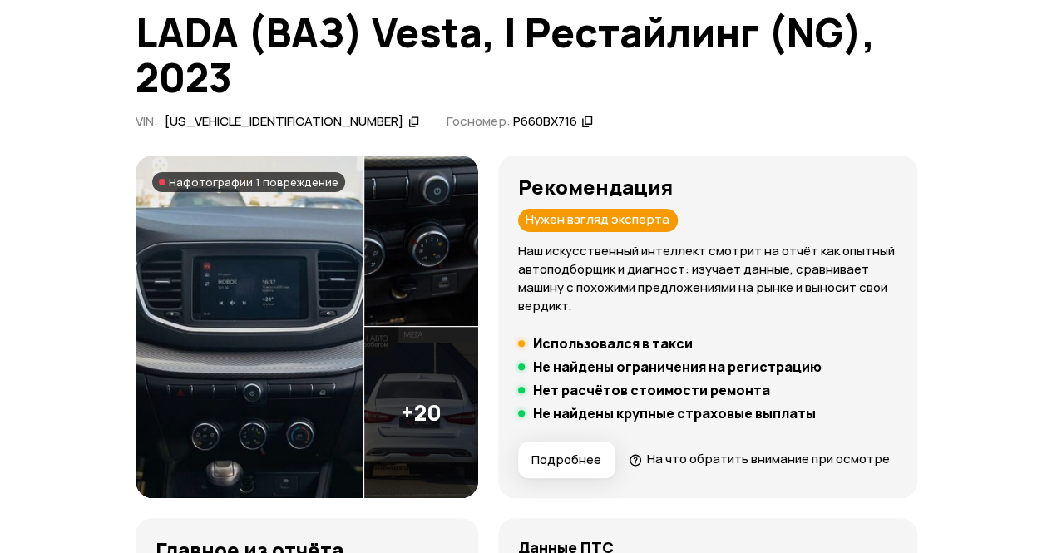
scroll to position [166, 0]
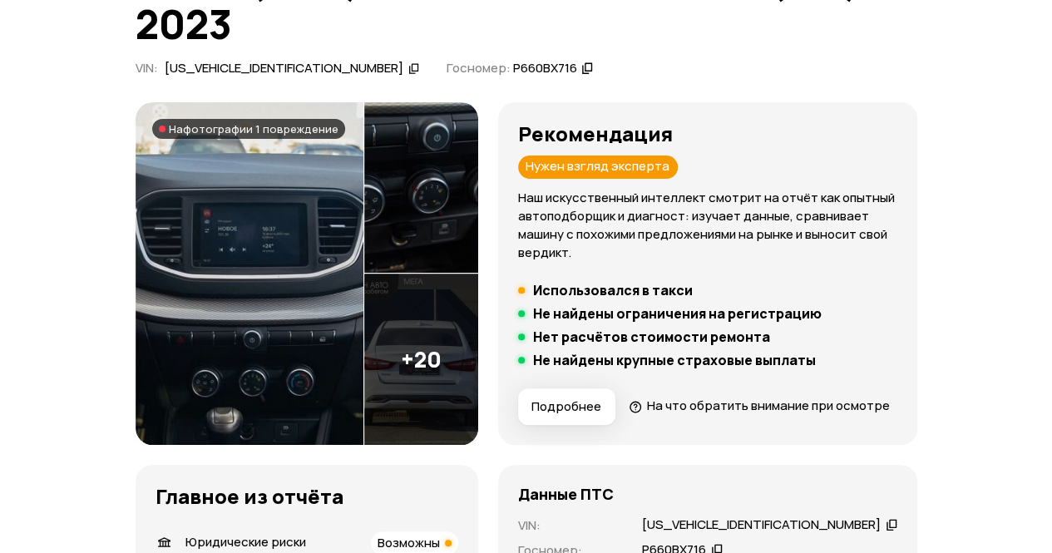
click at [308, 257] on img at bounding box center [250, 273] width 228 height 343
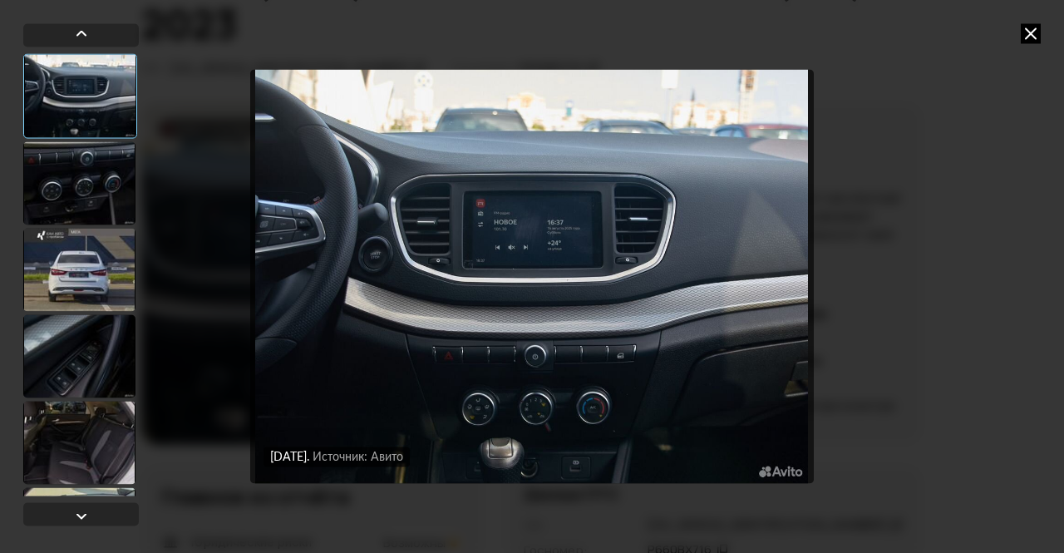
click at [1036, 32] on icon at bounding box center [1031, 33] width 20 height 20
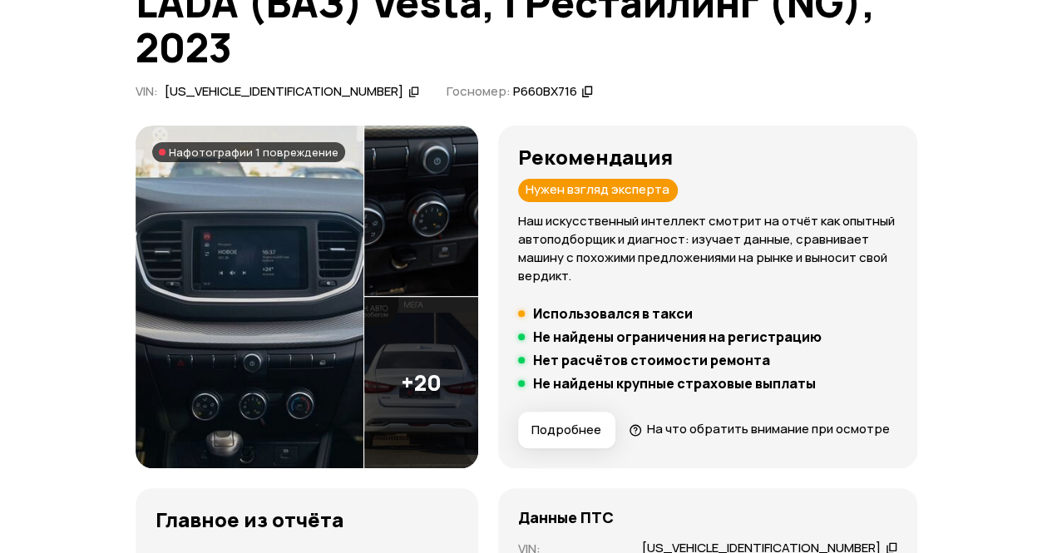
scroll to position [0, 0]
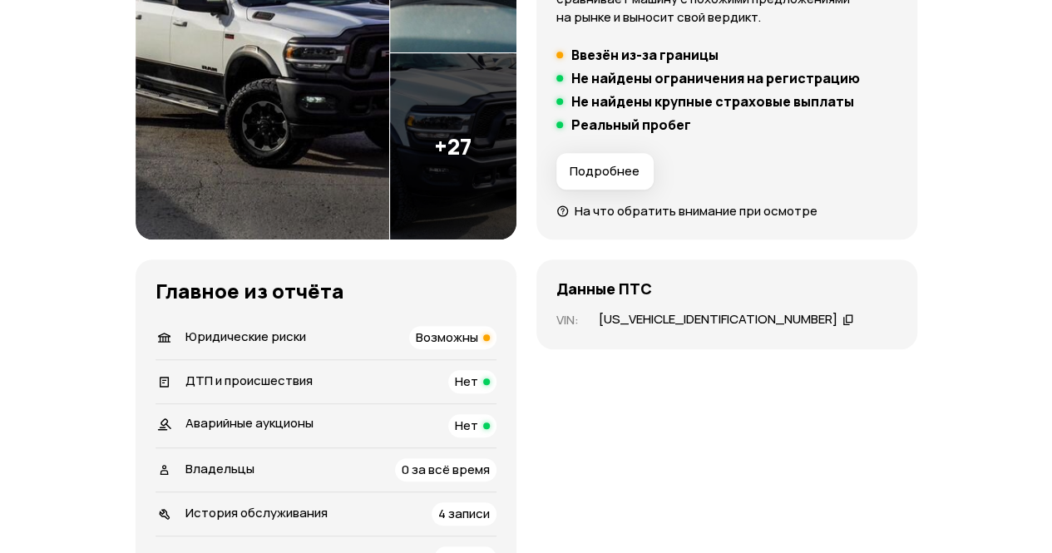
scroll to position [333, 0]
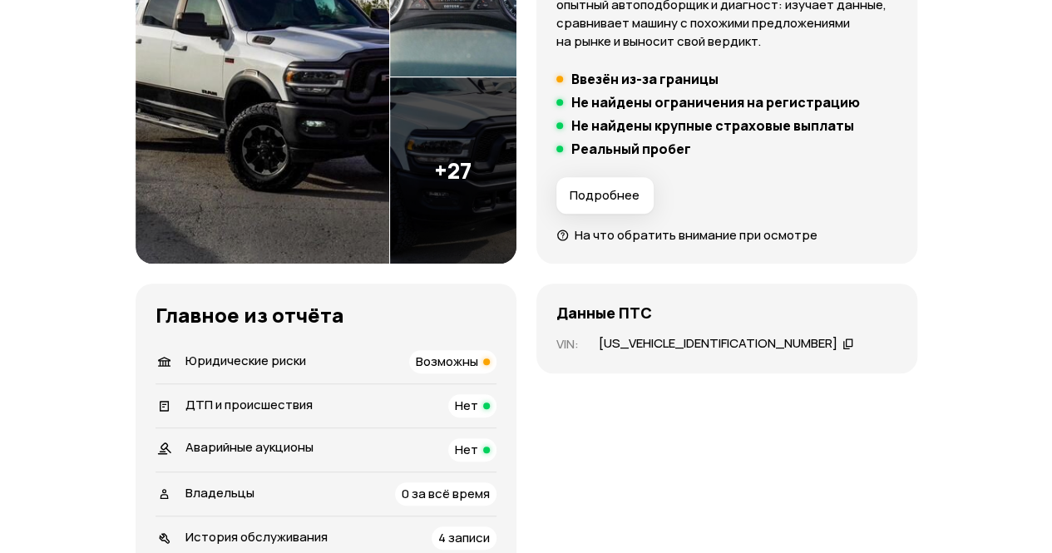
click at [314, 199] on img at bounding box center [263, 77] width 254 height 373
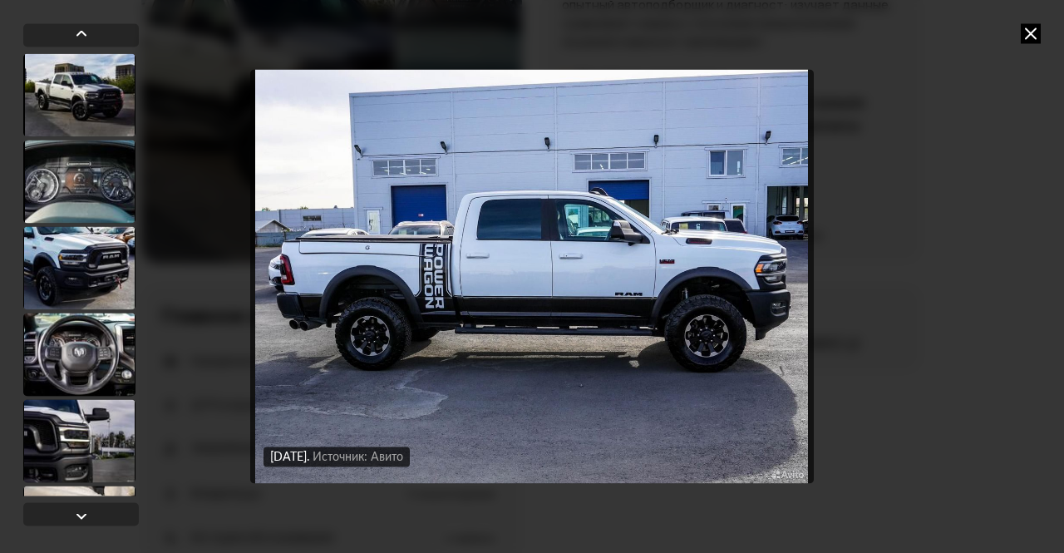
click at [1034, 26] on icon at bounding box center [1031, 33] width 20 height 20
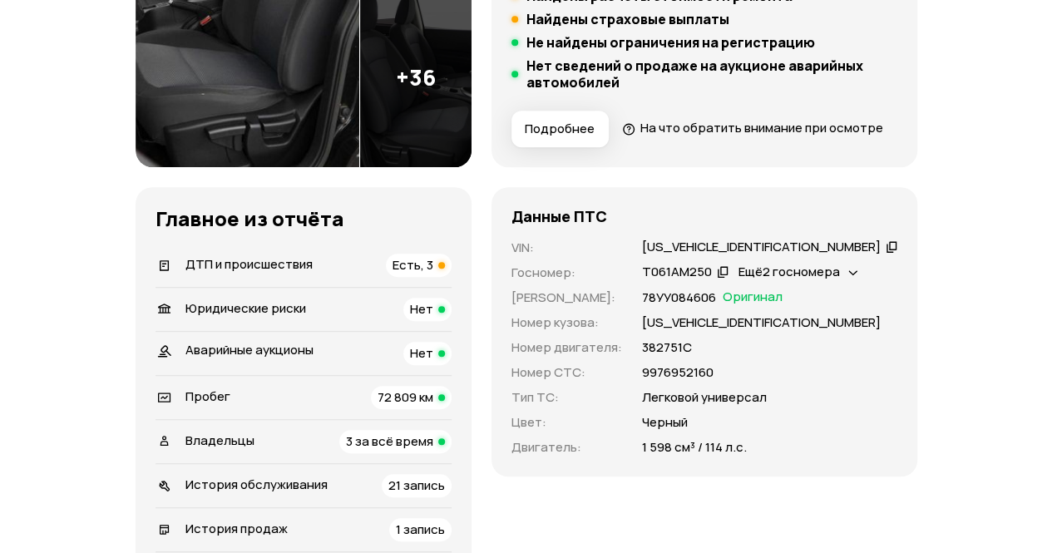
click at [433, 274] on span "Есть, 3" at bounding box center [412, 264] width 41 height 17
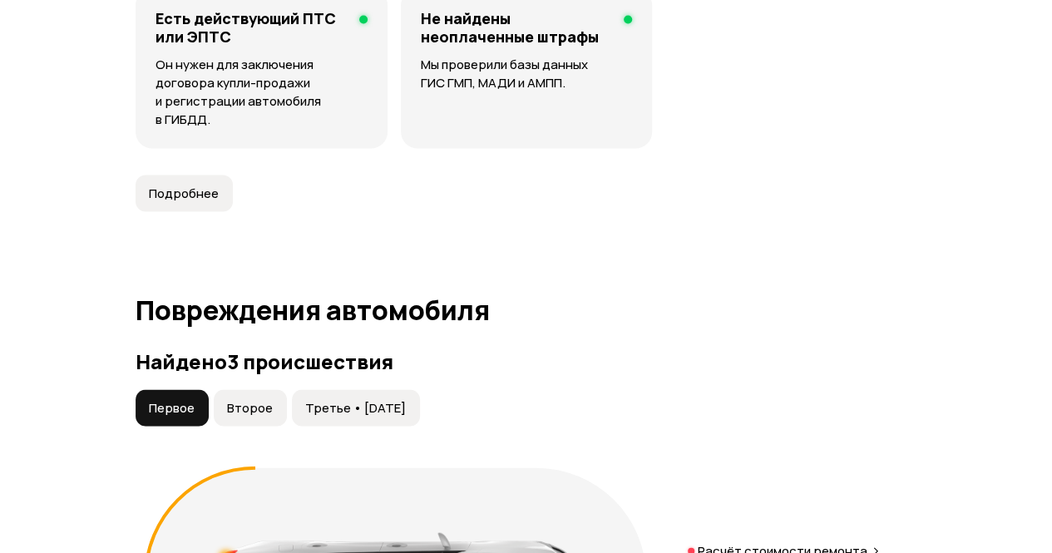
scroll to position [1877, 0]
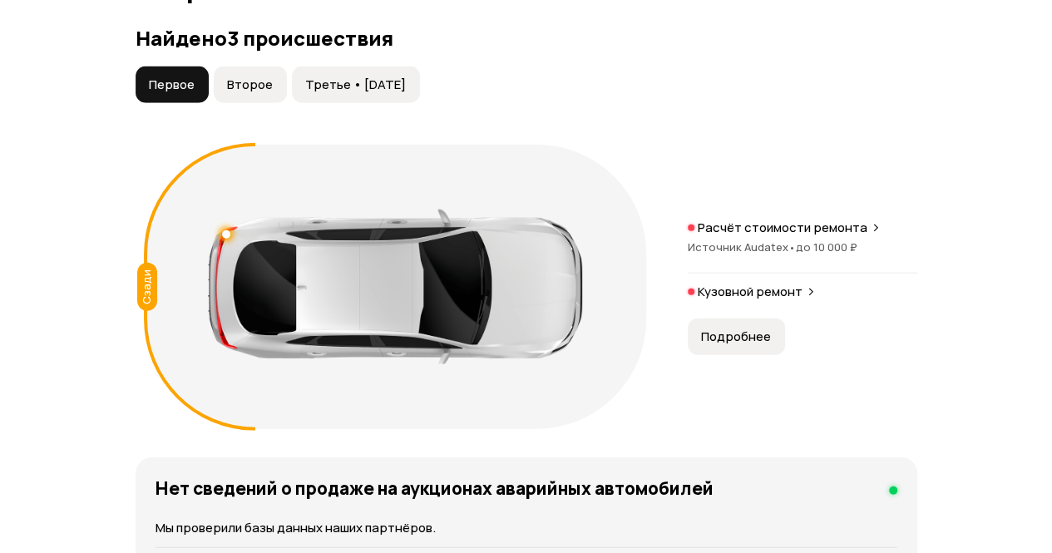
click at [239, 93] on span "Второе" at bounding box center [250, 84] width 46 height 17
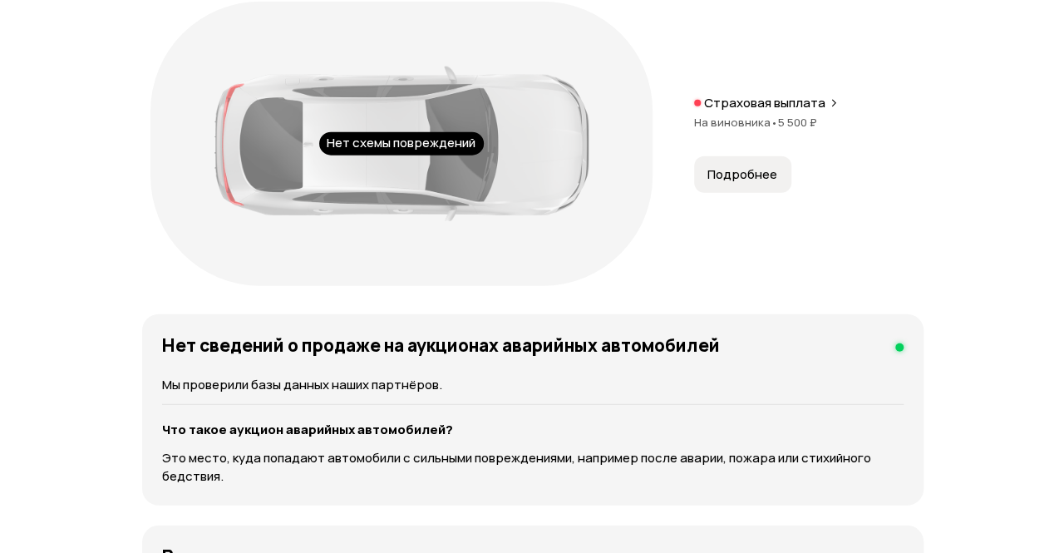
scroll to position [2043, 0]
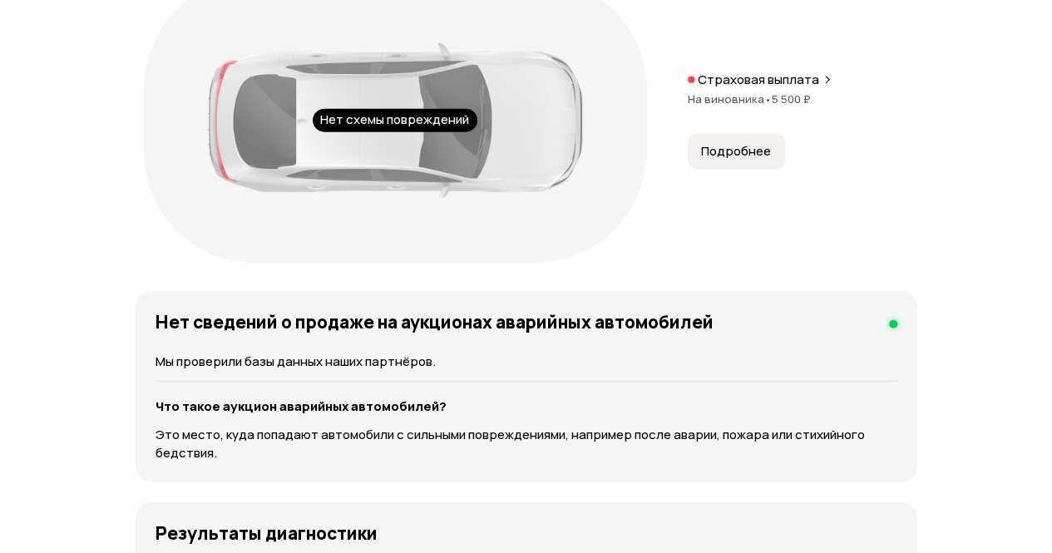
click at [750, 160] on span "Подробнее" at bounding box center [736, 151] width 70 height 17
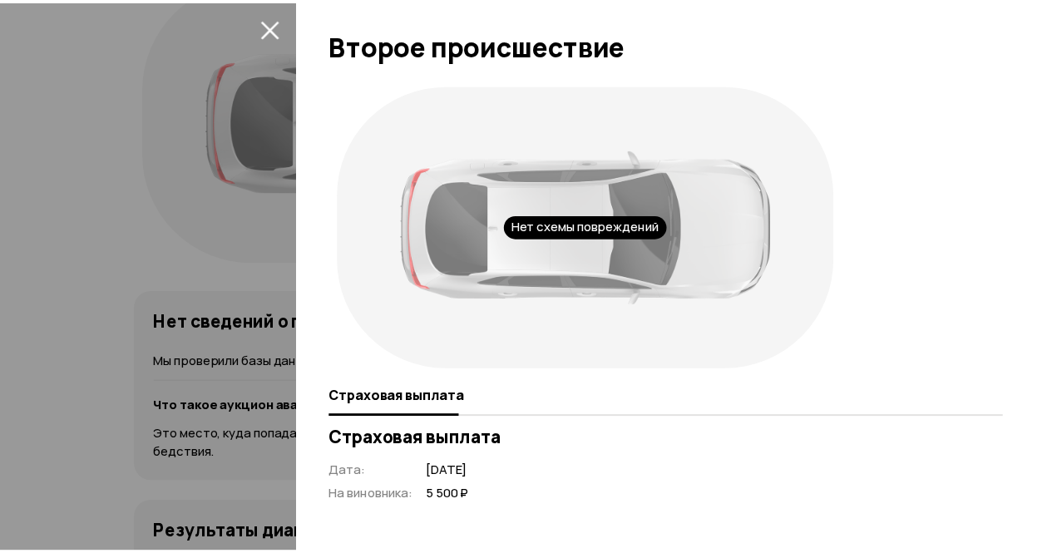
scroll to position [1, 0]
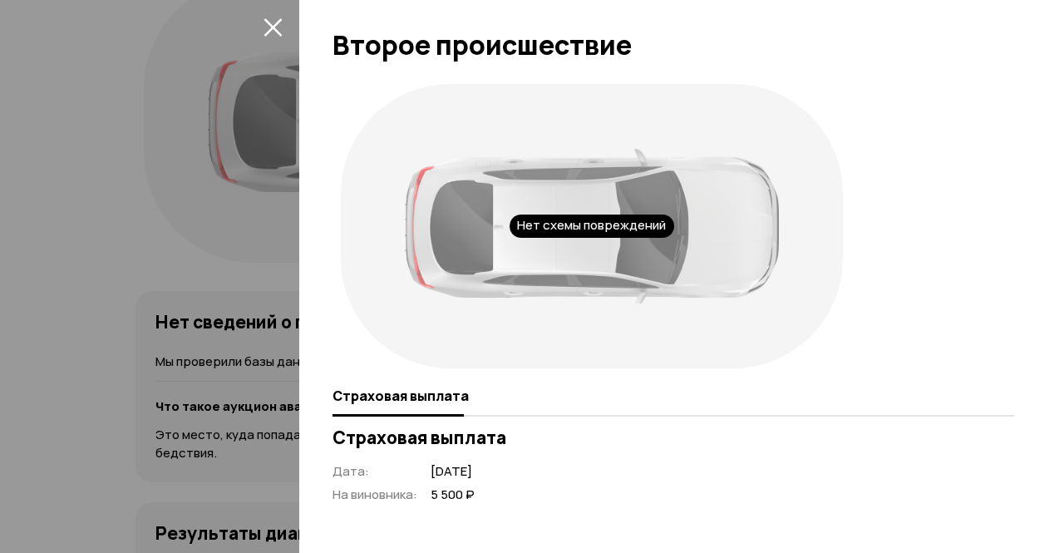
click at [278, 24] on icon "закрыть" at bounding box center [273, 26] width 19 height 19
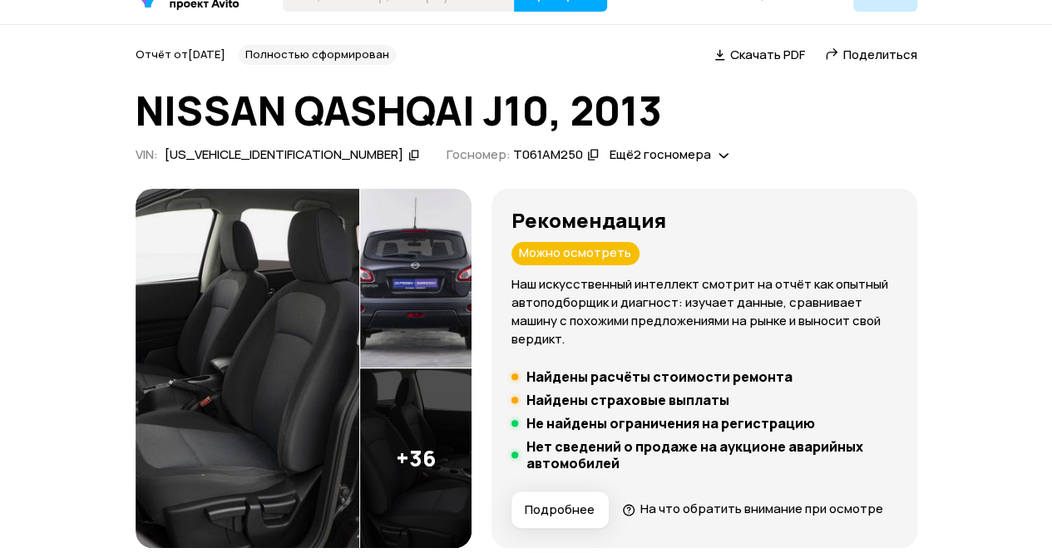
scroll to position [0, 0]
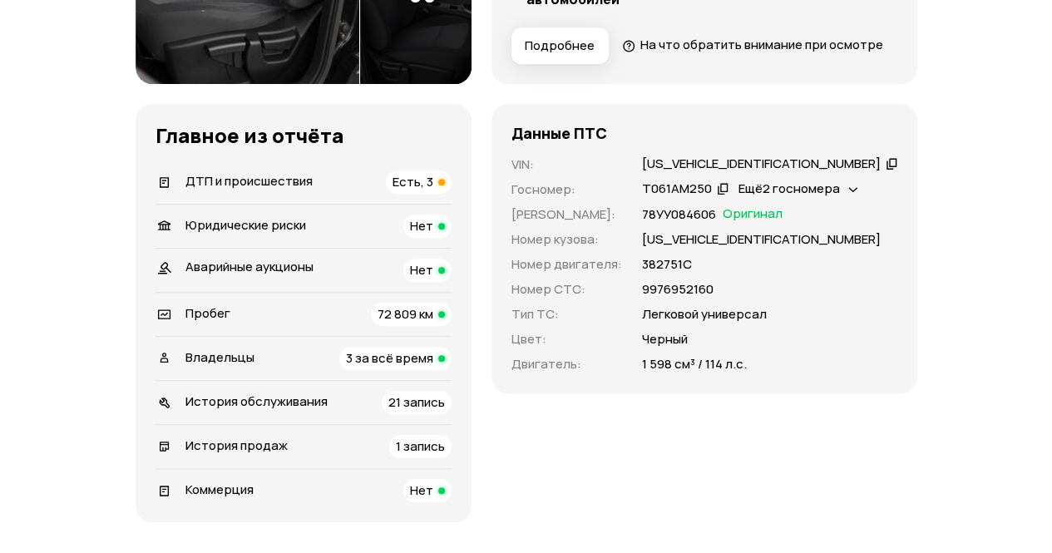
click at [433, 190] on span "Есть, 3" at bounding box center [412, 181] width 41 height 17
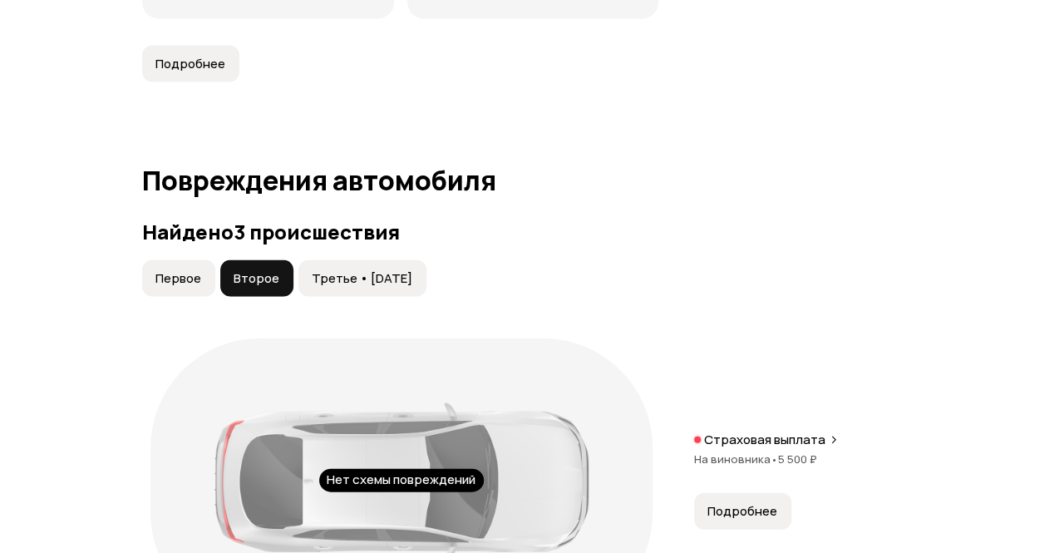
scroll to position [1877, 0]
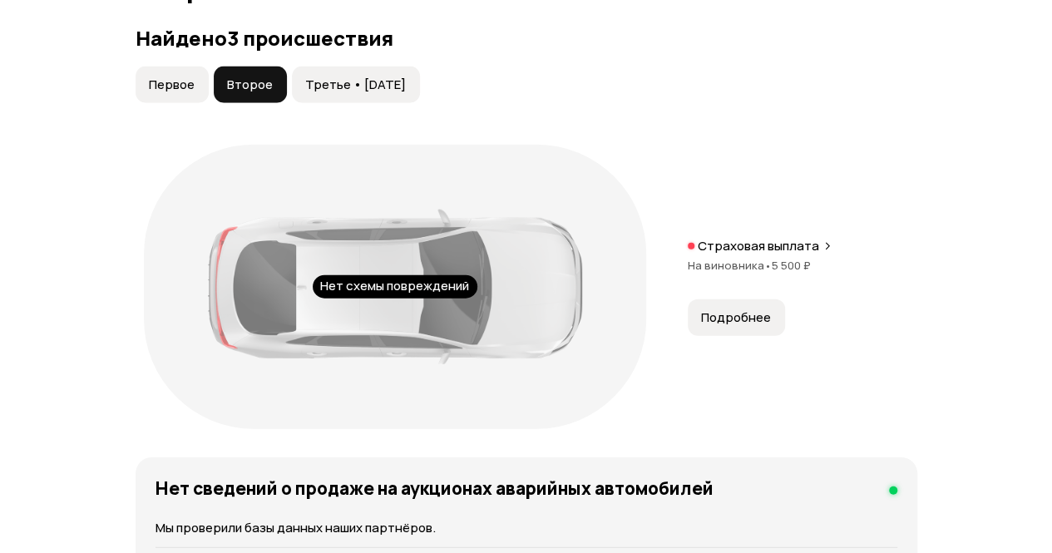
click at [190, 93] on span "Первое" at bounding box center [172, 84] width 46 height 17
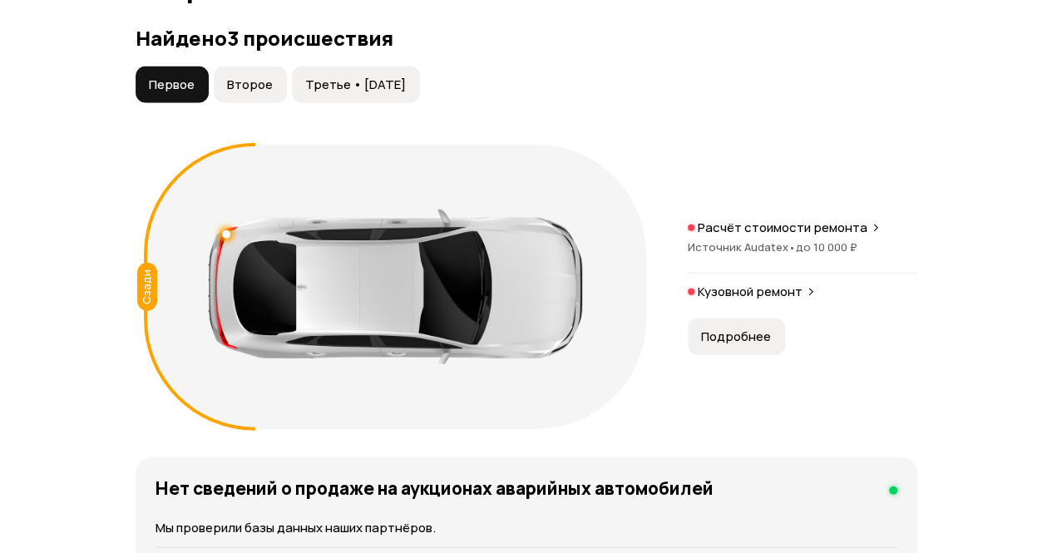
click at [398, 93] on span "Третье • 16 июн 2020" at bounding box center [355, 84] width 101 height 17
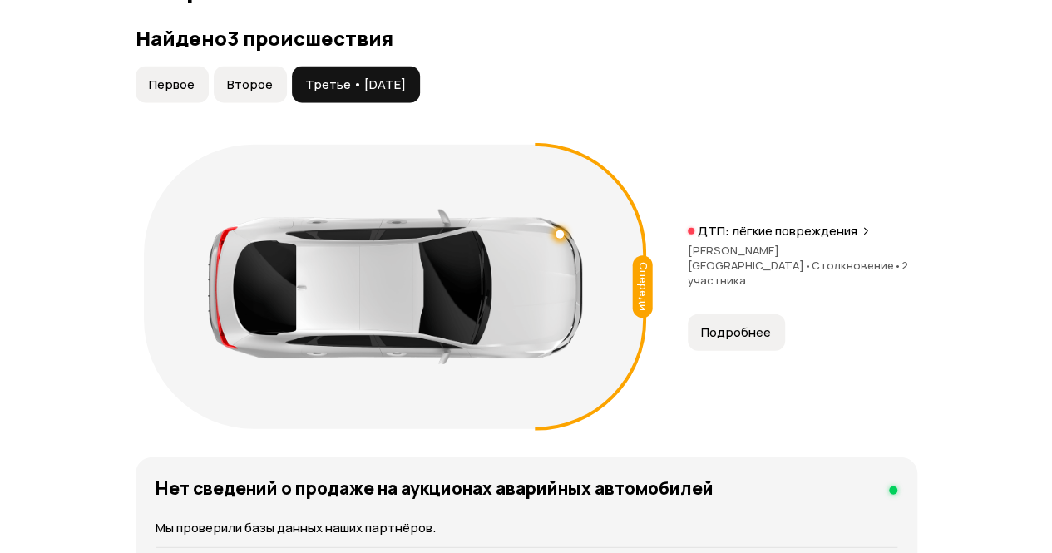
click at [245, 93] on span "Второе" at bounding box center [250, 84] width 46 height 17
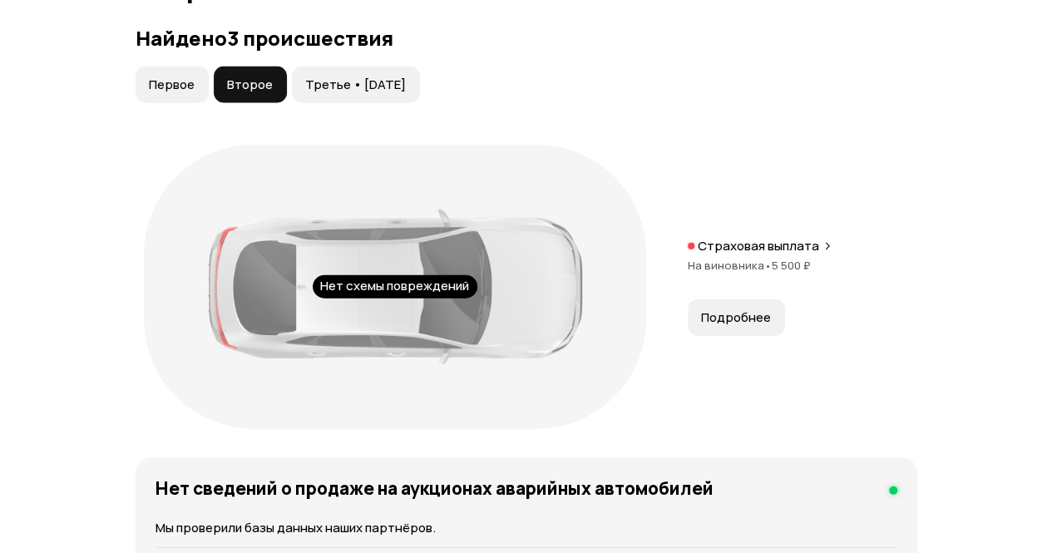
click at [183, 93] on span "Первое" at bounding box center [172, 84] width 46 height 17
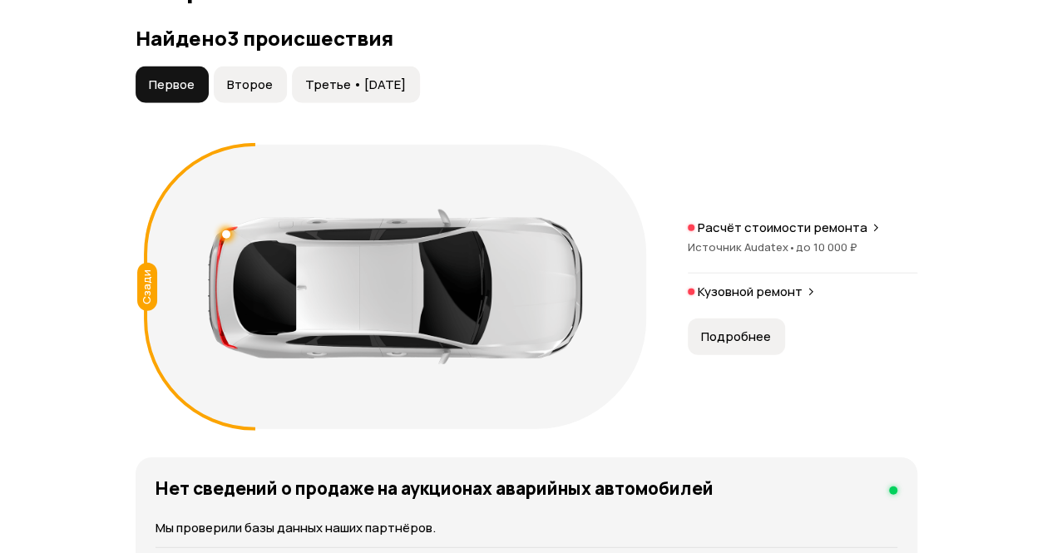
click at [222, 103] on button "Второе" at bounding box center [250, 85] width 73 height 37
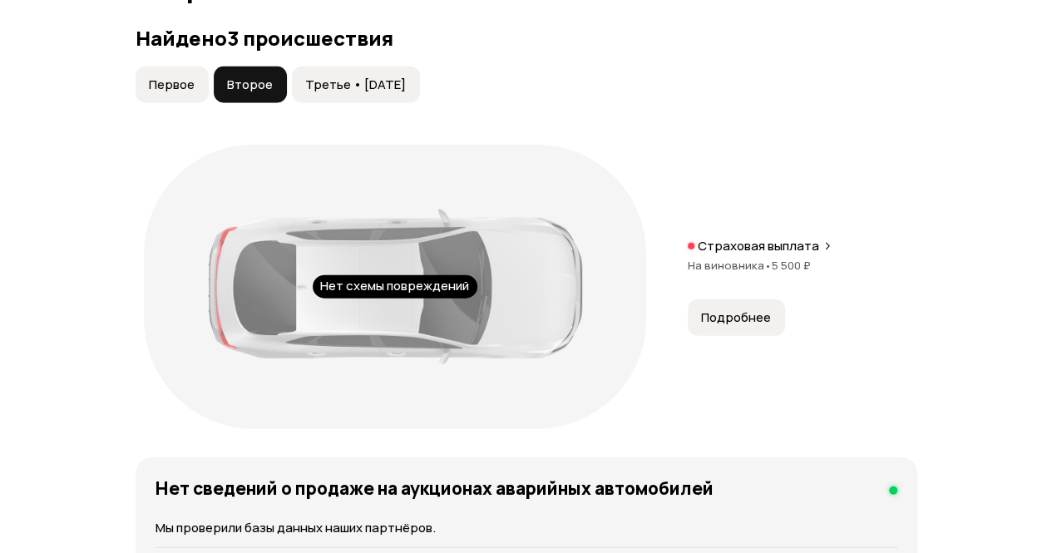
click at [374, 93] on span "Третье • 16 июн 2020" at bounding box center [355, 84] width 101 height 17
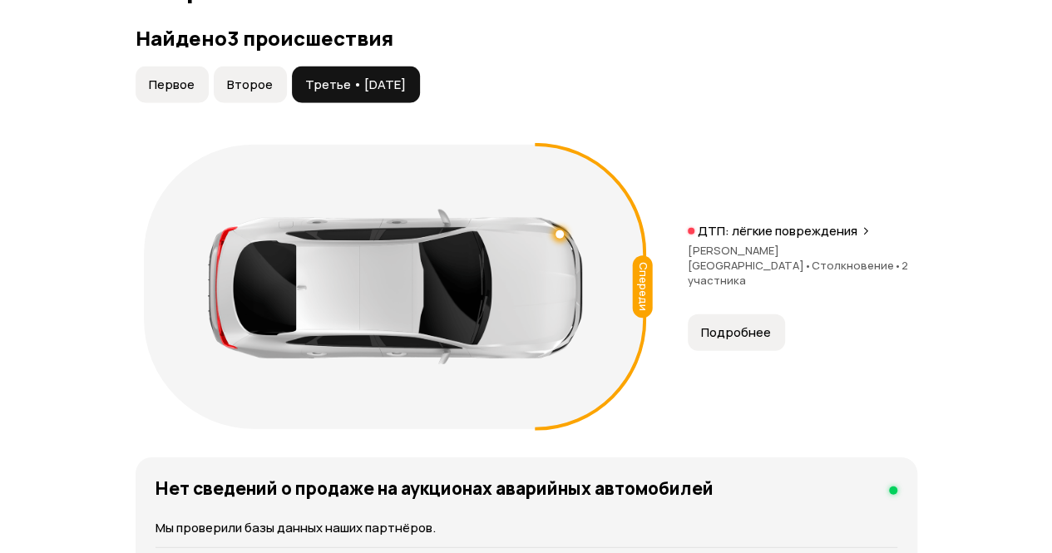
click at [276, 103] on button "Второе" at bounding box center [250, 85] width 73 height 37
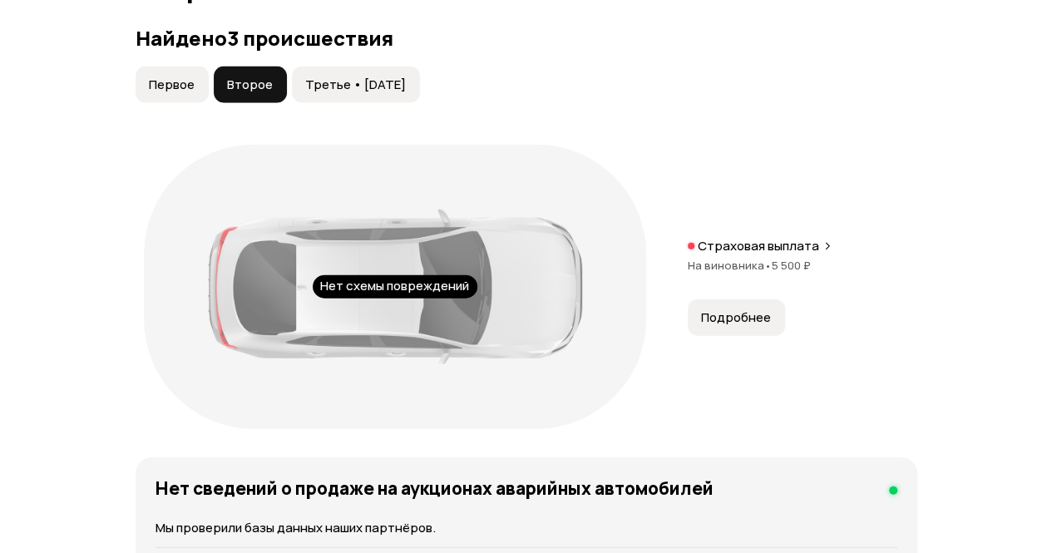
click at [778, 336] on button "Подробнее" at bounding box center [736, 317] width 97 height 37
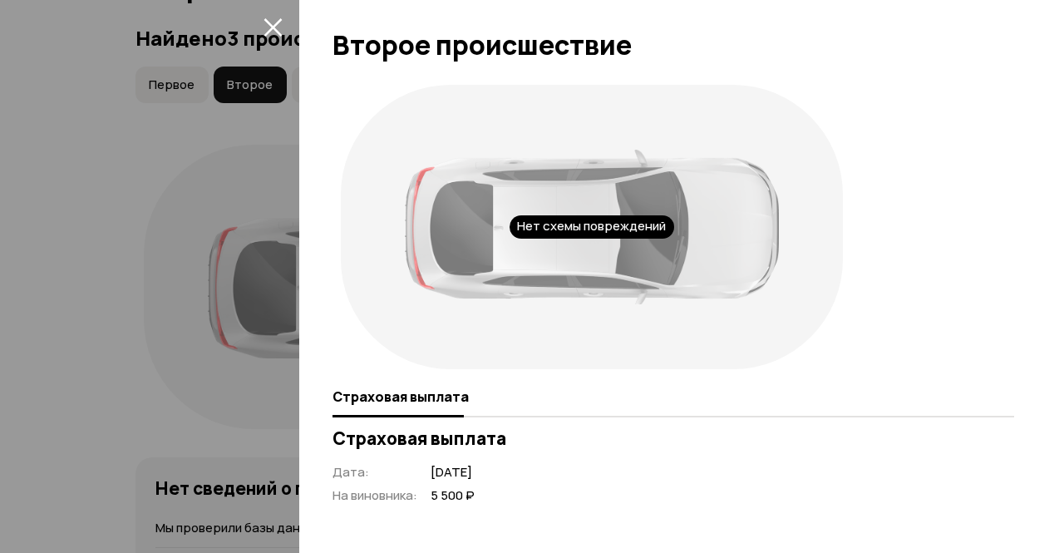
scroll to position [1, 0]
click at [278, 25] on icon "закрыть" at bounding box center [273, 26] width 19 height 19
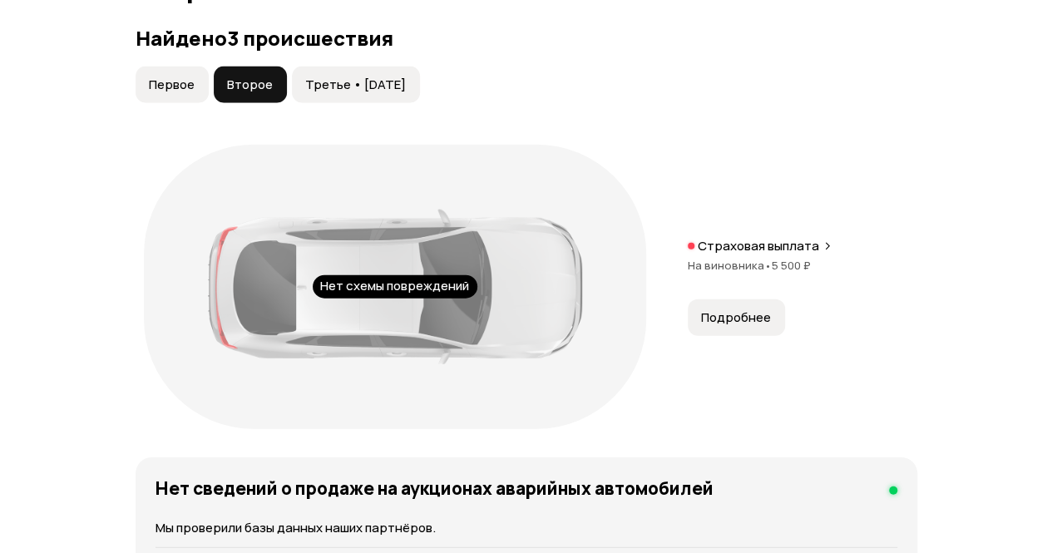
drag, startPoint x: 350, startPoint y: 116, endPoint x: 367, endPoint y: 126, distance: 20.1
click at [351, 93] on span "Третье • 16 июн 2020" at bounding box center [355, 84] width 101 height 17
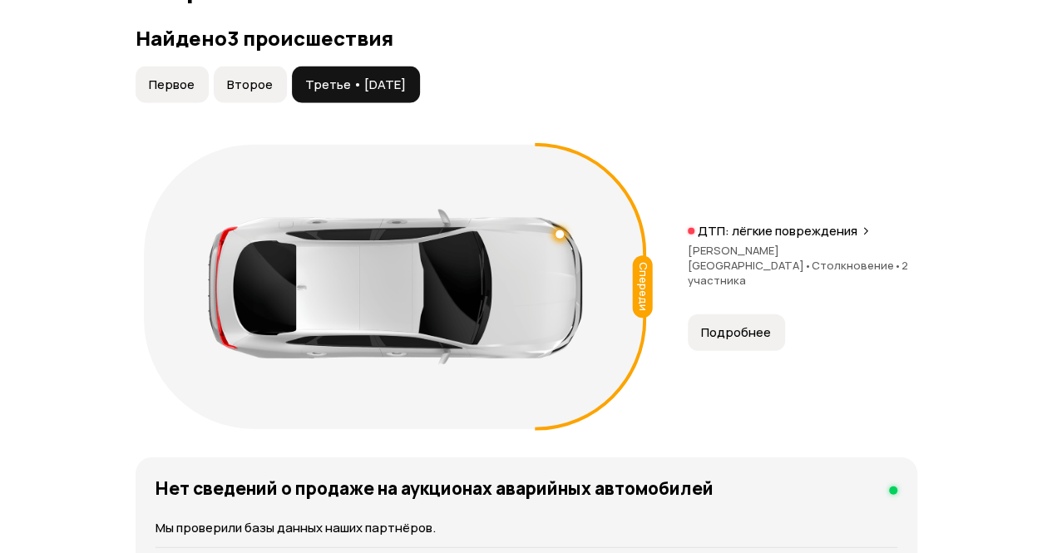
click at [768, 341] on span "Подробнее" at bounding box center [736, 332] width 70 height 17
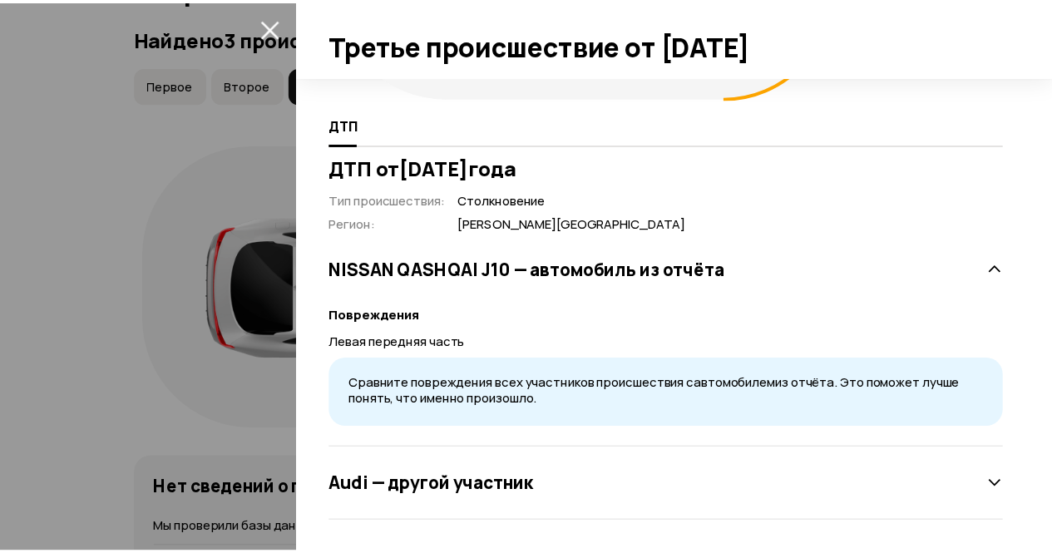
scroll to position [273, 0]
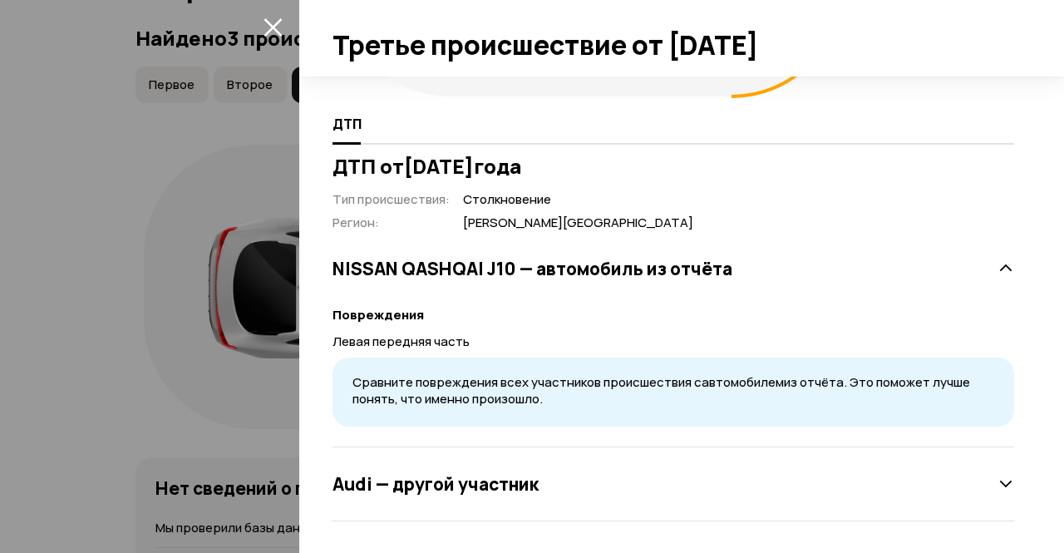
click at [274, 32] on icon "закрыть" at bounding box center [273, 26] width 19 height 19
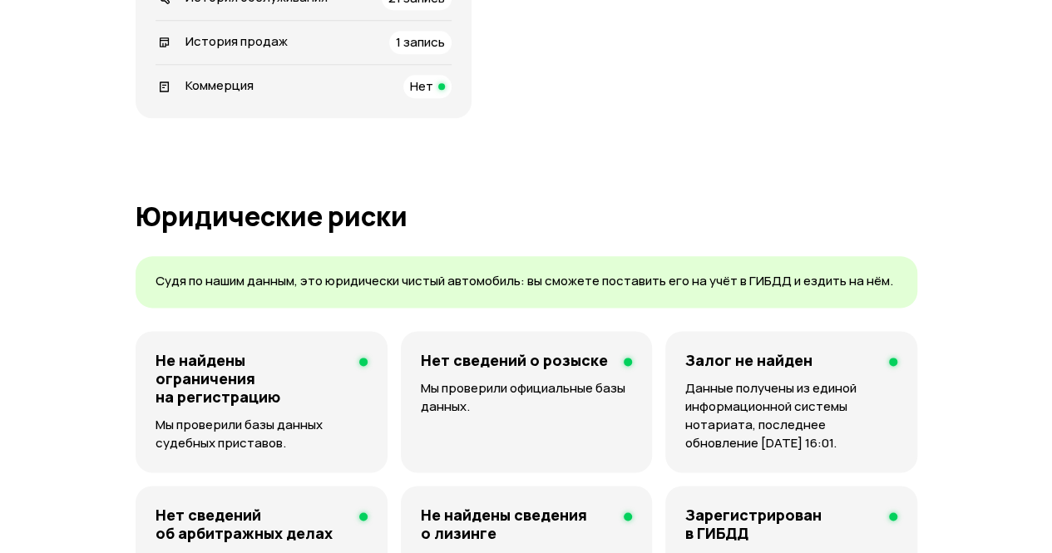
scroll to position [630, 0]
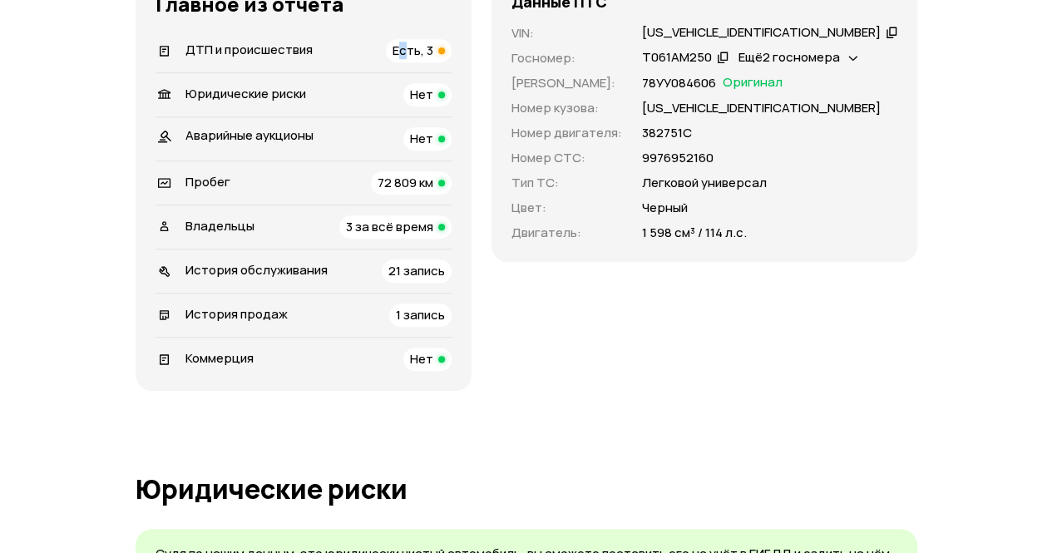
click at [445, 279] on span "21 запись" at bounding box center [416, 270] width 57 height 17
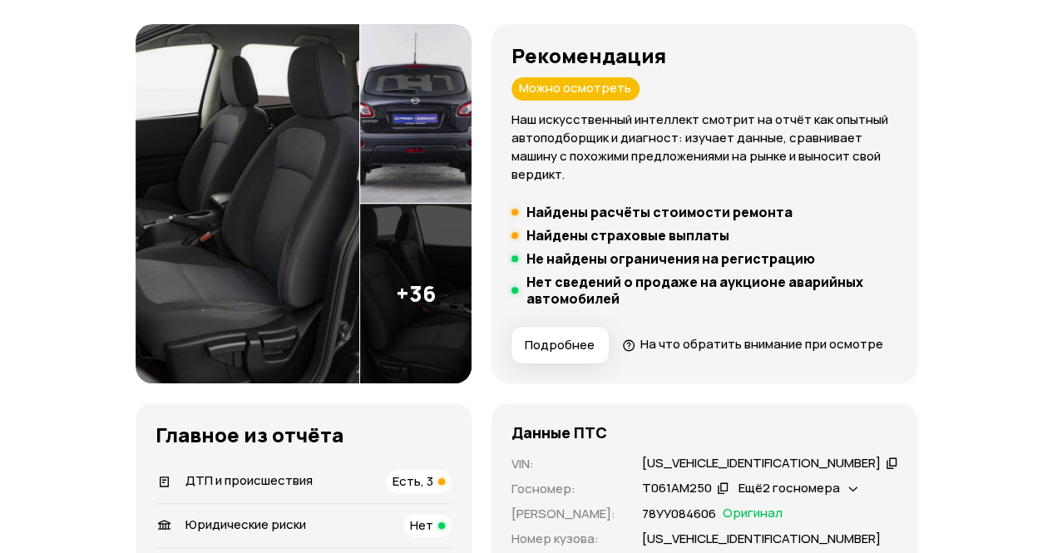
scroll to position [249, 0]
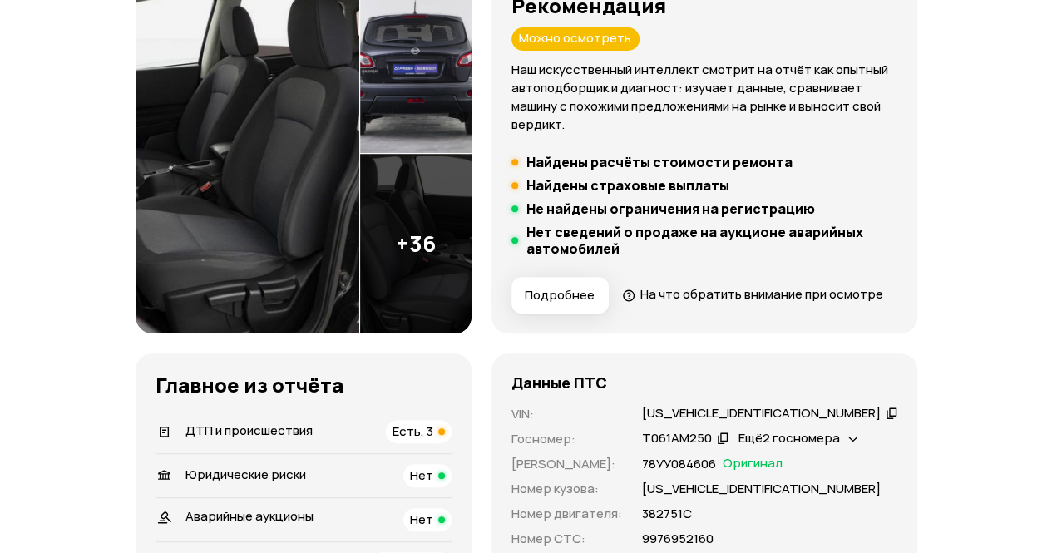
click at [858, 446] on icon at bounding box center [853, 437] width 10 height 17
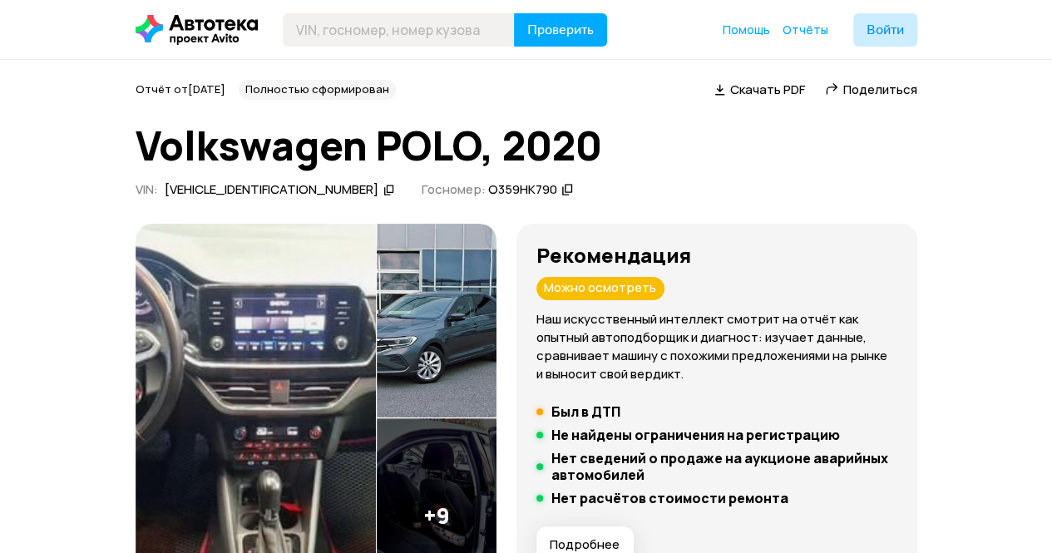
scroll to position [333, 0]
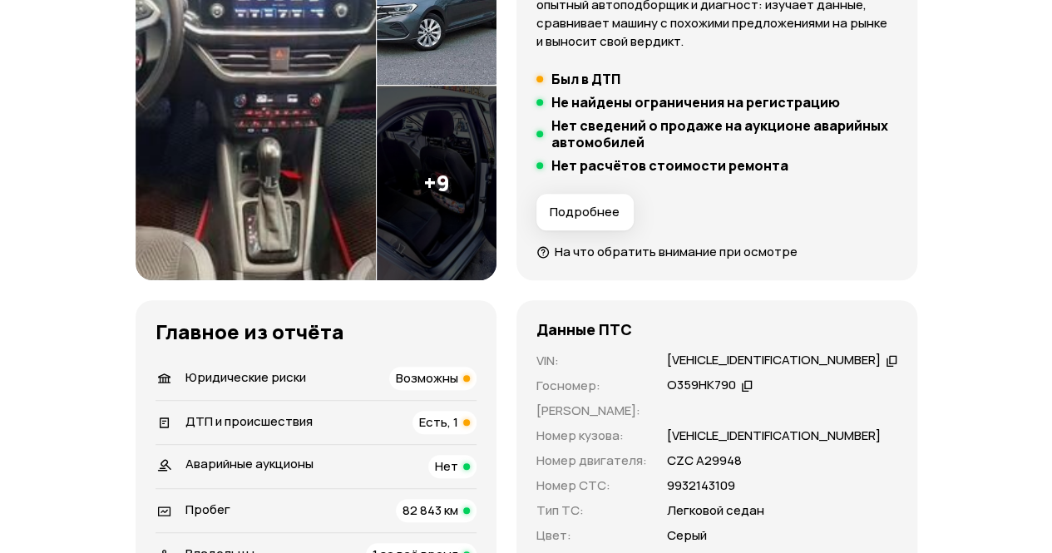
click at [287, 126] on img at bounding box center [256, 86] width 240 height 390
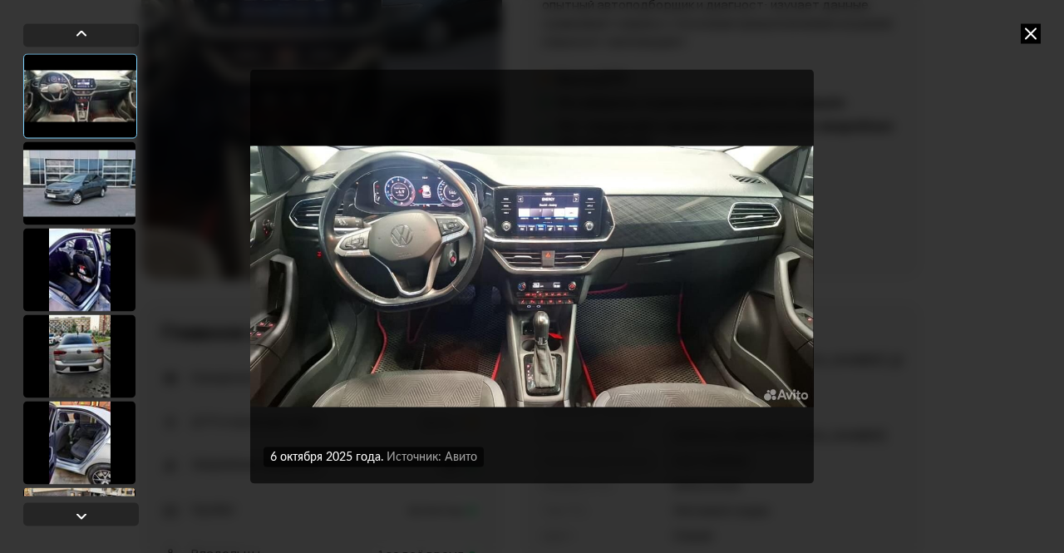
click at [1026, 31] on icon at bounding box center [1031, 33] width 20 height 20
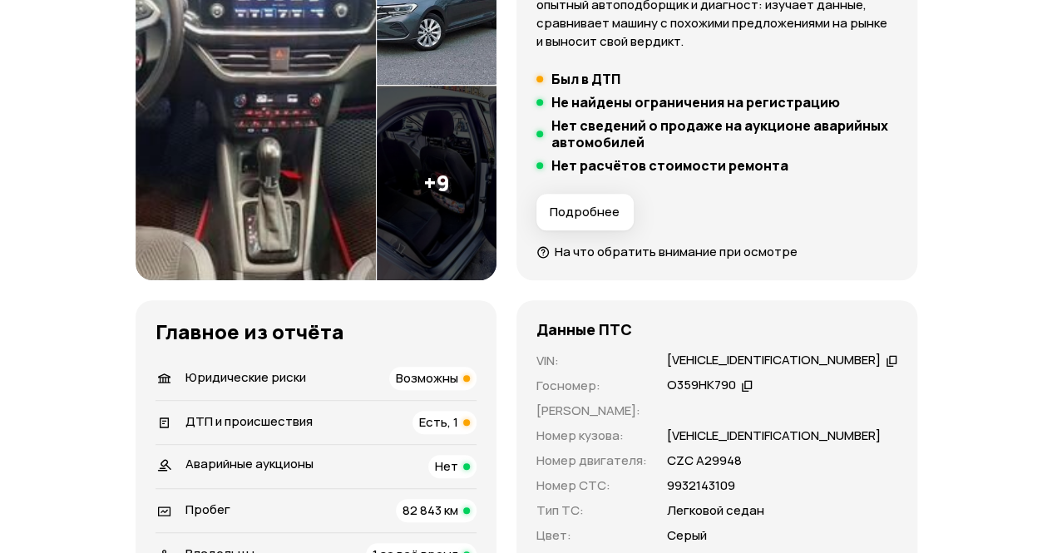
click at [453, 419] on span "Есть, 1" at bounding box center [438, 421] width 39 height 17
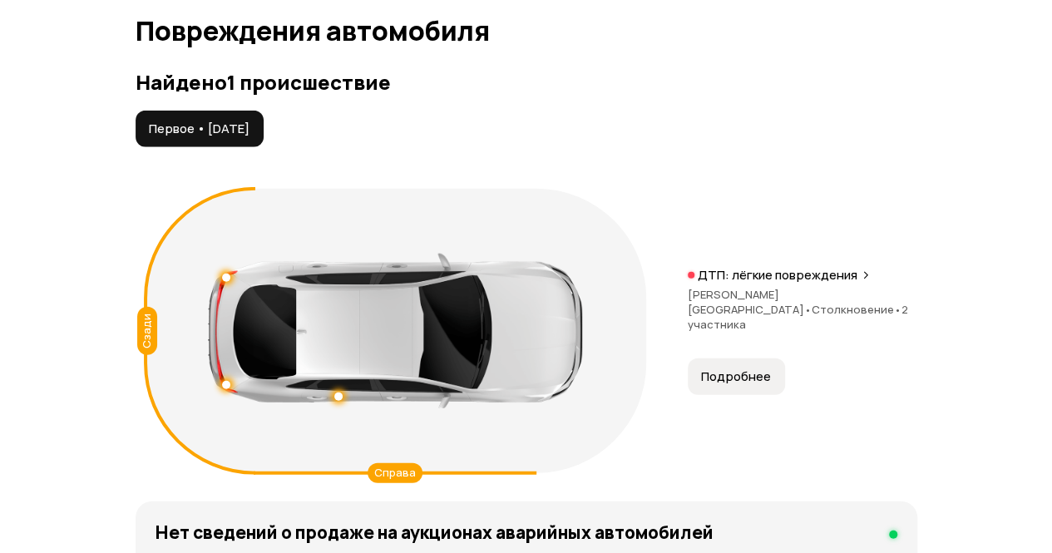
scroll to position [1895, 0]
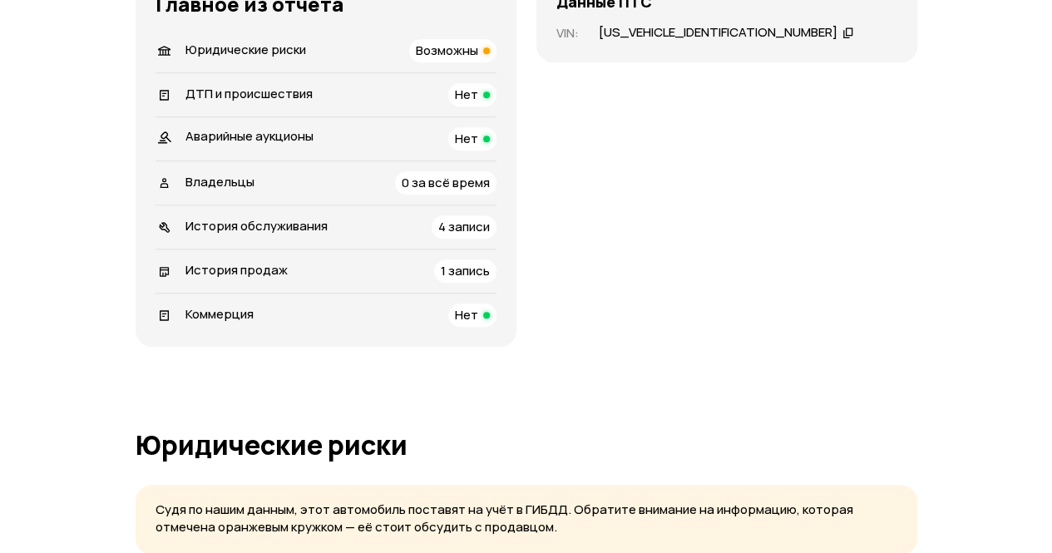
scroll to position [748, 0]
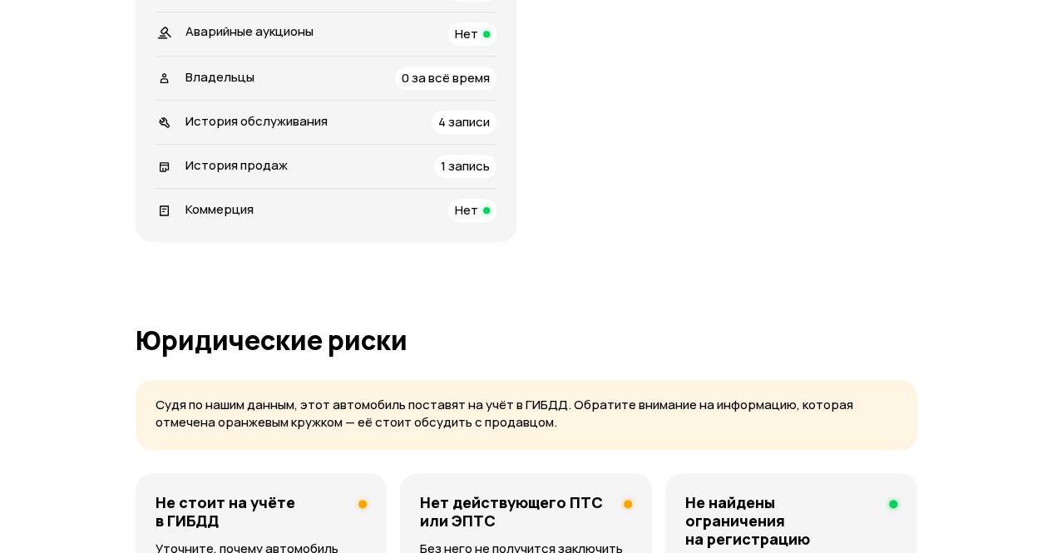
click at [456, 75] on span "0 за всё время" at bounding box center [446, 77] width 88 height 17
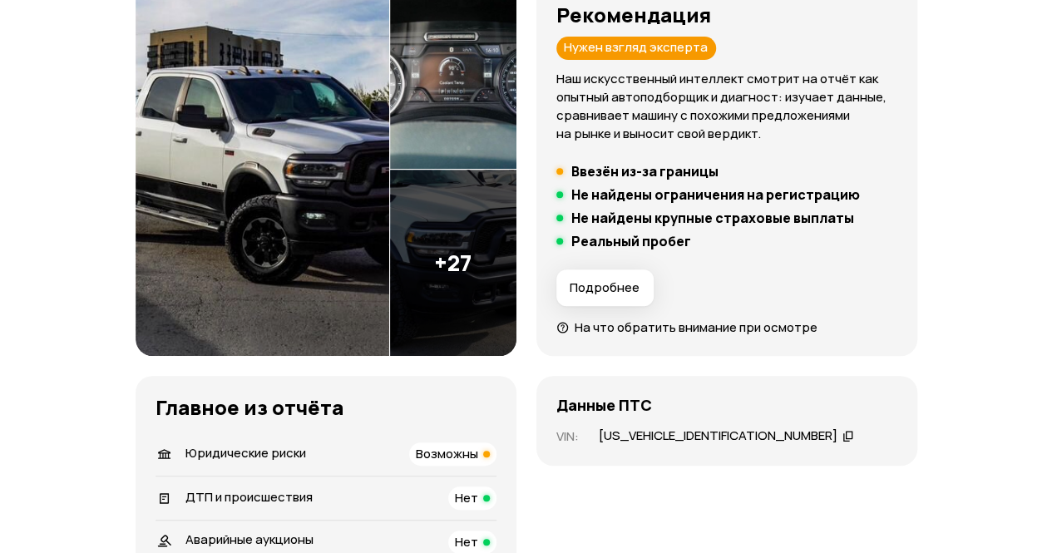
scroll to position [166, 0]
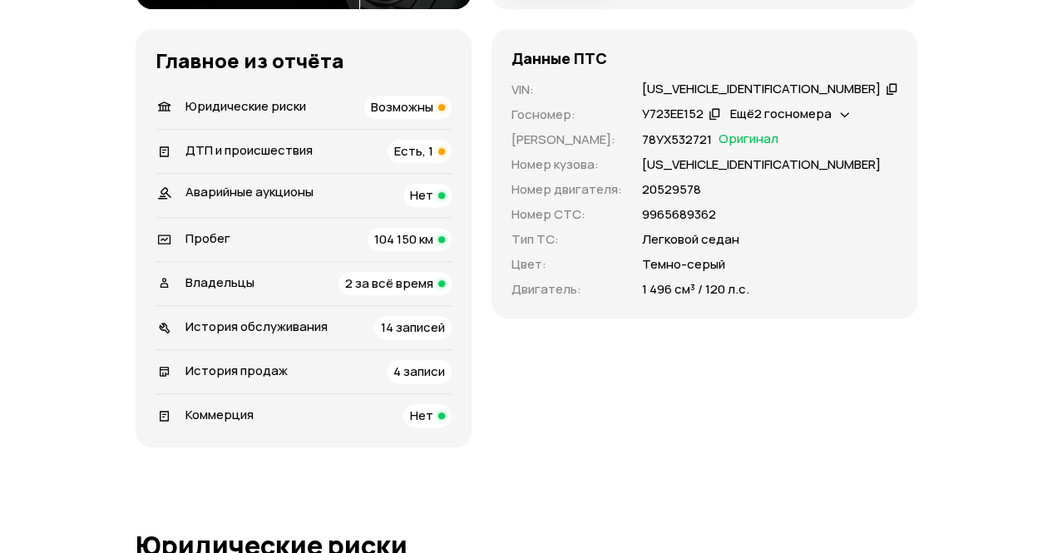
scroll to position [582, 0]
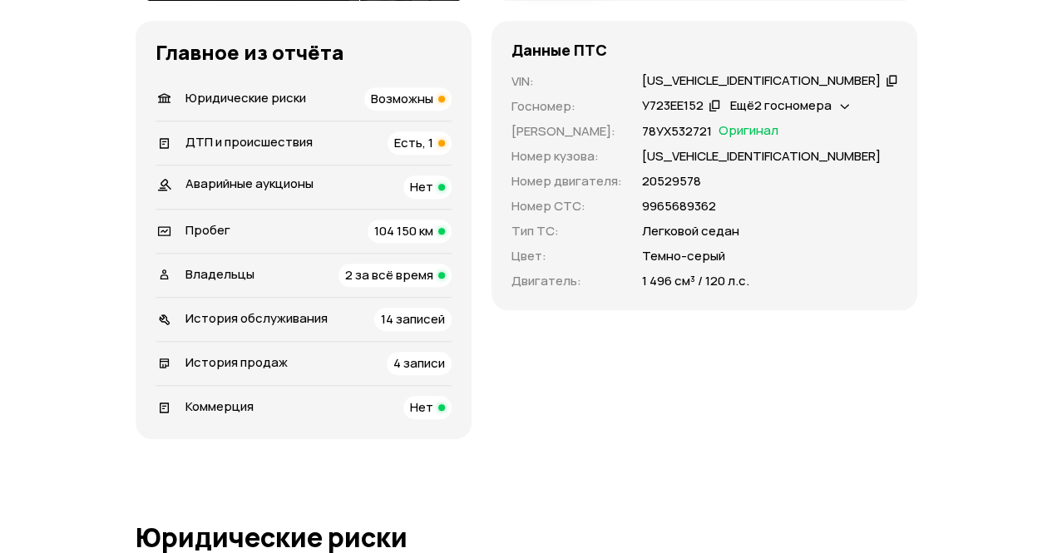
click at [433, 107] on span "Возможны" at bounding box center [402, 98] width 62 height 17
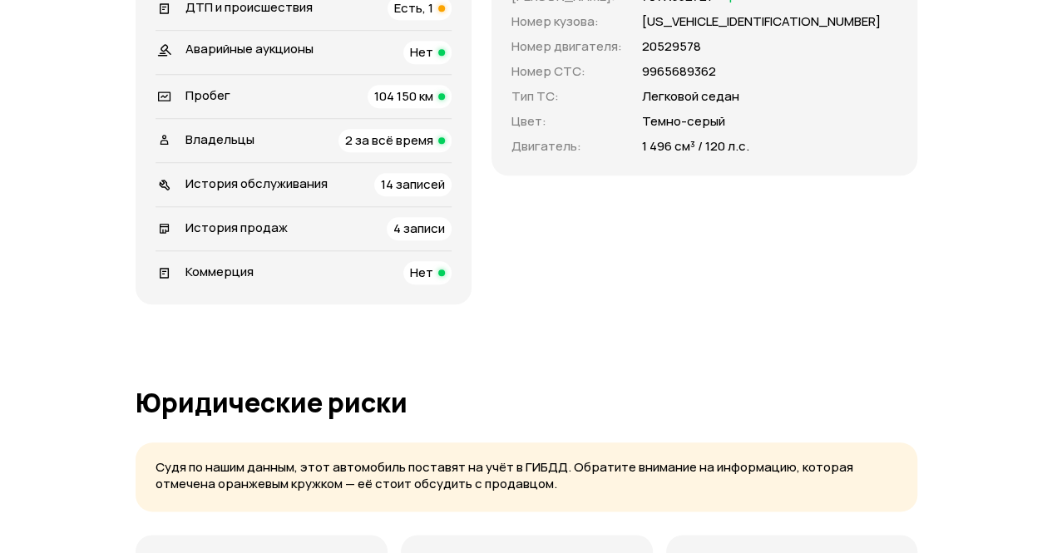
click at [433, 17] on span "Есть, 1" at bounding box center [413, 7] width 39 height 17
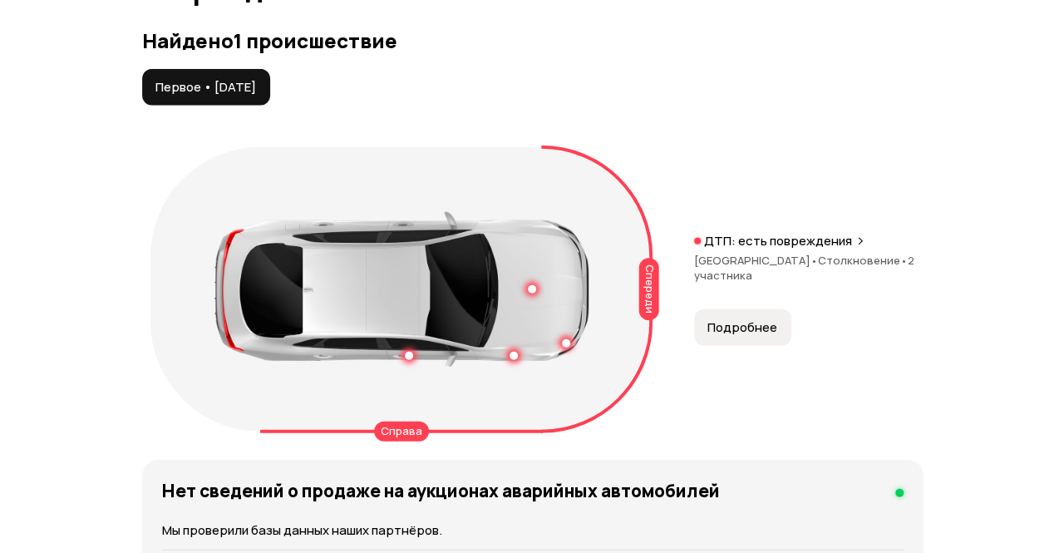
scroll to position [1949, 0]
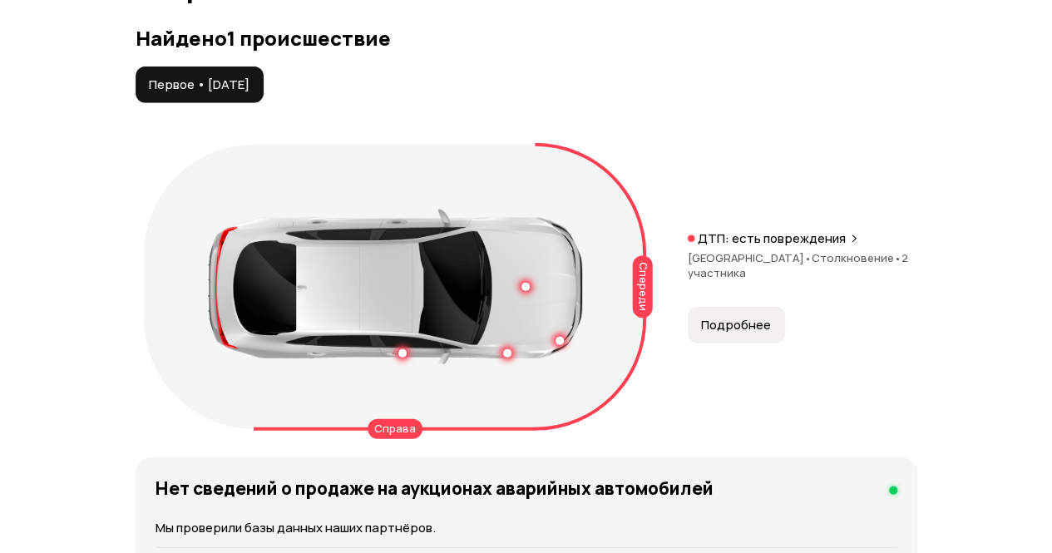
click at [729, 333] on span "Подробнее" at bounding box center [736, 325] width 70 height 17
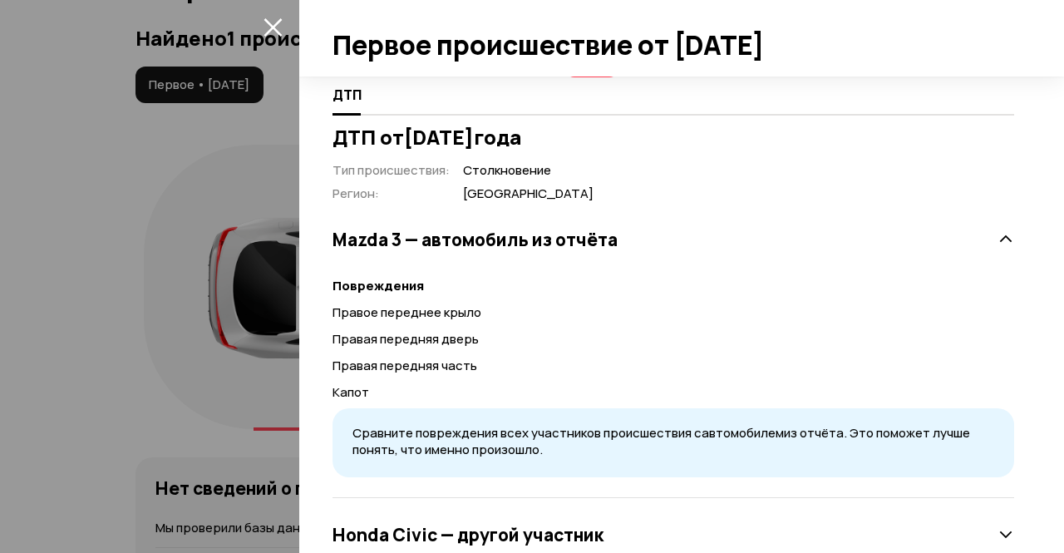
scroll to position [352, 0]
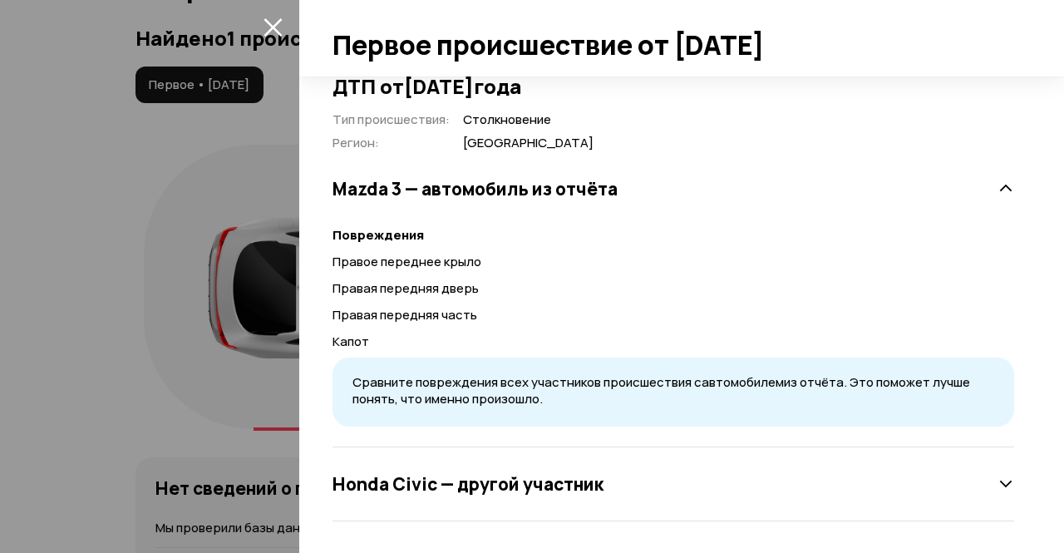
click at [592, 481] on h3 "Honda Civic — другой участник" at bounding box center [468, 484] width 271 height 22
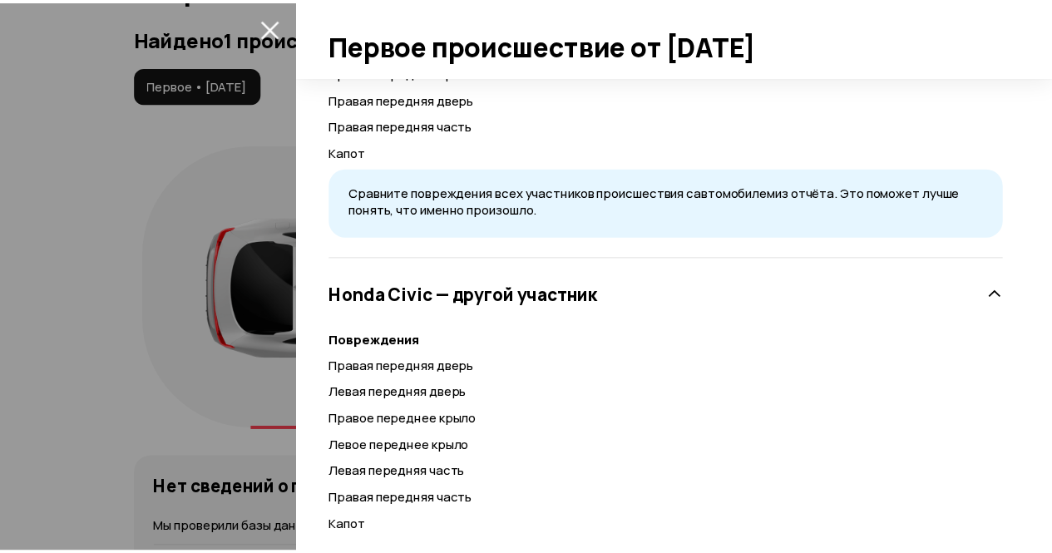
scroll to position [0, 0]
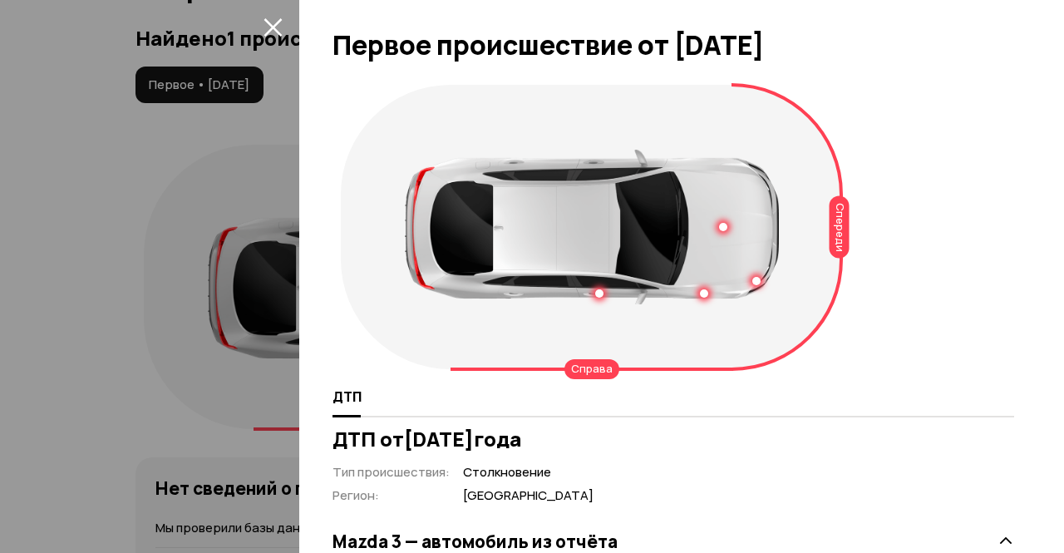
click at [274, 24] on icon "закрыть" at bounding box center [273, 27] width 18 height 18
